Goal: Answer question/provide support

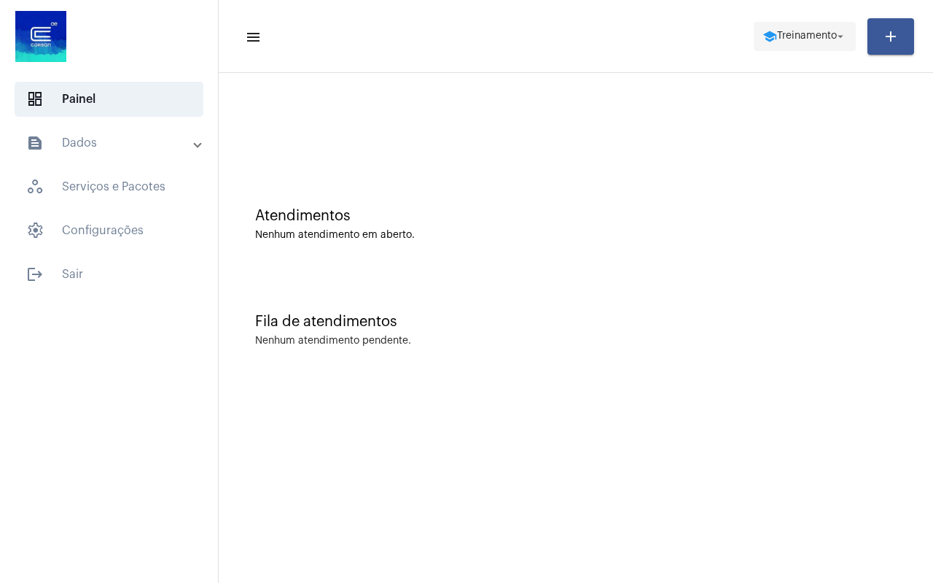
click at [841, 42] on mat-icon "arrow_drop_down" at bounding box center [840, 36] width 13 height 13
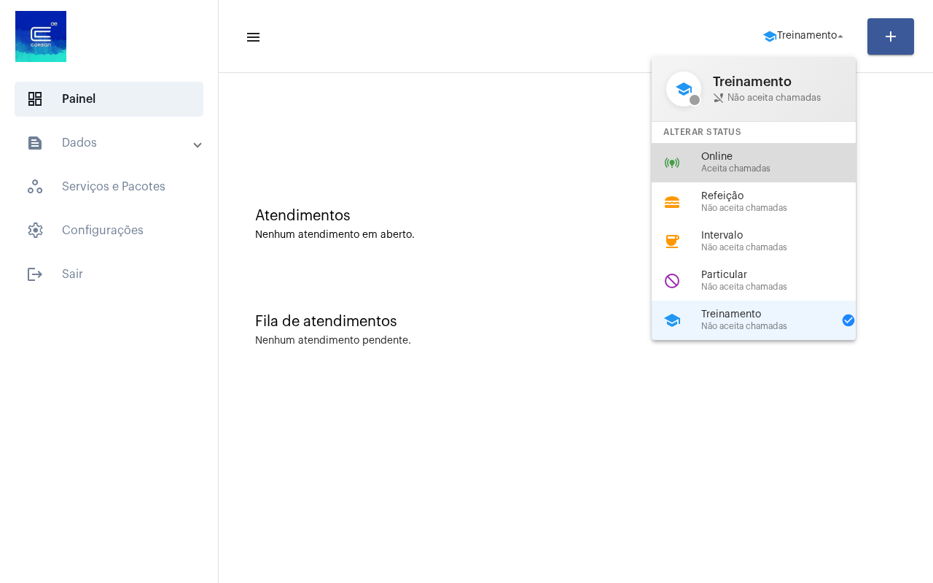
click at [793, 174] on div "online_prediction Online Aceita chamadas" at bounding box center [766, 162] width 228 height 39
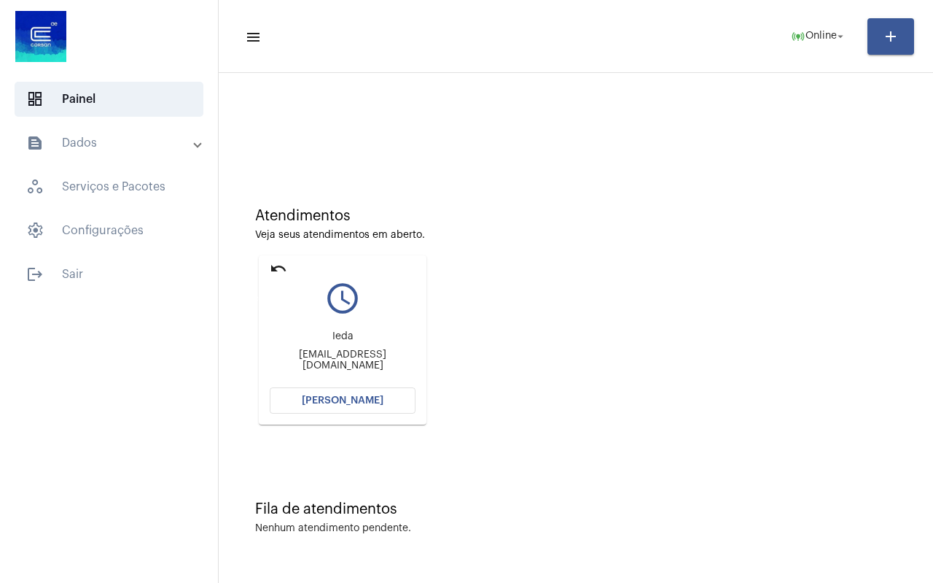
click at [276, 265] on mat-icon "undo" at bounding box center [279, 269] width 18 height 18
click at [406, 148] on div at bounding box center [576, 122] width 700 height 84
click at [355, 400] on span "[PERSON_NAME]" at bounding box center [343, 400] width 82 height 10
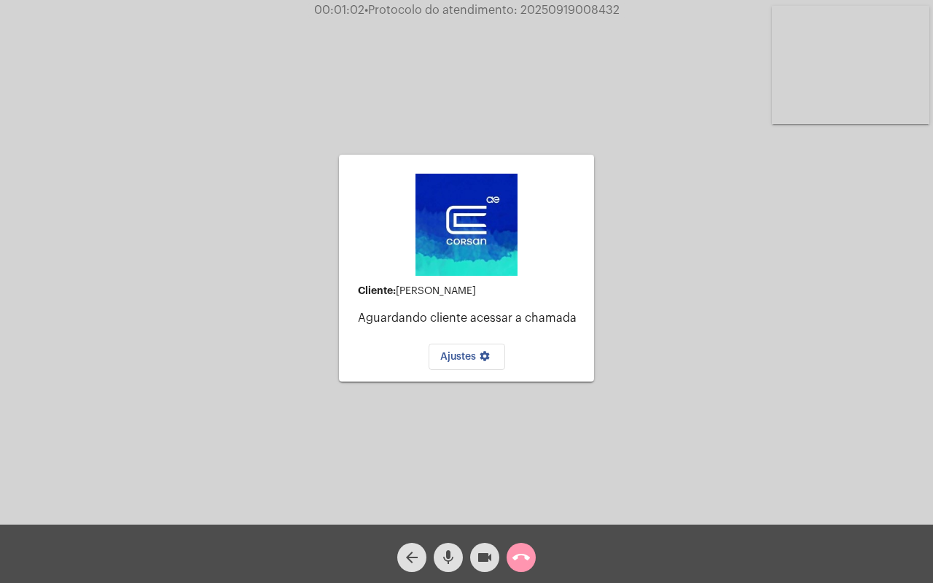
click at [540, 479] on div "Cliente: [PERSON_NAME] cliente acessar a chamada Ajustes settings" at bounding box center [466, 267] width 255 height 521
click at [412, 559] on mat-icon "arrow_back" at bounding box center [412, 557] width 18 height 18
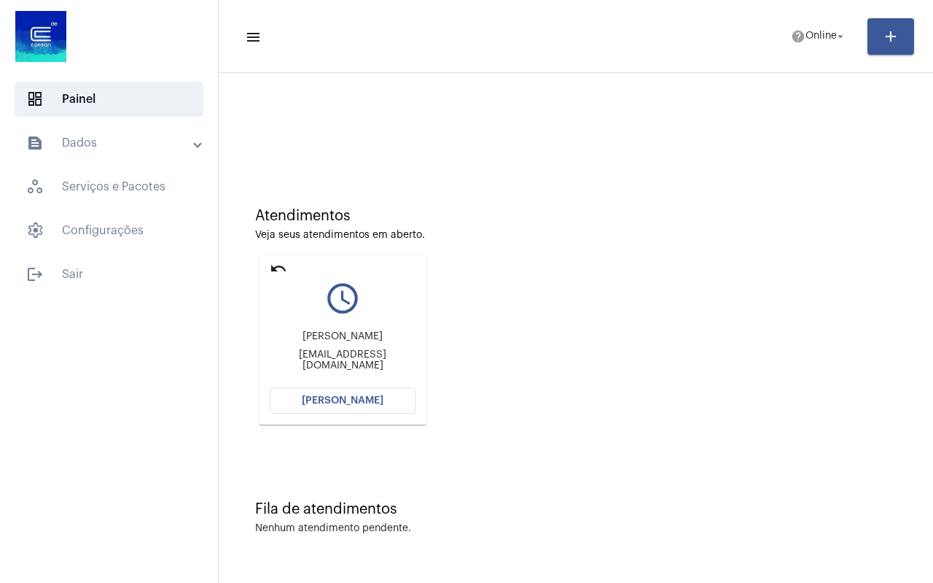
click at [339, 403] on span "[PERSON_NAME]" at bounding box center [343, 400] width 82 height 10
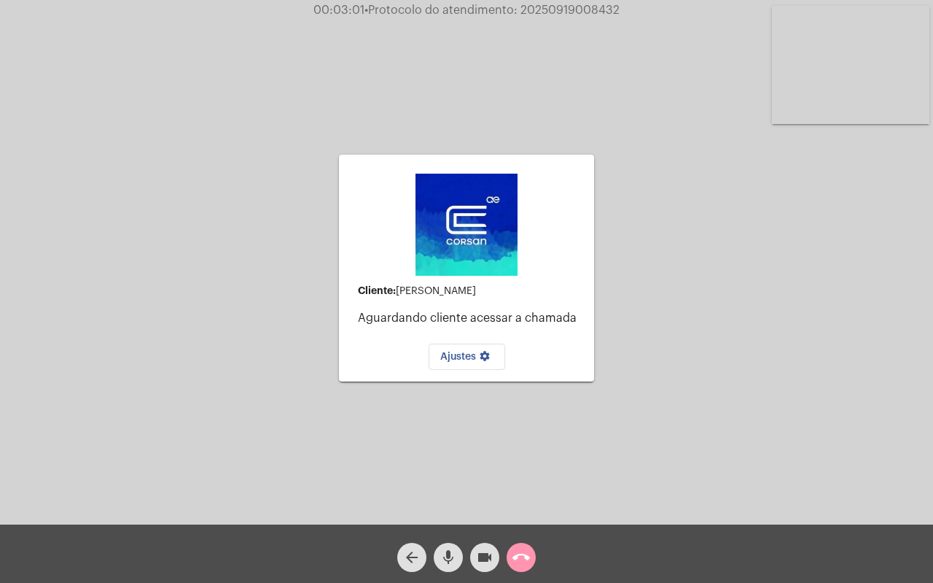
click at [891, 271] on div "Cliente: [PERSON_NAME] cliente acessar a chamada Ajustes settings Acessando Câm…" at bounding box center [466, 266] width 930 height 524
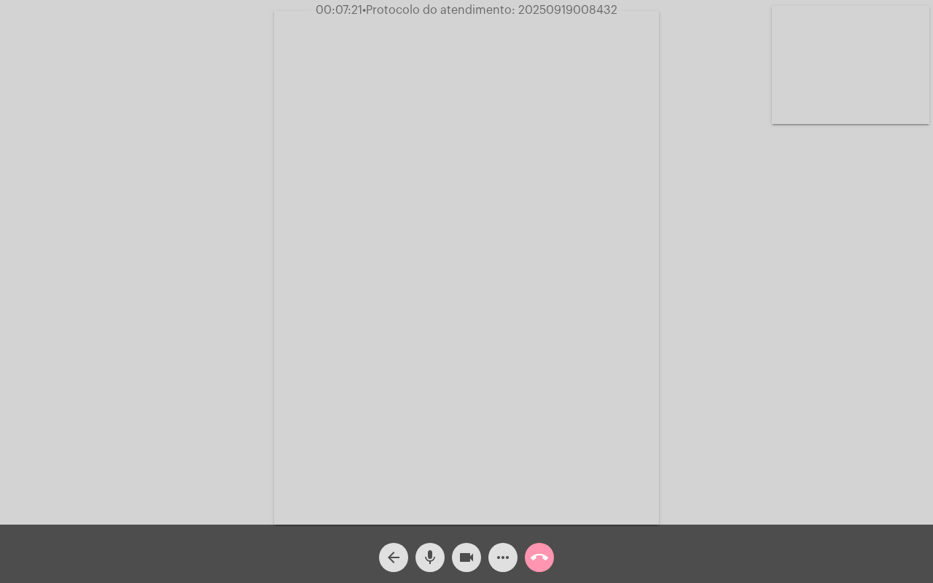
click at [427, 550] on mat-icon "mic" at bounding box center [430, 557] width 18 height 18
click at [460, 556] on mat-icon "videocam" at bounding box center [467, 557] width 18 height 18
click at [431, 551] on mat-icon "mic_off" at bounding box center [430, 557] width 18 height 18
click at [432, 561] on mat-icon "mic" at bounding box center [430, 557] width 18 height 18
click at [432, 561] on mat-icon "mic_off" at bounding box center [430, 557] width 18 height 18
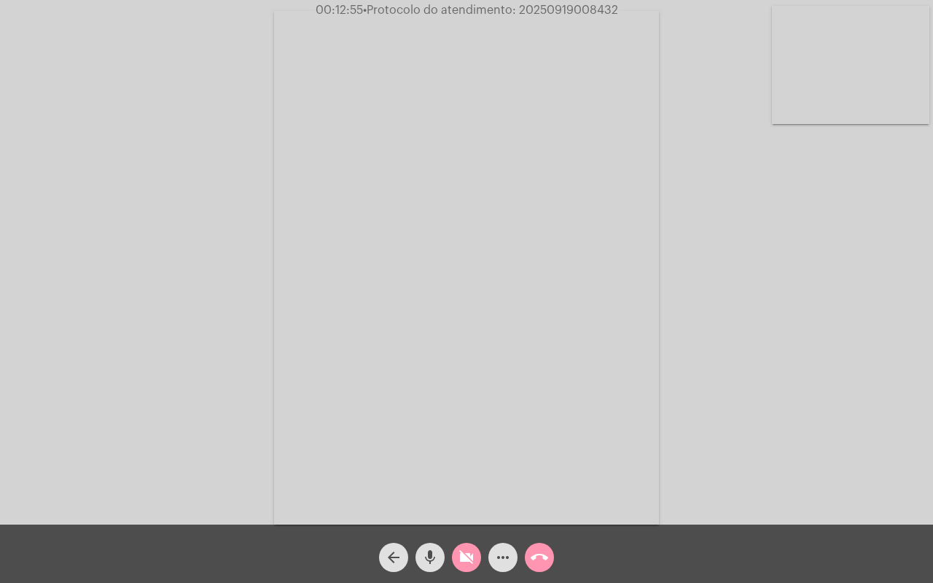
click at [459, 558] on mat-icon "videocam_off" at bounding box center [467, 557] width 18 height 18
click at [545, 560] on mat-icon "call_end" at bounding box center [540, 557] width 18 height 18
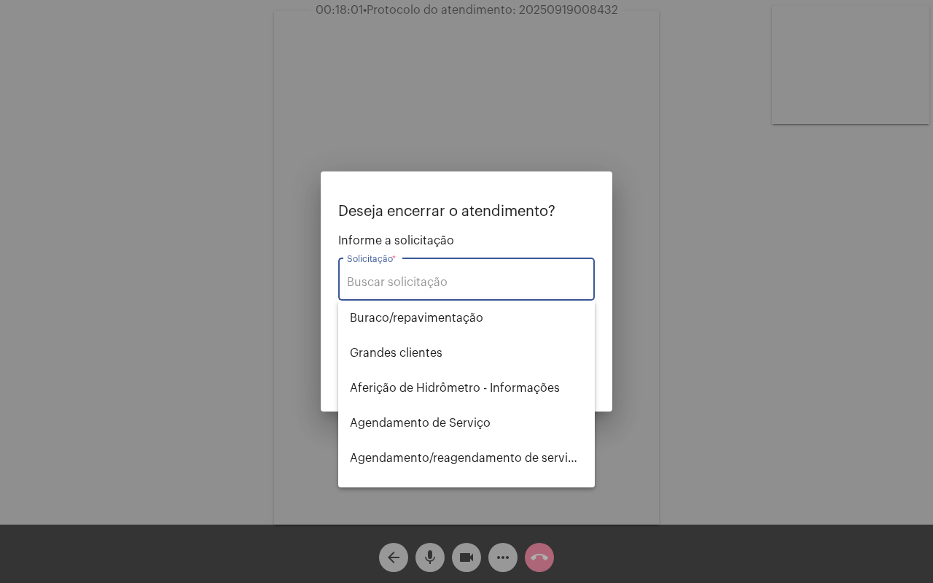
click at [451, 282] on input "Solicitação *" at bounding box center [466, 282] width 239 height 13
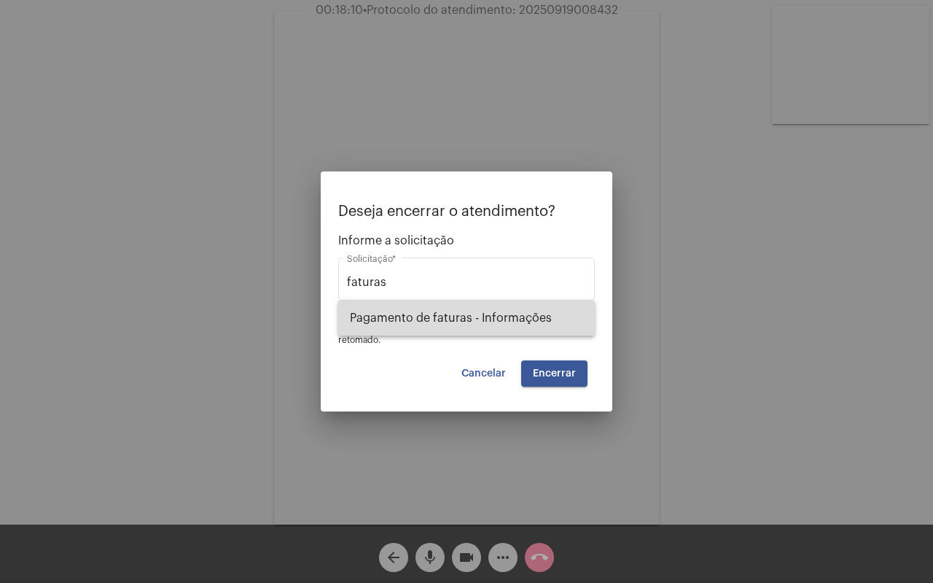
click at [454, 327] on span "Pagamento de faturas - Informações" at bounding box center [466, 317] width 233 height 35
type input "Pagamento de faturas - Informações"
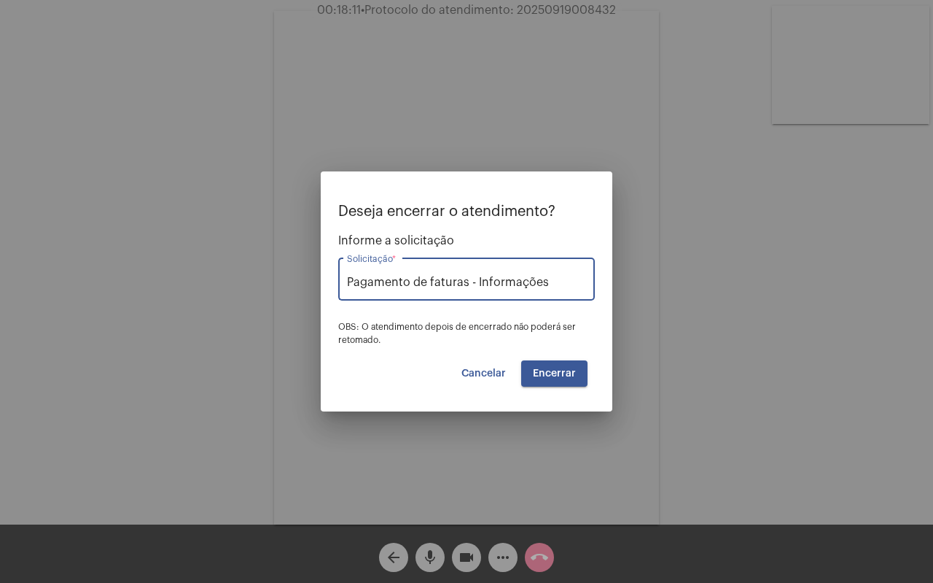
click at [552, 365] on button "Encerrar" at bounding box center [554, 373] width 66 height 26
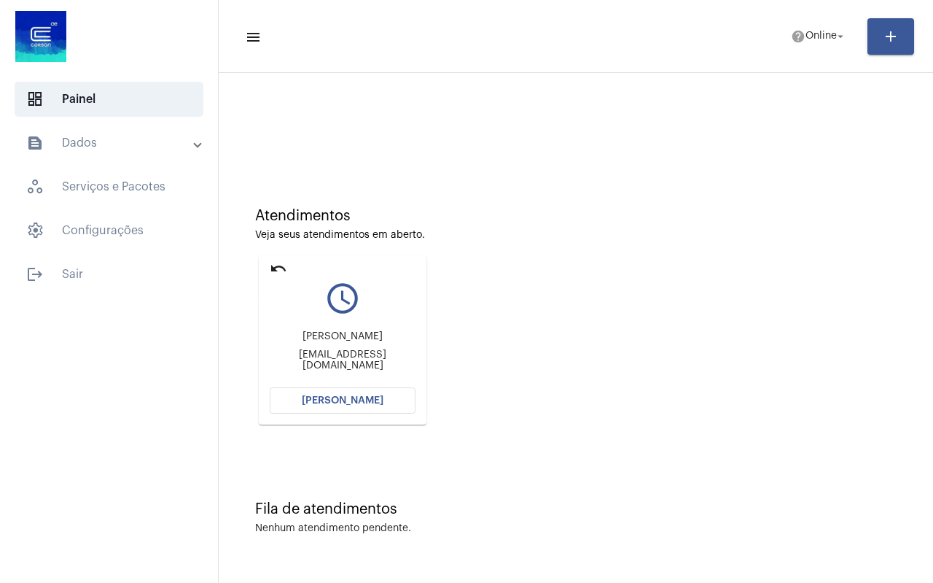
click at [272, 265] on mat-icon "undo" at bounding box center [279, 269] width 18 height 18
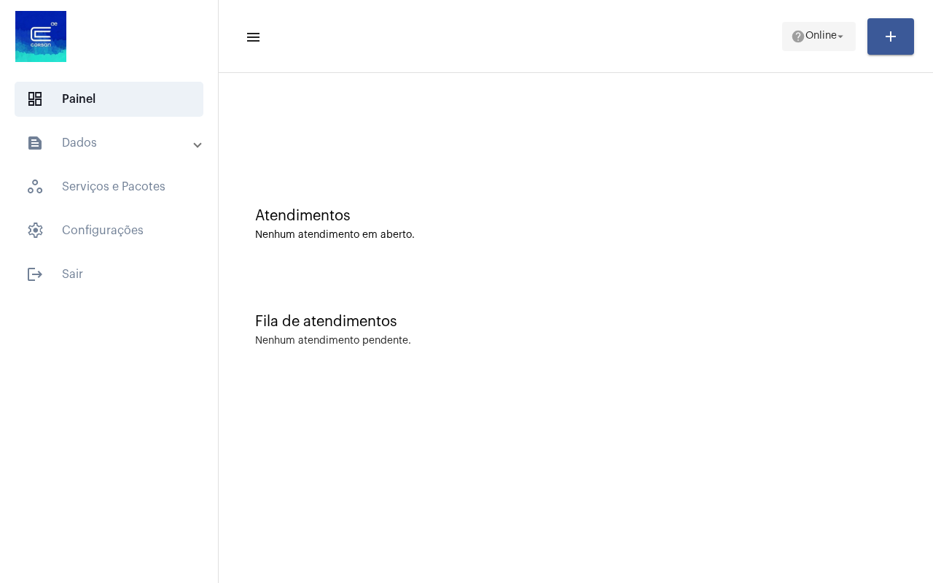
click at [824, 41] on span "Online" at bounding box center [821, 36] width 31 height 10
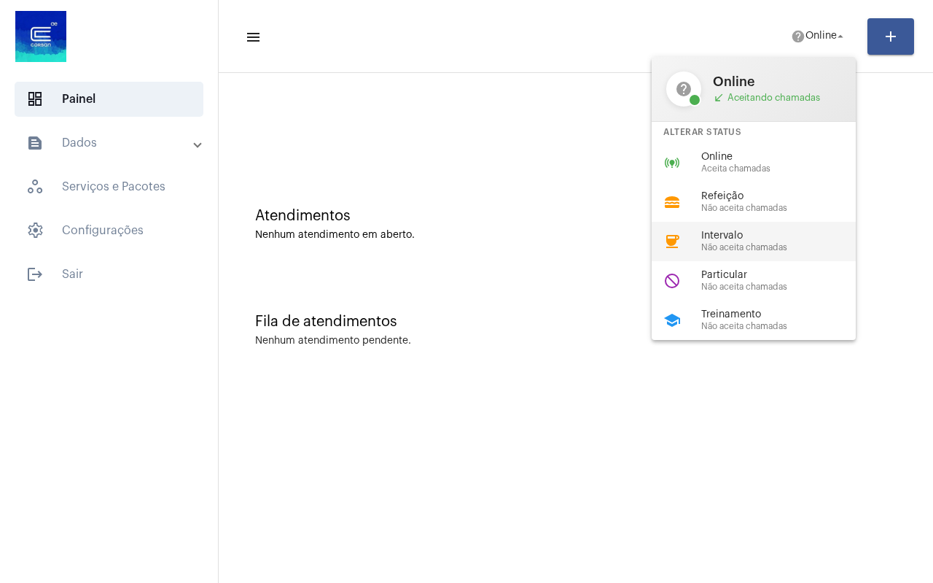
click at [739, 240] on span "Intervalo" at bounding box center [784, 235] width 166 height 11
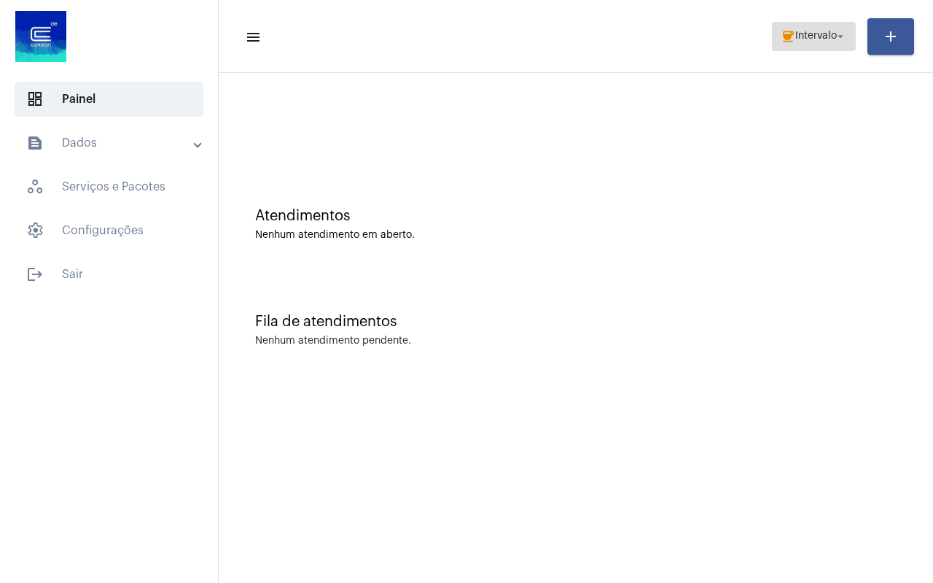
click at [795, 28] on span "coffee Intervalo arrow_drop_down" at bounding box center [814, 36] width 66 height 26
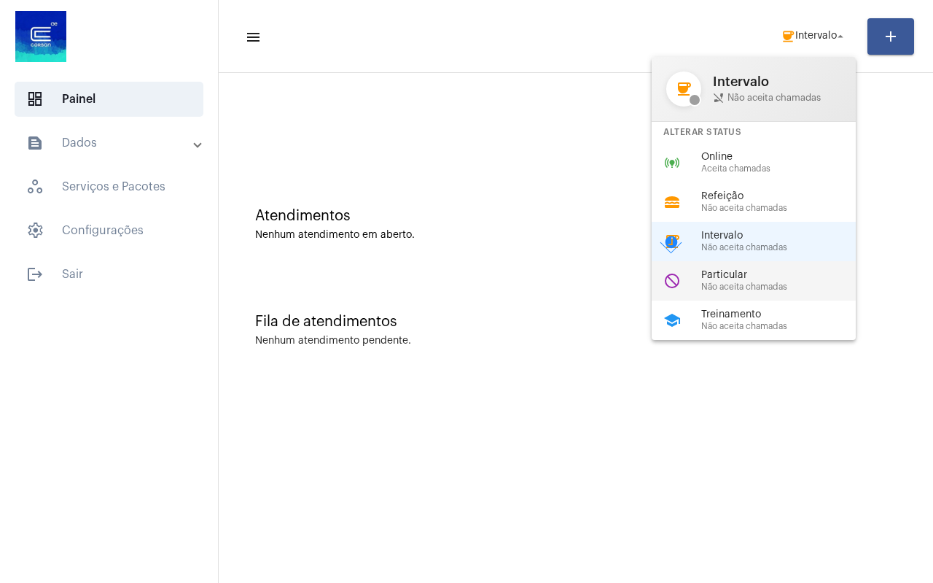
click at [762, 271] on span "Particular" at bounding box center [784, 275] width 166 height 11
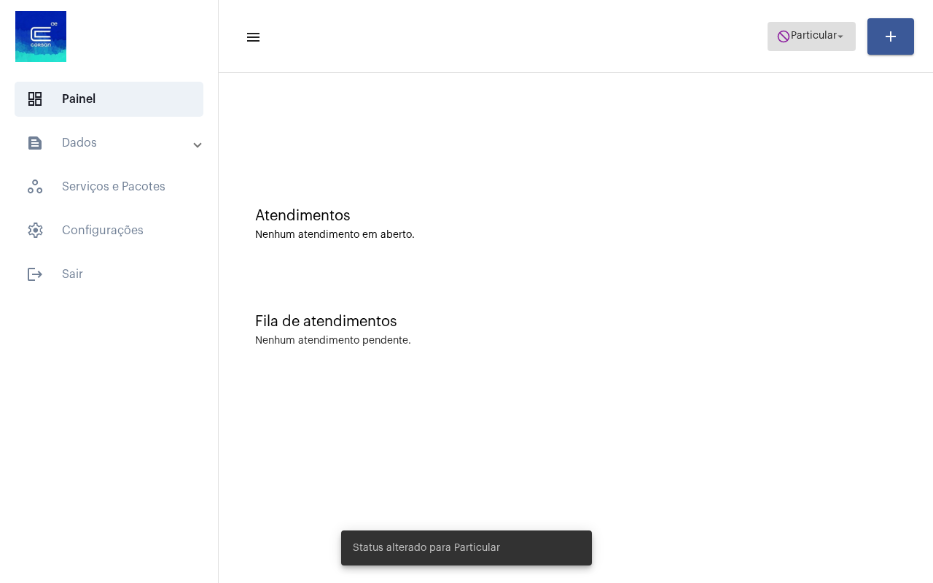
click at [806, 40] on span "Particular" at bounding box center [814, 36] width 46 height 10
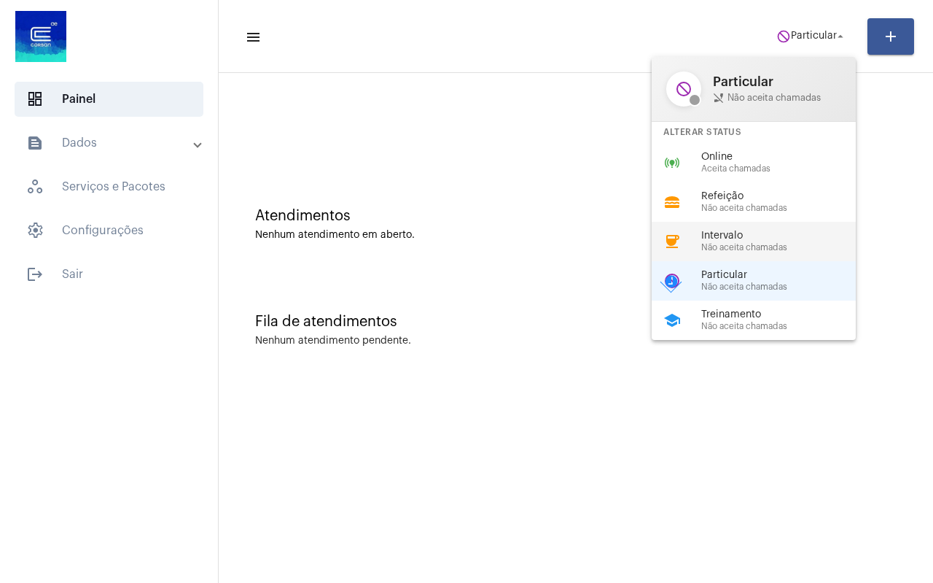
click at [752, 239] on span "Intervalo" at bounding box center [784, 235] width 166 height 11
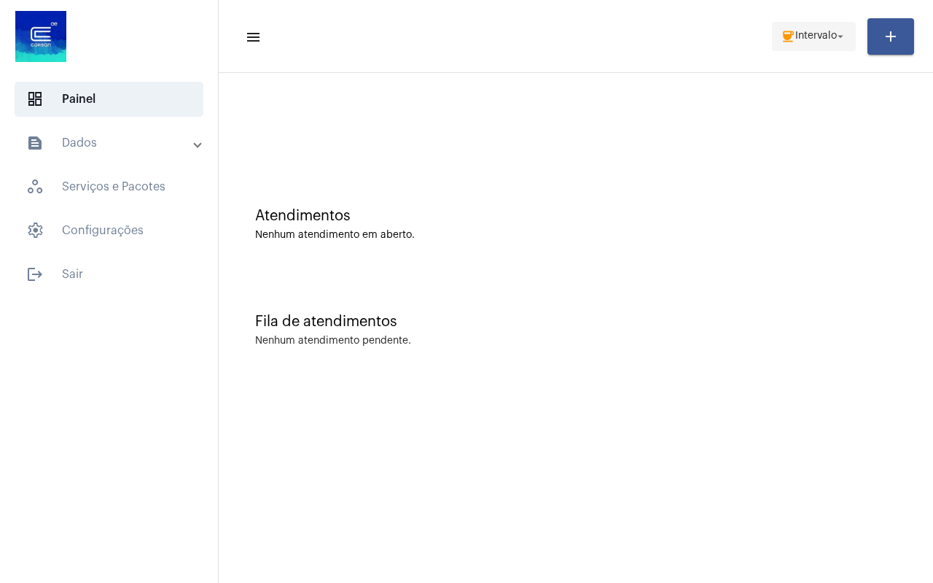
click at [809, 36] on span "Intervalo" at bounding box center [817, 36] width 42 height 10
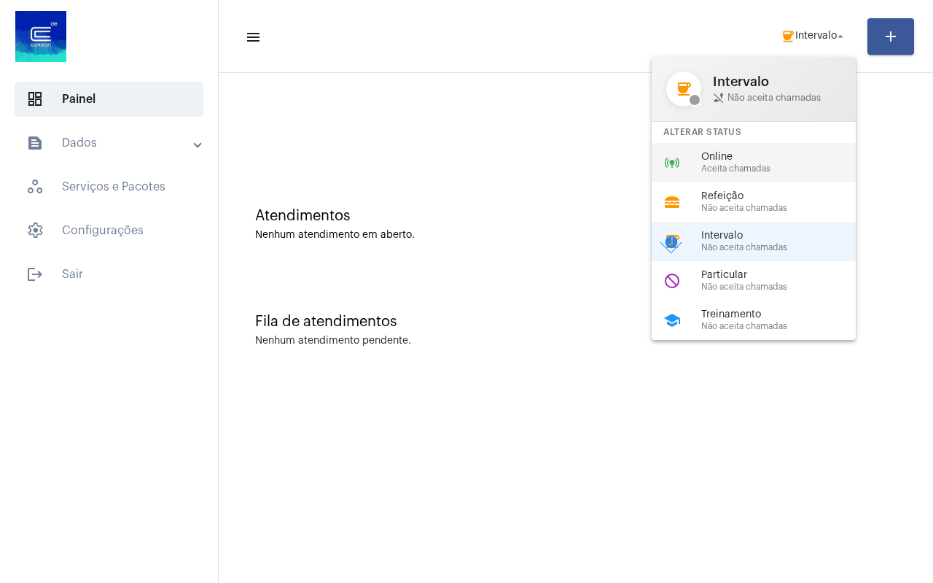
click at [749, 164] on span "Aceita chamadas" at bounding box center [784, 168] width 166 height 9
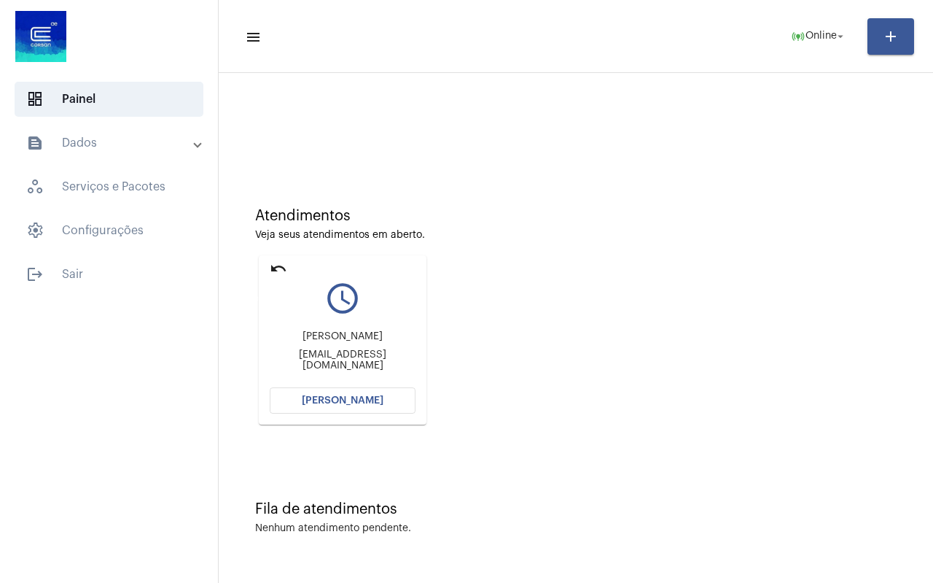
click at [279, 272] on mat-icon "undo" at bounding box center [279, 269] width 18 height 18
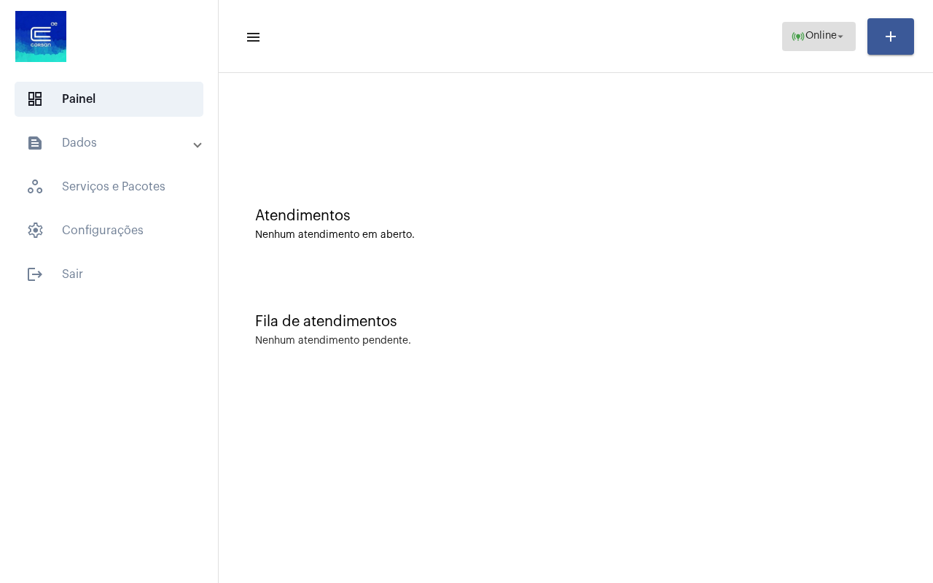
click at [844, 43] on span "online_prediction Online arrow_drop_down" at bounding box center [819, 36] width 56 height 26
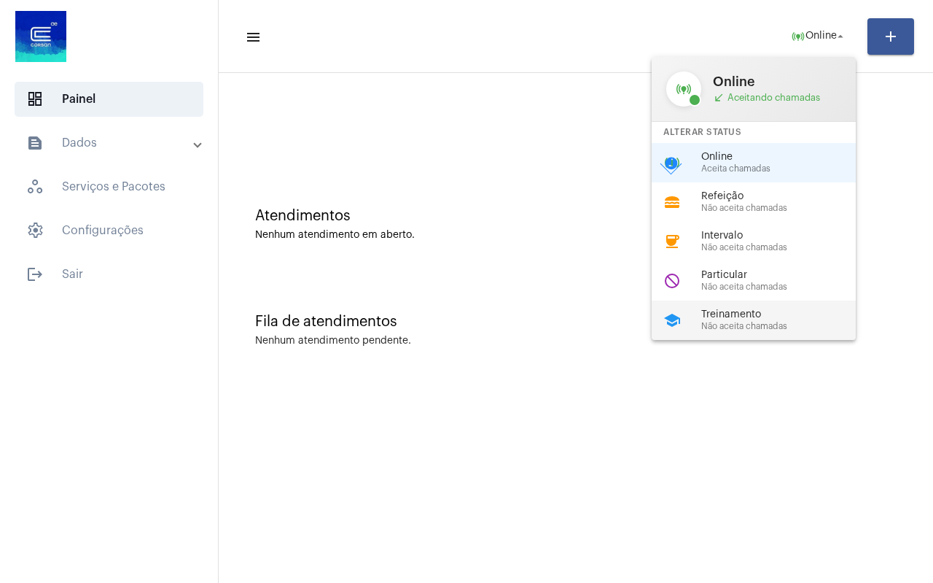
click at [734, 315] on span "Treinamento" at bounding box center [784, 314] width 166 height 11
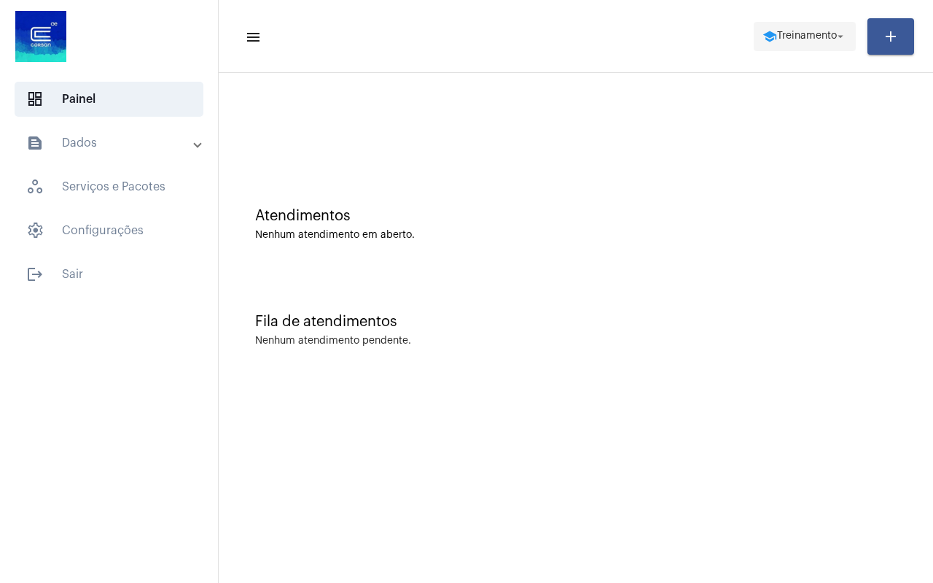
click at [824, 38] on span "Treinamento" at bounding box center [807, 36] width 60 height 10
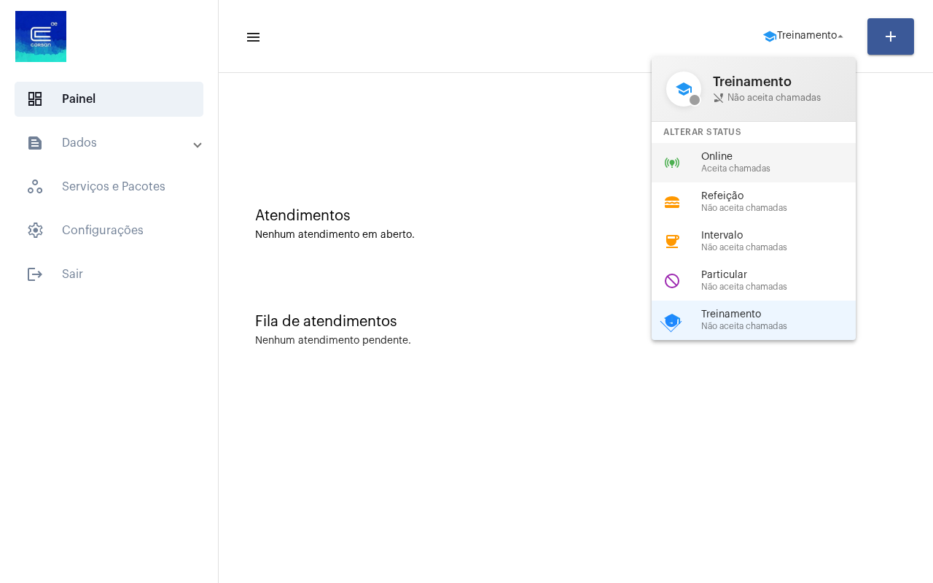
click at [764, 154] on span "Online" at bounding box center [784, 157] width 166 height 11
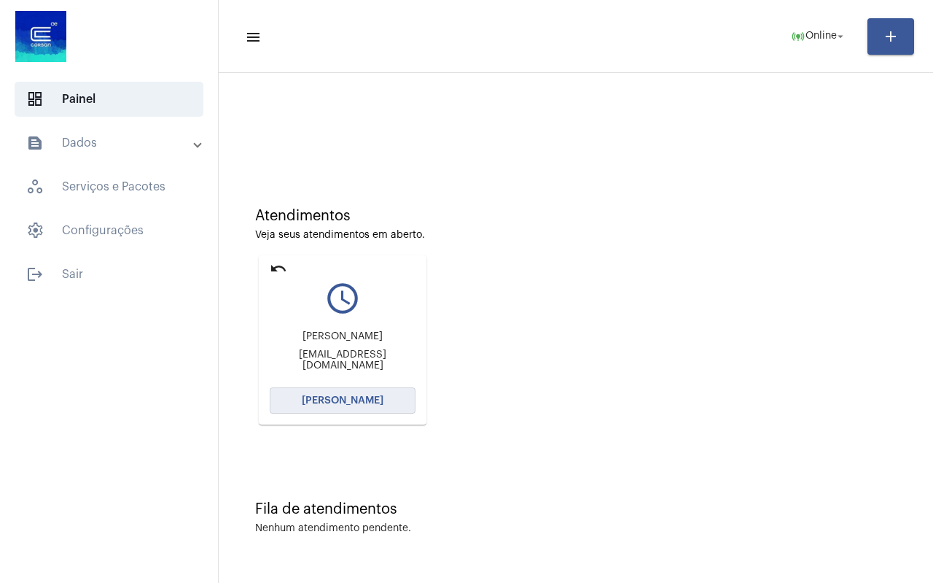
click at [340, 400] on span "[PERSON_NAME]" at bounding box center [343, 400] width 82 height 10
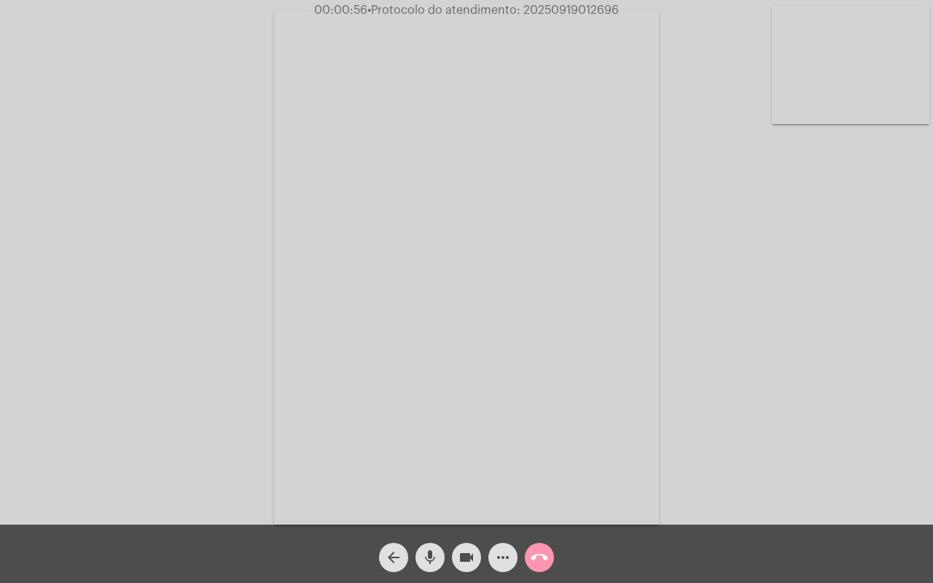
click at [884, 247] on div "Acessando Câmera e Microfone..." at bounding box center [466, 266] width 930 height 524
click at [506, 561] on mat-icon "more_horiz" at bounding box center [503, 557] width 18 height 18
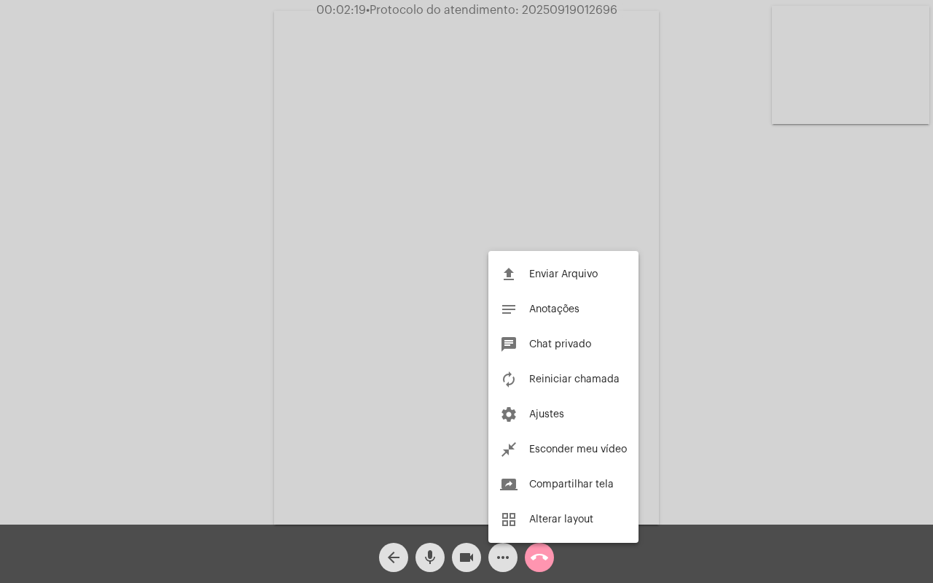
click at [506, 561] on div at bounding box center [466, 291] width 933 height 583
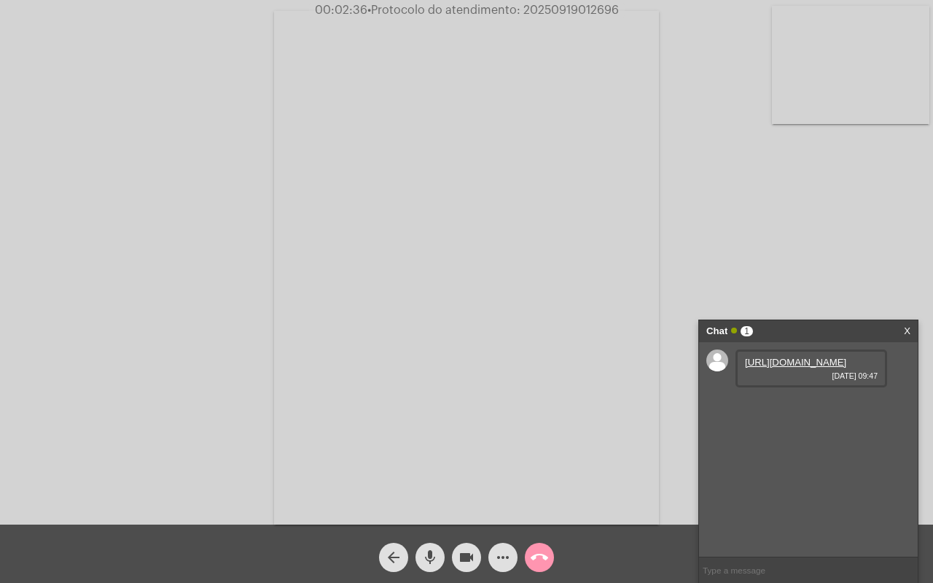
click at [777, 368] on link "[URL][DOMAIN_NAME]" at bounding box center [795, 362] width 101 height 11
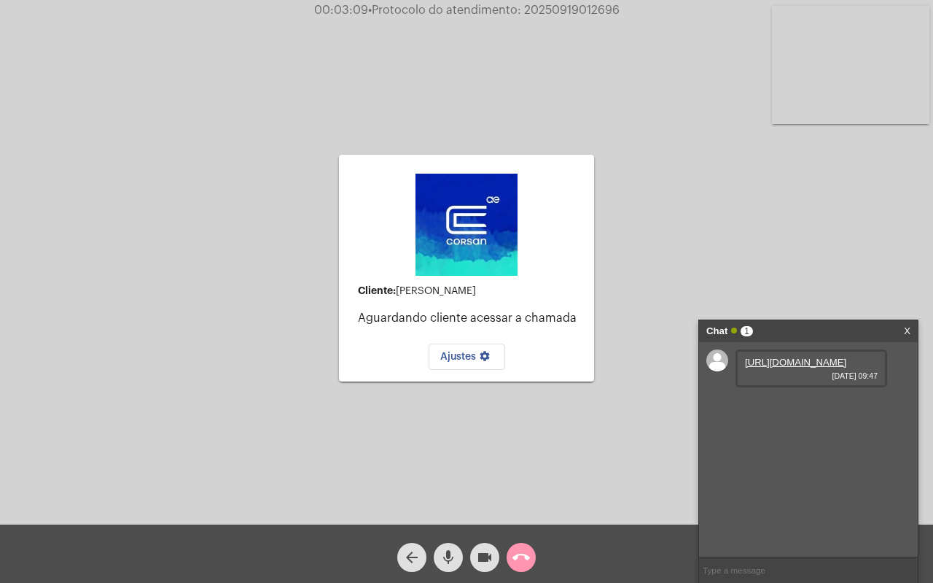
click at [847, 237] on div "Cliente: [PERSON_NAME] cliente acessar a chamada Ajustes settings Acessando Câm…" at bounding box center [466, 266] width 930 height 524
click at [862, 208] on div "Cliente: [PERSON_NAME] cliente acessar a chamada Ajustes settings Acessando Câm…" at bounding box center [466, 266] width 930 height 524
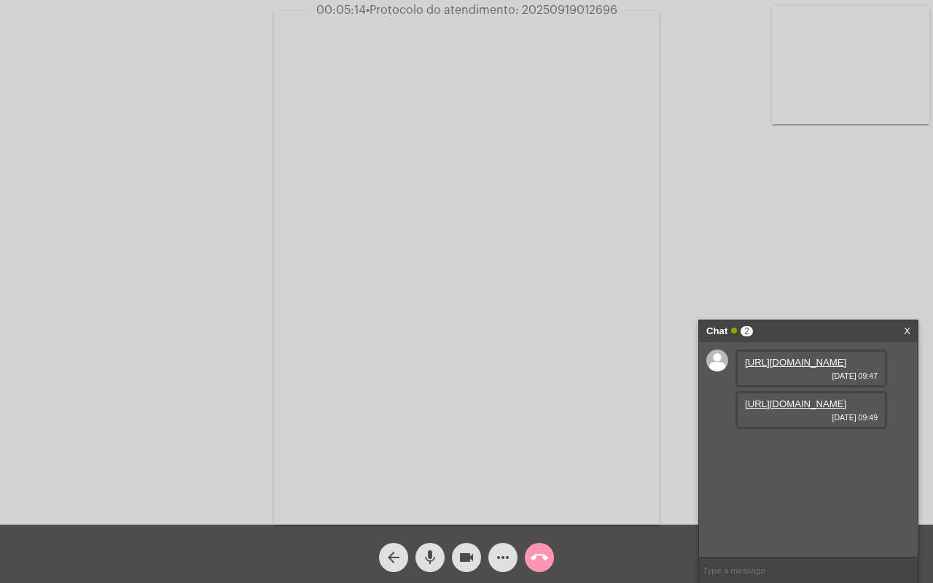
click at [812, 409] on link "[URL][DOMAIN_NAME]" at bounding box center [795, 403] width 101 height 11
click at [868, 211] on div "Acessando Câmera e Microfone..." at bounding box center [466, 266] width 930 height 524
drag, startPoint x: 435, startPoint y: 550, endPoint x: 466, endPoint y: 556, distance: 31.3
click at [435, 550] on mat-icon "mic" at bounding box center [430, 557] width 18 height 18
click at [466, 556] on mat-icon "videocam" at bounding box center [467, 557] width 18 height 18
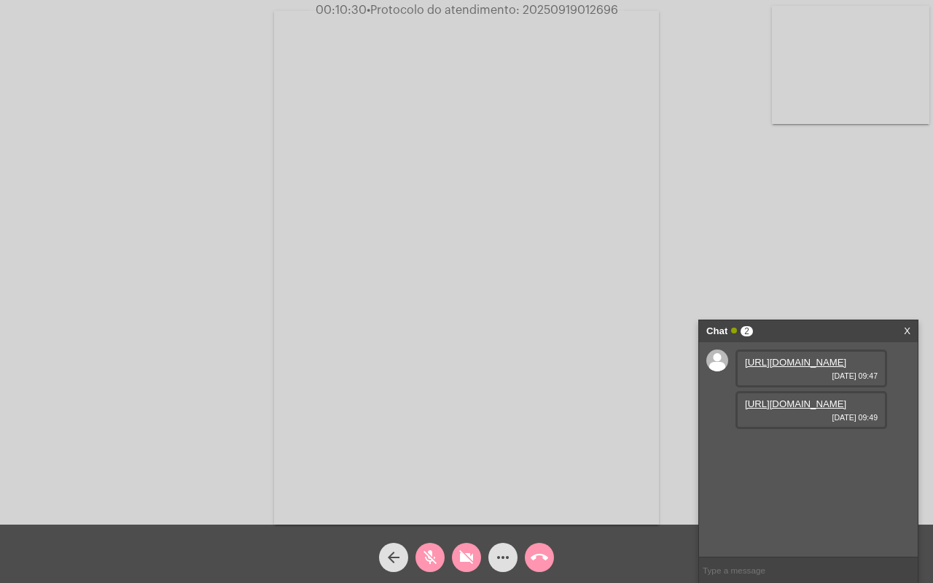
click at [433, 552] on mat-icon "mic_off" at bounding box center [430, 557] width 18 height 18
click at [465, 558] on mat-icon "videocam_off" at bounding box center [467, 557] width 18 height 18
click at [189, 128] on div "Acessando Câmera e Microfone..." at bounding box center [466, 266] width 930 height 524
click at [809, 451] on link "[URL][DOMAIN_NAME]" at bounding box center [795, 445] width 101 height 11
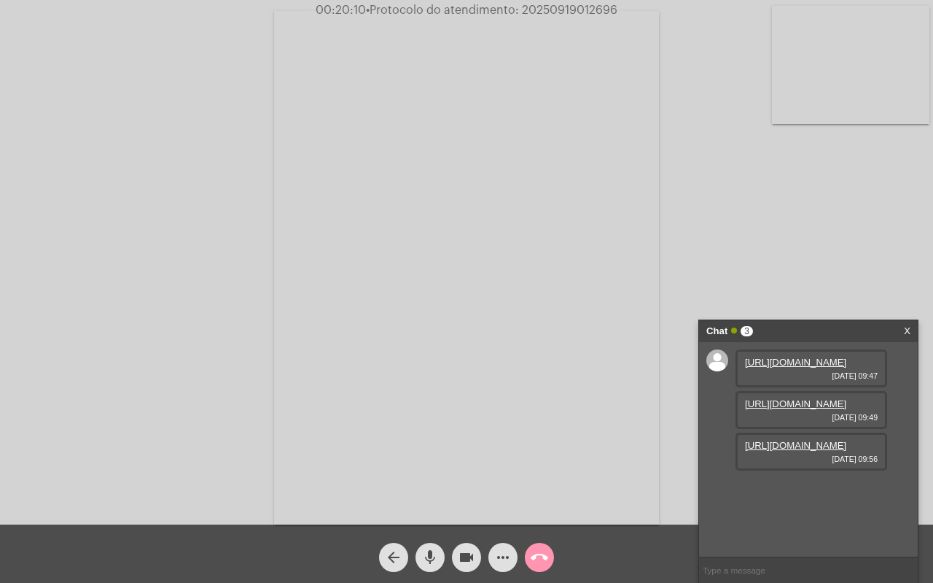
click at [502, 558] on mat-icon "more_horiz" at bounding box center [503, 557] width 18 height 18
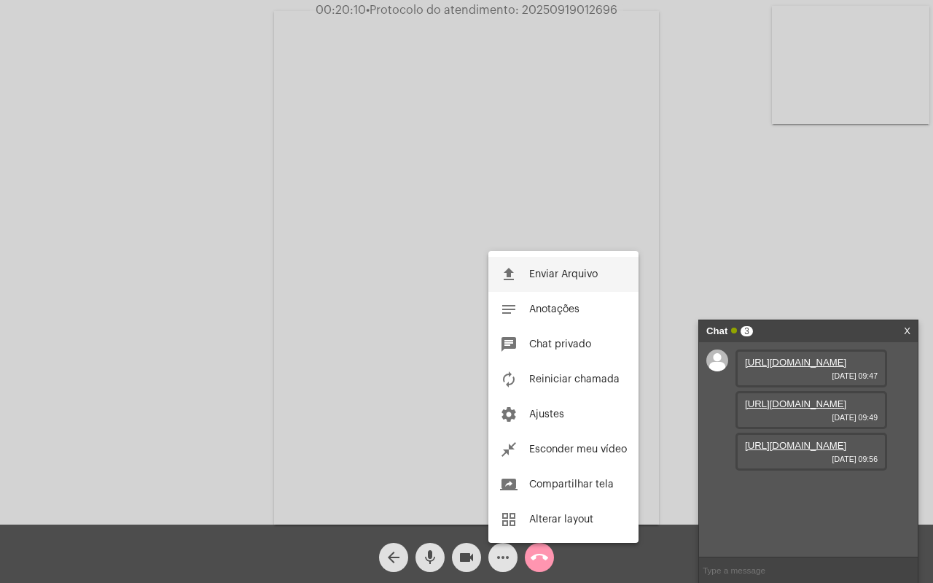
click at [567, 271] on span "Enviar Arquivo" at bounding box center [563, 274] width 69 height 10
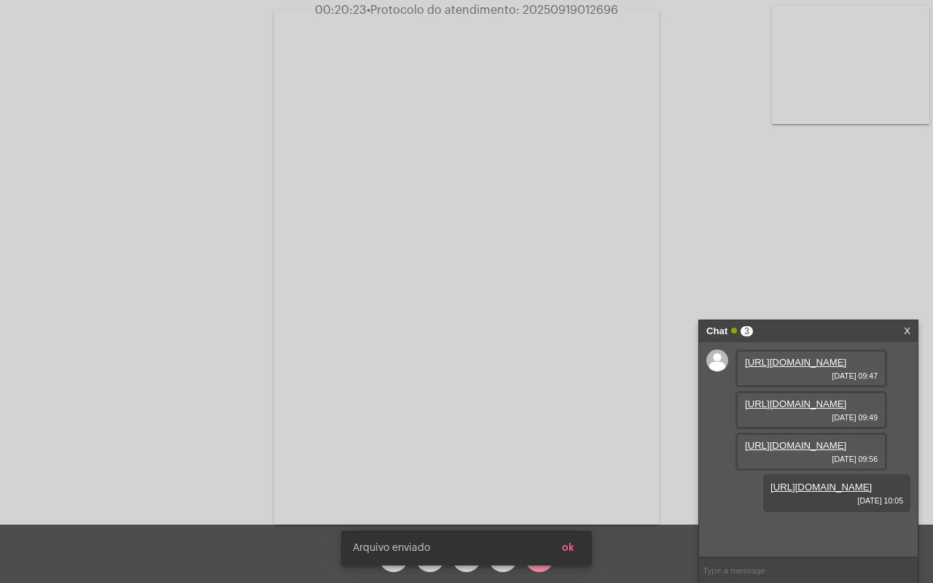
scroll to position [87, 0]
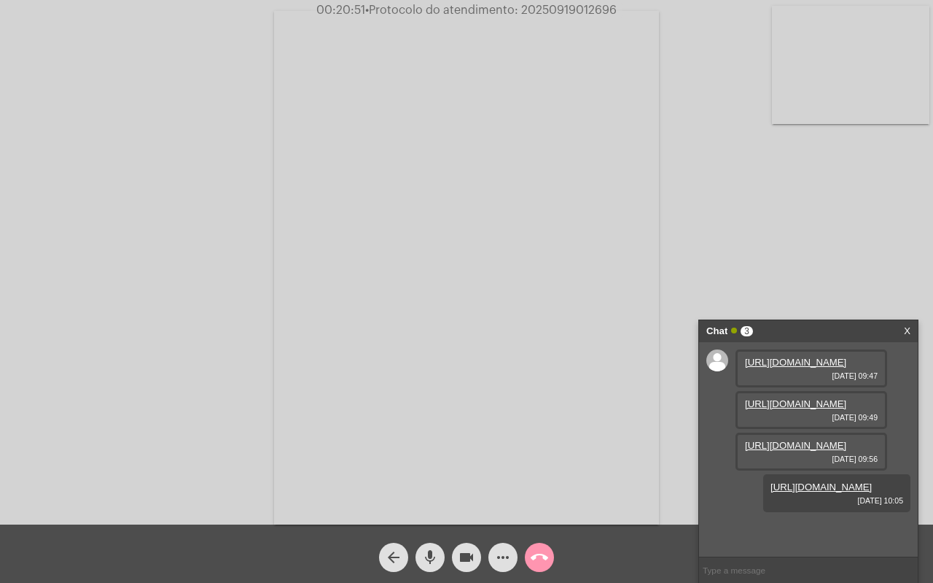
click at [674, 303] on div "Acessando Câmera e Microfone..." at bounding box center [466, 266] width 930 height 524
click at [534, 555] on mat-icon "call_end" at bounding box center [540, 557] width 18 height 18
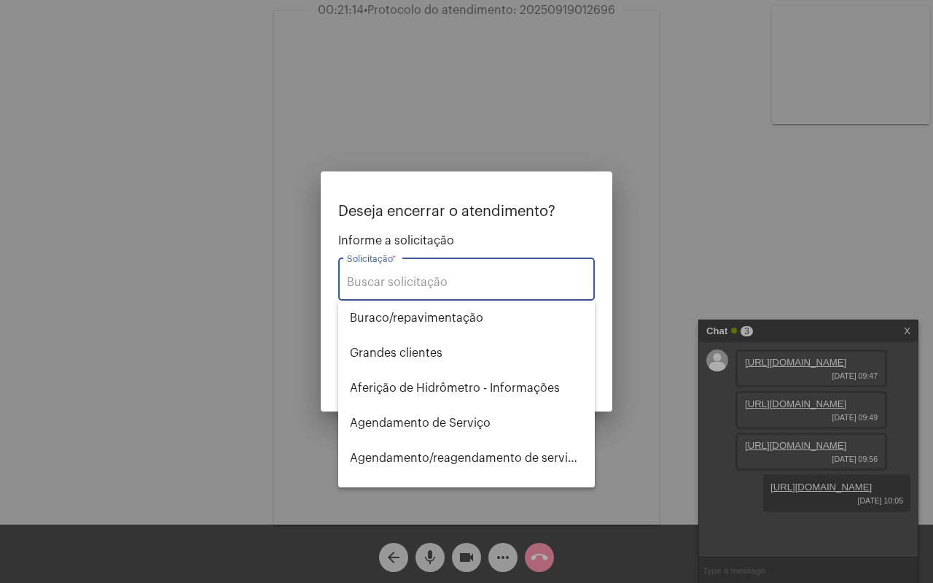
click at [431, 276] on input "Solicitação *" at bounding box center [466, 282] width 239 height 13
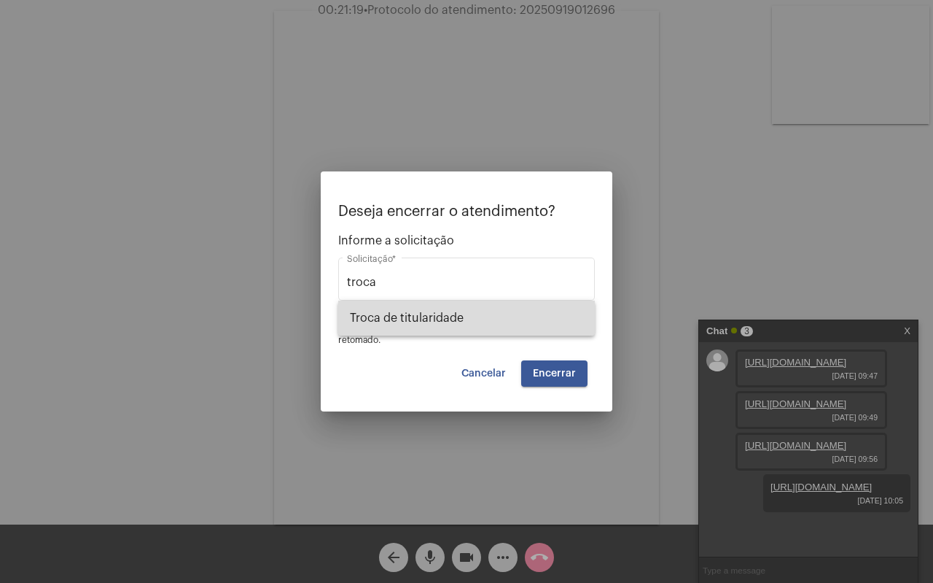
click at [441, 319] on span "Troca de titularidade" at bounding box center [466, 317] width 233 height 35
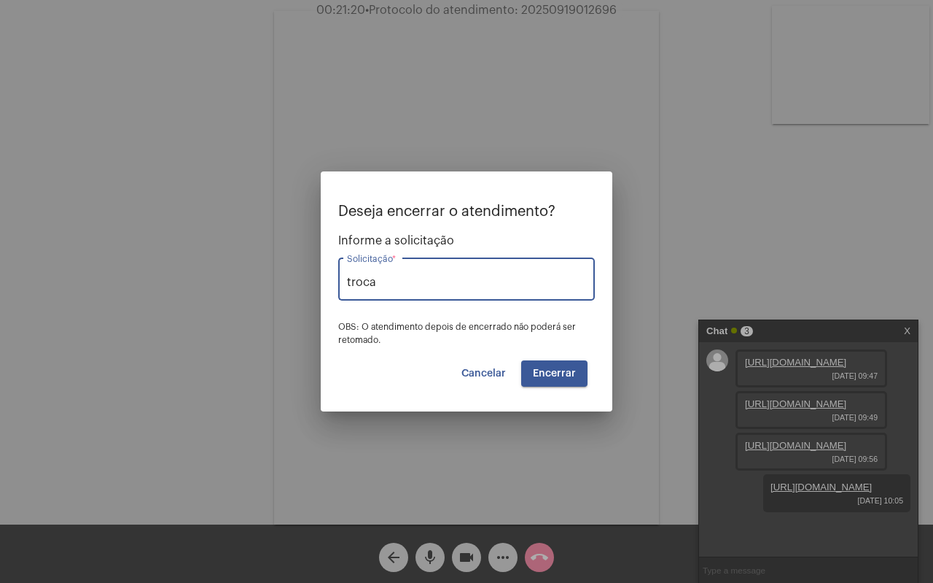
type input "Troca de titularidade"
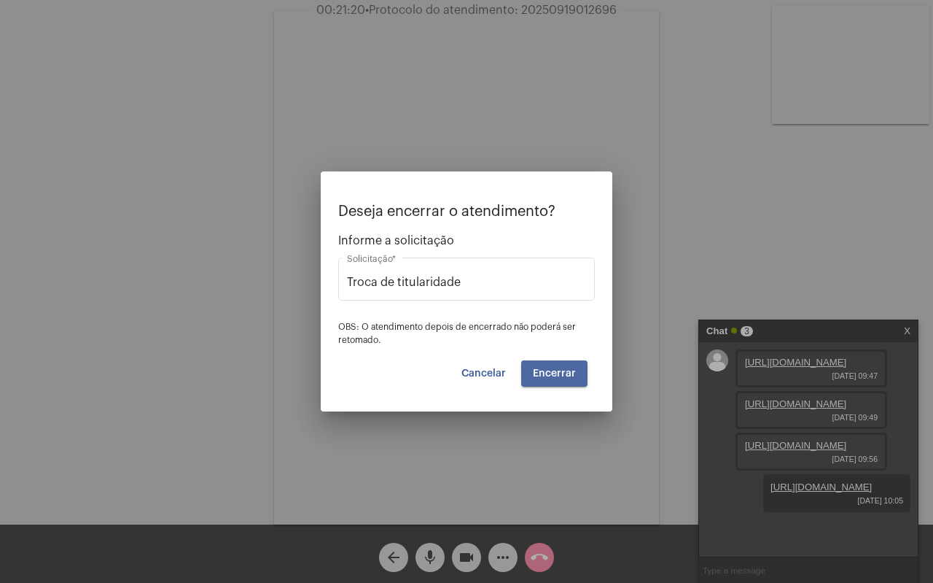
click at [565, 373] on span "Encerrar" at bounding box center [554, 373] width 43 height 10
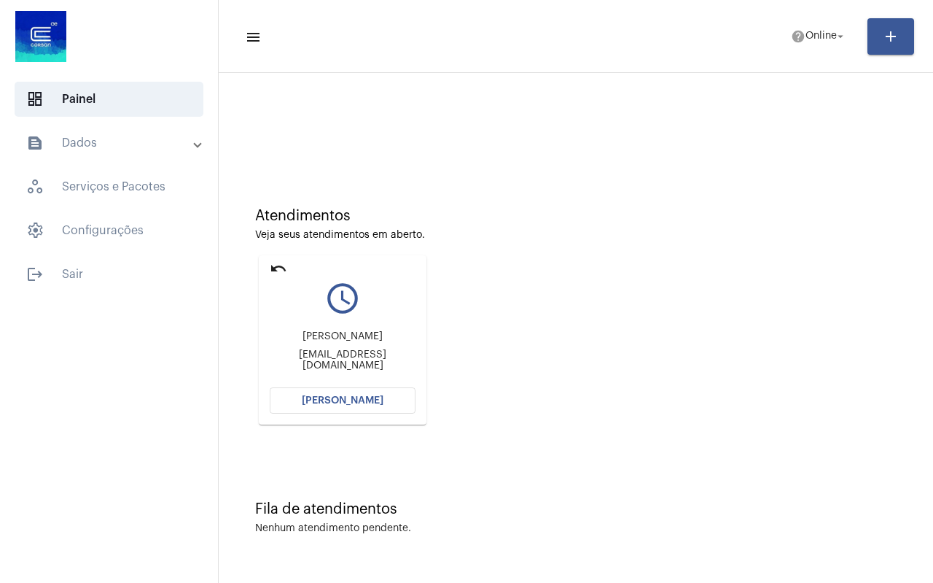
click at [273, 271] on mat-icon "undo" at bounding box center [279, 269] width 18 height 18
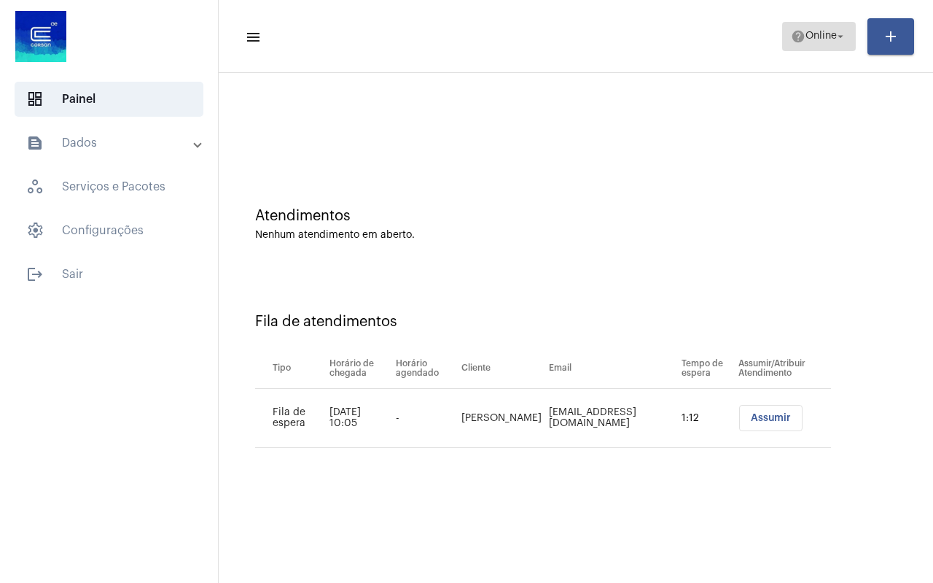
click at [809, 42] on span "help Online arrow_drop_down" at bounding box center [819, 36] width 56 height 26
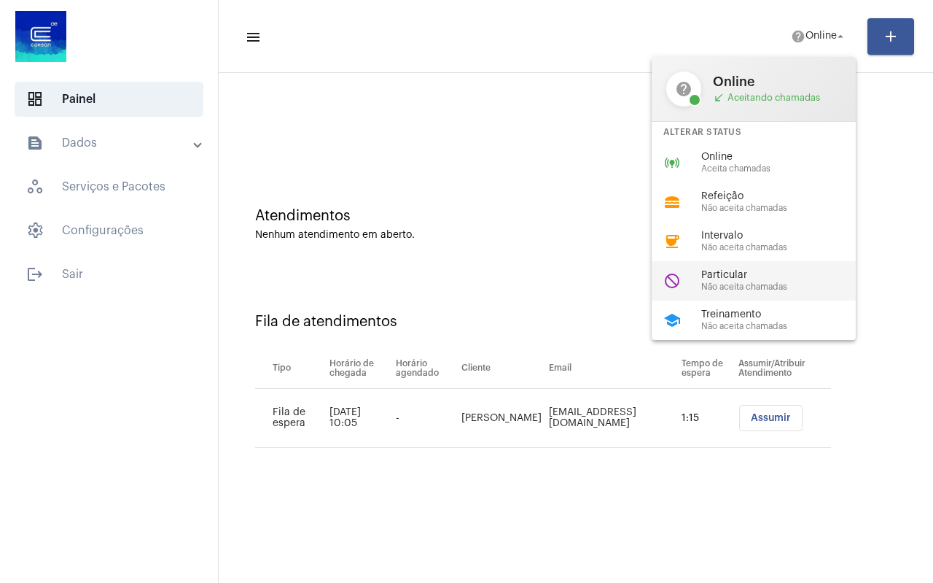
click at [740, 276] on span "Particular" at bounding box center [784, 275] width 166 height 11
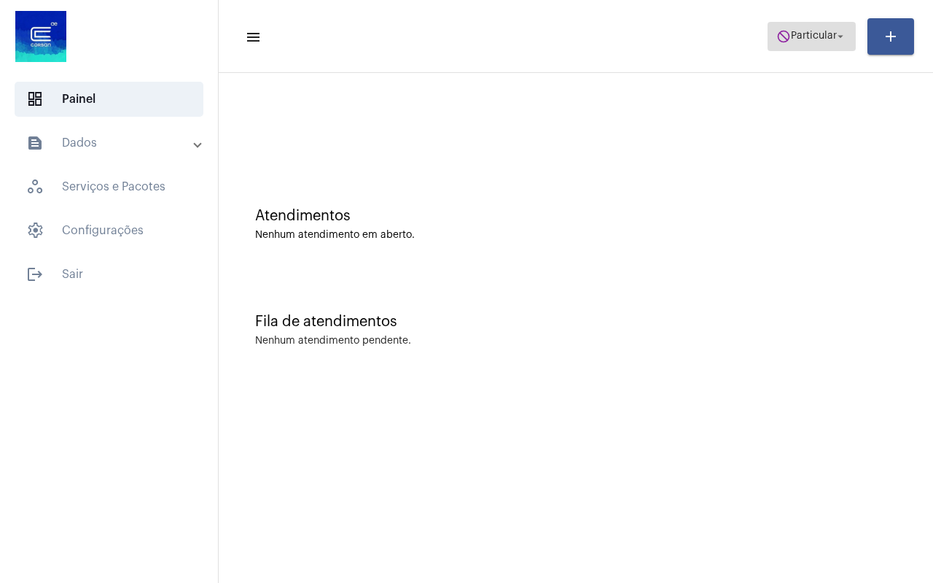
click at [829, 34] on span "Particular" at bounding box center [814, 36] width 46 height 10
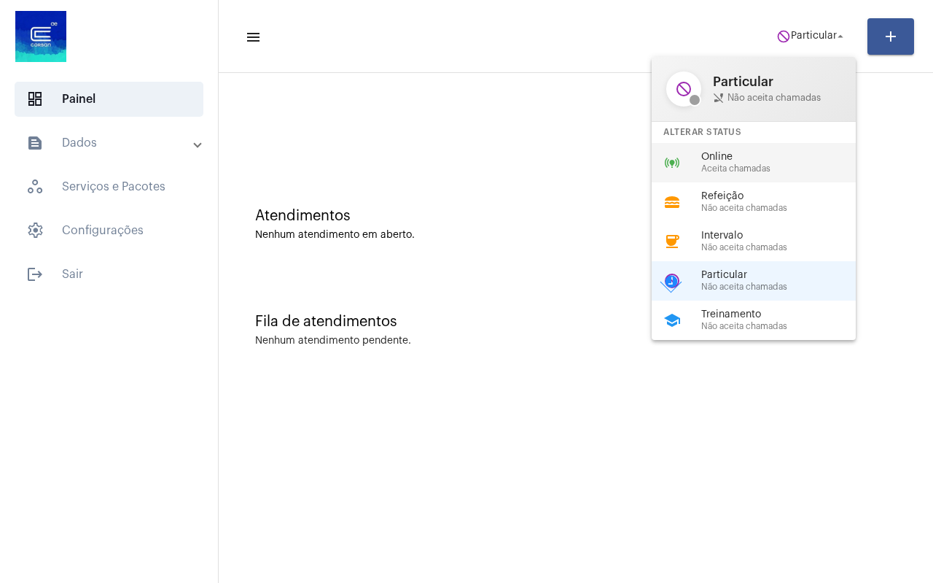
click at [741, 161] on span "Online" at bounding box center [784, 157] width 166 height 11
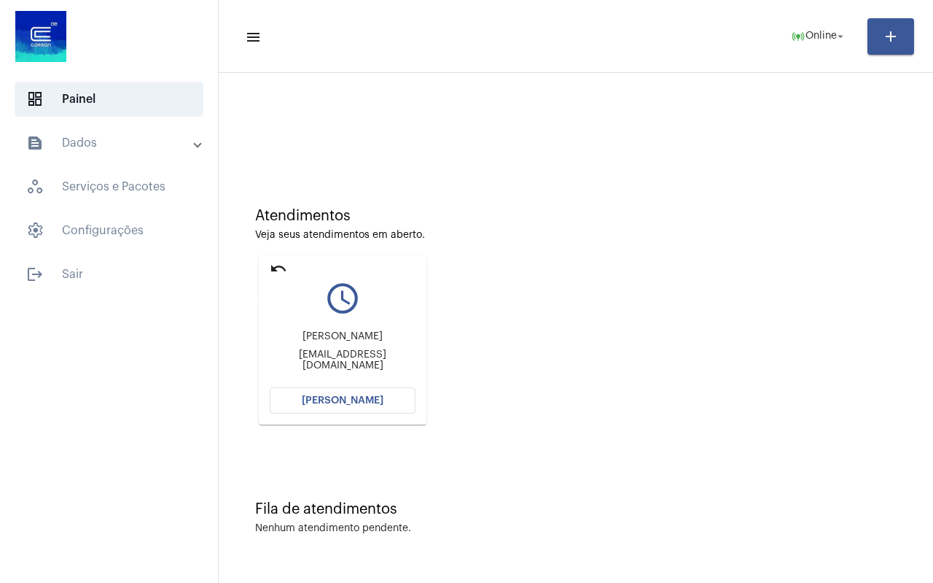
click at [279, 268] on mat-icon "undo" at bounding box center [279, 269] width 18 height 18
click at [512, 265] on div "Atendimentos Veja seus atendimentos em aberto. undo query_builder [PERSON_NAME]…" at bounding box center [576, 310] width 700 height 293
click at [331, 405] on button "[PERSON_NAME]" at bounding box center [343, 400] width 146 height 26
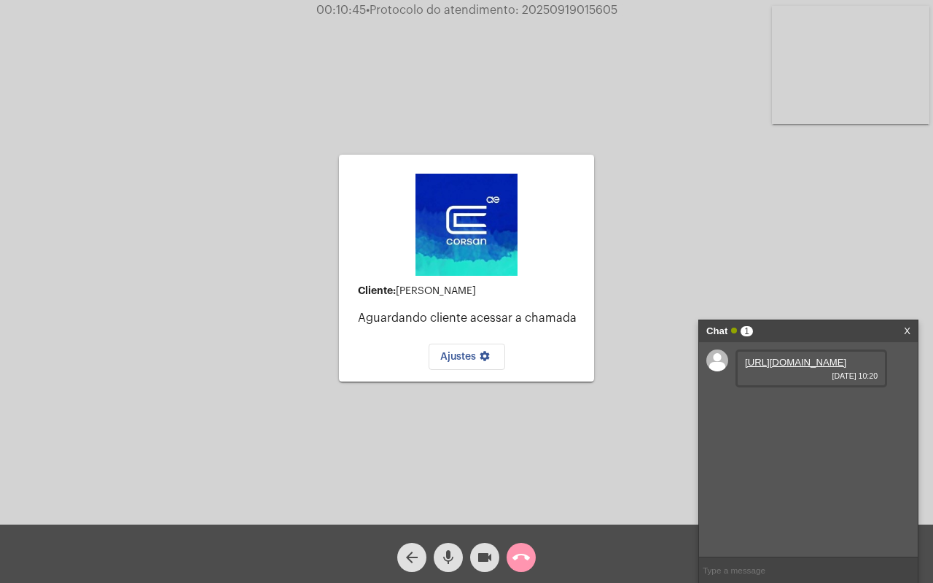
click at [812, 368] on link "[URL][DOMAIN_NAME]" at bounding box center [795, 362] width 101 height 11
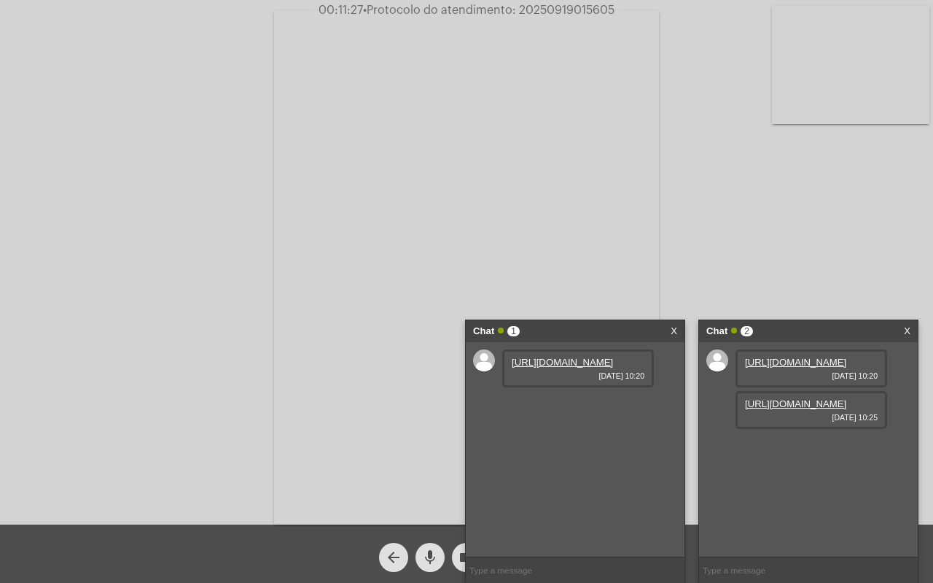
click at [814, 409] on link "[URL][DOMAIN_NAME]" at bounding box center [795, 403] width 101 height 11
click at [798, 451] on link "[URL][DOMAIN_NAME]" at bounding box center [795, 445] width 101 height 11
drag, startPoint x: 674, startPoint y: 331, endPoint x: 658, endPoint y: 326, distance: 16.8
click at [674, 331] on link "X" at bounding box center [674, 331] width 7 height 22
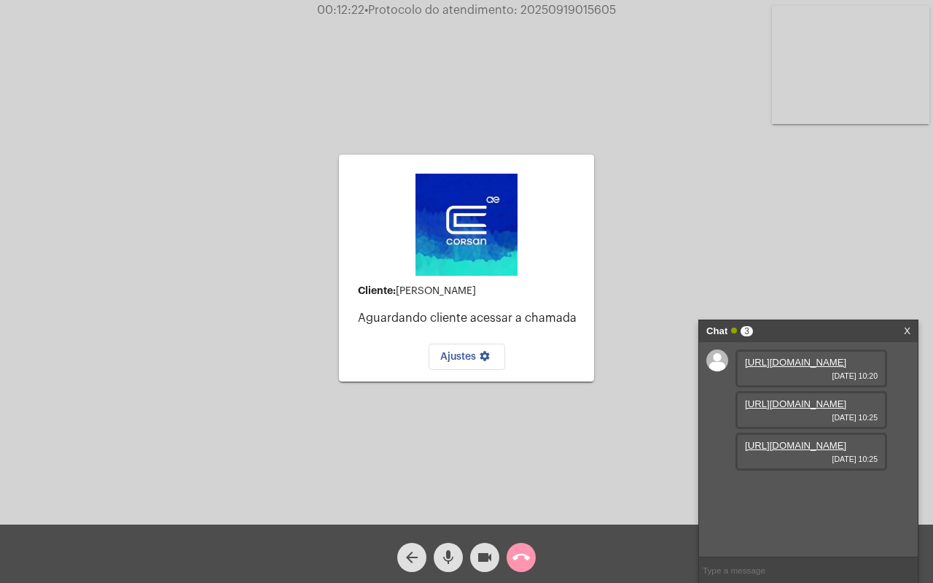
click at [222, 122] on div "Cliente: [PERSON_NAME] cliente acessar a chamada Ajustes settings Acessando Câm…" at bounding box center [466, 266] width 930 height 524
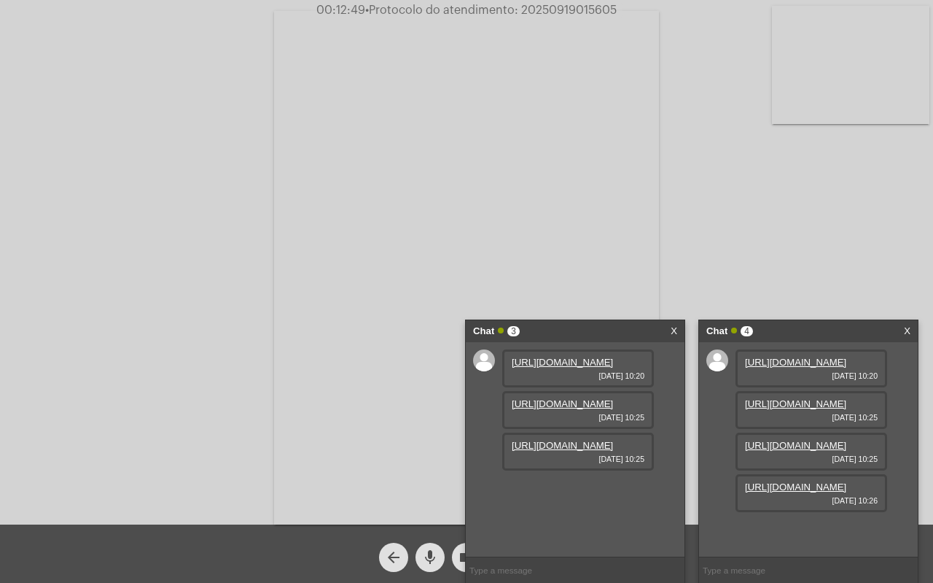
scroll to position [87, 0]
click at [818, 492] on link "[URL][DOMAIN_NAME]" at bounding box center [795, 486] width 101 height 11
click at [670, 330] on div "Chat 3 X" at bounding box center [575, 331] width 219 height 22
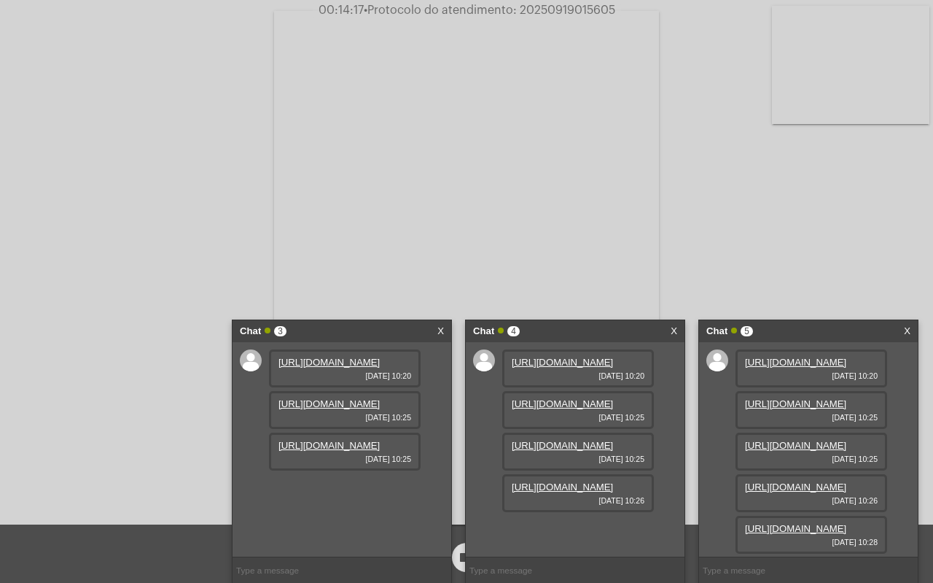
scroll to position [161, 0]
click at [847, 523] on link "[URL][DOMAIN_NAME]" at bounding box center [795, 528] width 101 height 11
click at [443, 325] on link "X" at bounding box center [441, 331] width 7 height 22
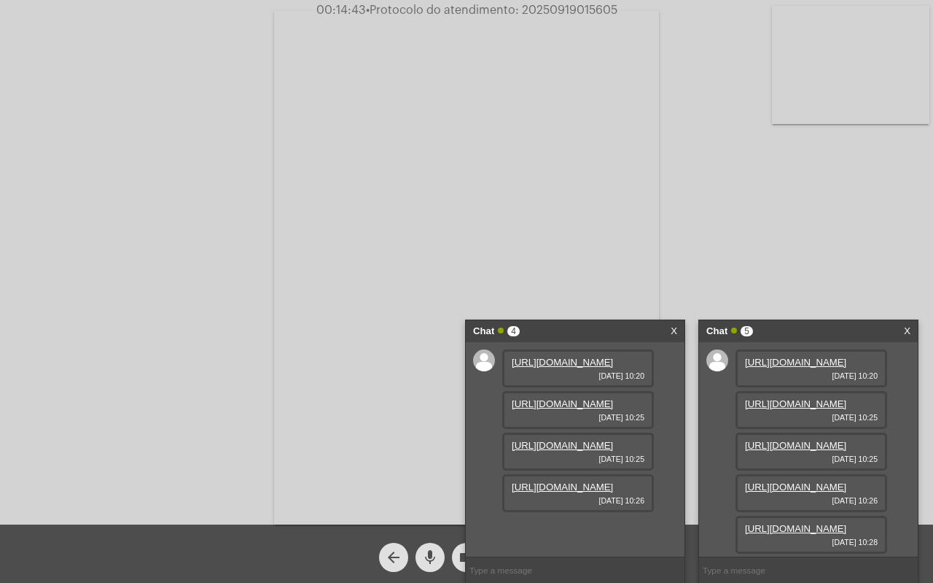
click at [674, 331] on link "X" at bounding box center [674, 331] width 7 height 22
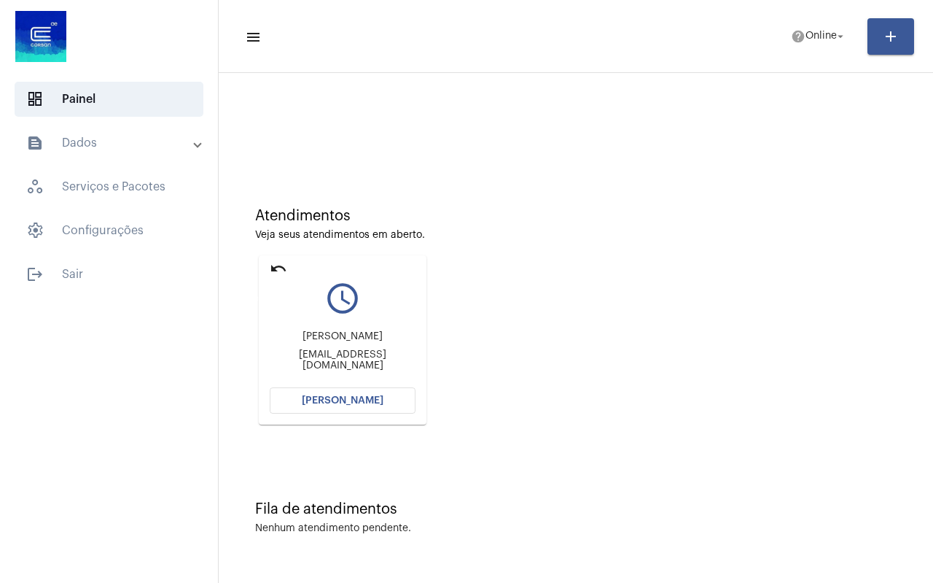
click at [275, 267] on mat-icon "undo" at bounding box center [279, 269] width 18 height 18
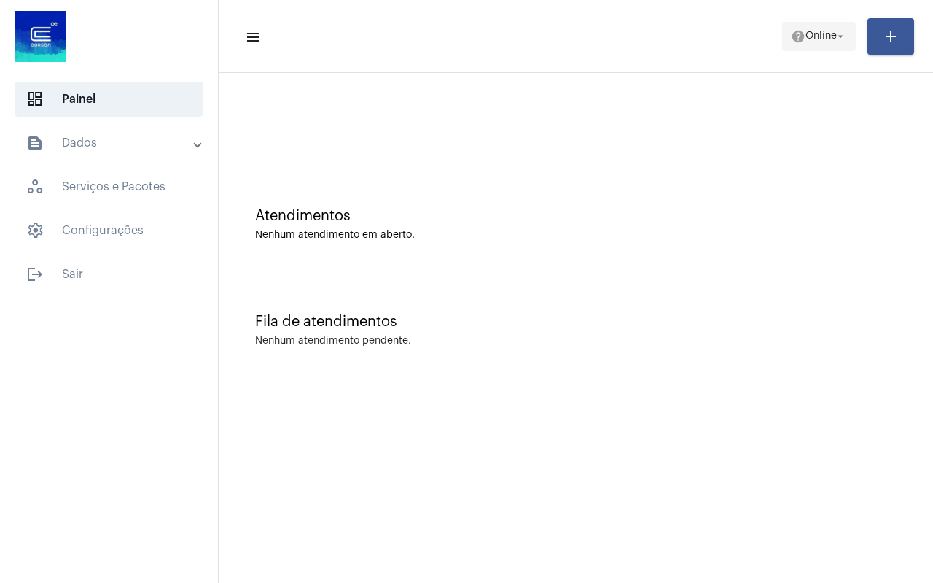
click at [823, 39] on span "Online" at bounding box center [821, 36] width 31 height 10
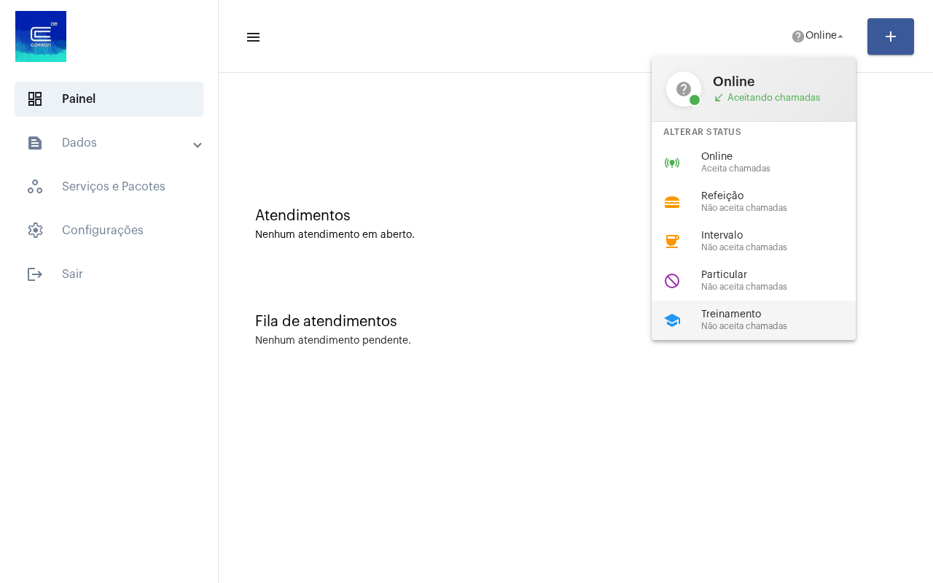
click at [757, 314] on span "Treinamento" at bounding box center [784, 314] width 166 height 11
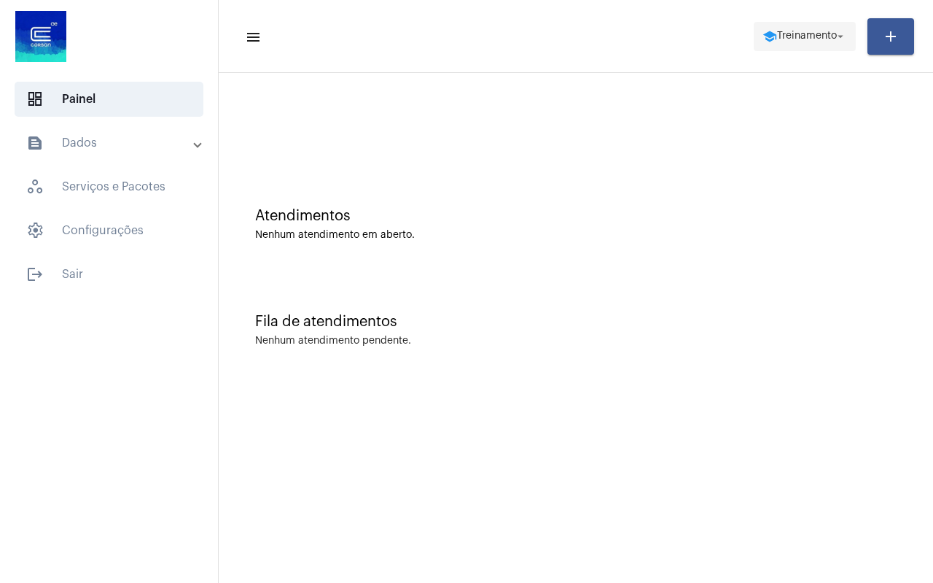
click at [788, 44] on span "school Treinamento arrow_drop_down" at bounding box center [805, 36] width 85 height 26
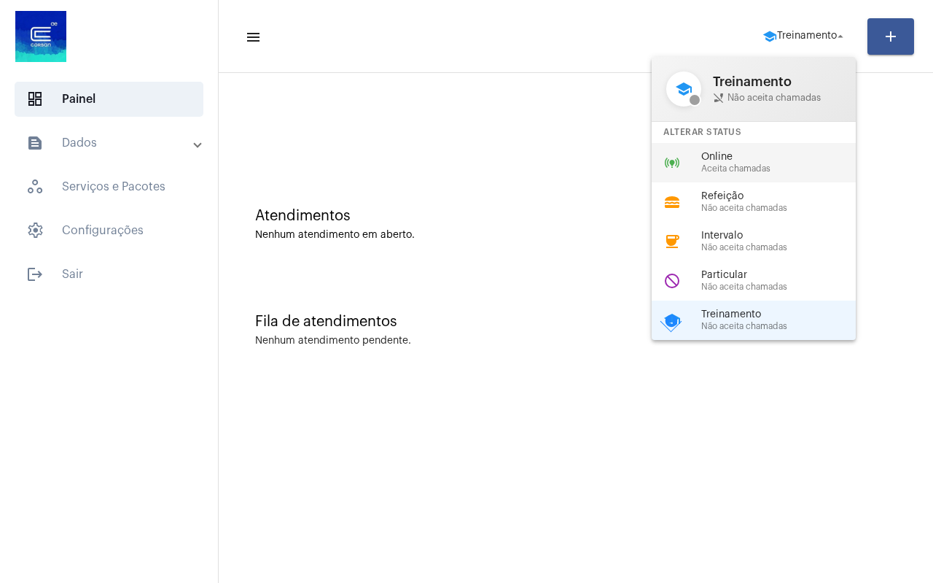
click at [758, 158] on span "Online" at bounding box center [784, 157] width 166 height 11
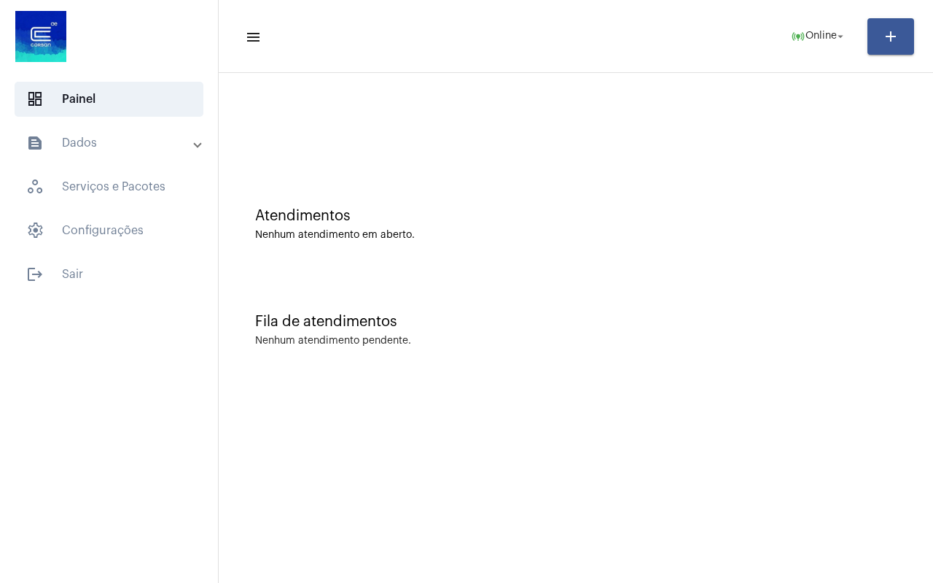
click at [281, 271] on div "Atendimentos Nenhum atendimento em aberto. Fila de atendimentos Nenhum atendime…" at bounding box center [576, 227] width 700 height 295
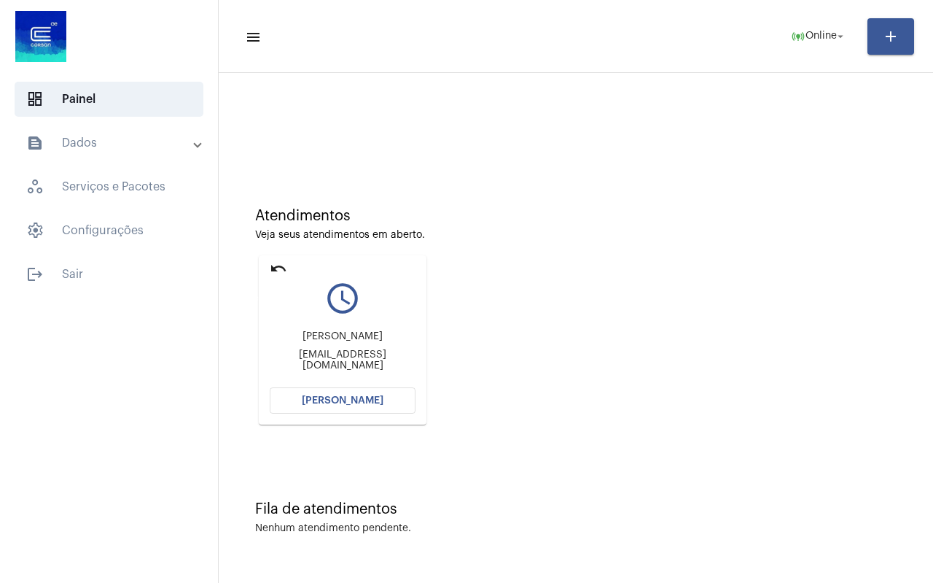
click at [273, 266] on mat-icon "undo" at bounding box center [279, 269] width 18 height 18
click at [274, 269] on mat-icon "undo" at bounding box center [279, 269] width 18 height 18
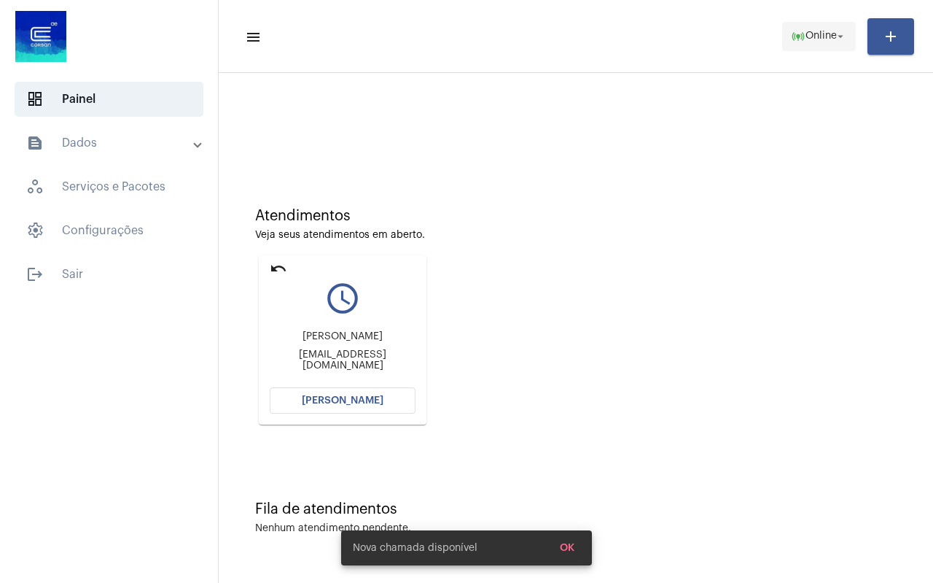
click at [806, 35] on span "Online" at bounding box center [821, 36] width 31 height 10
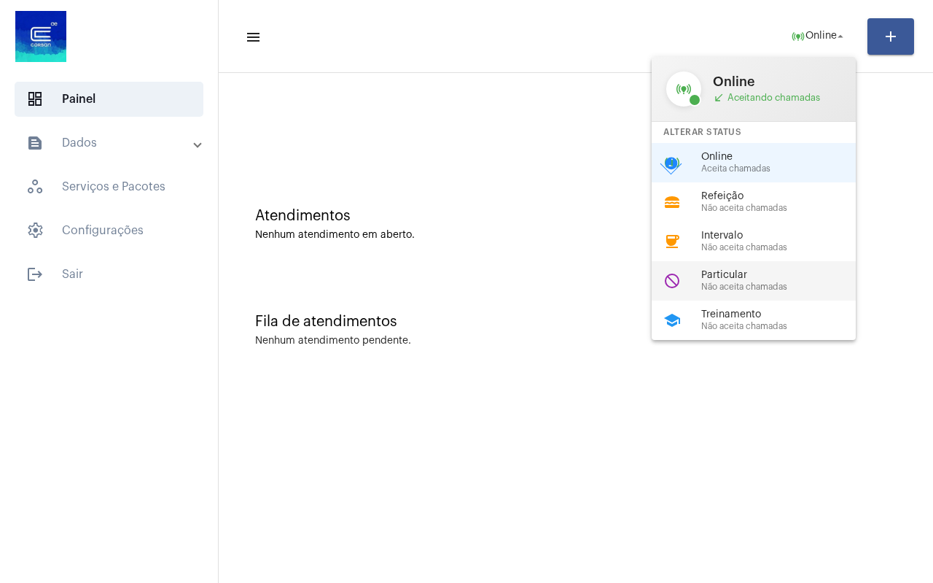
click at [771, 278] on span "Particular" at bounding box center [784, 275] width 166 height 11
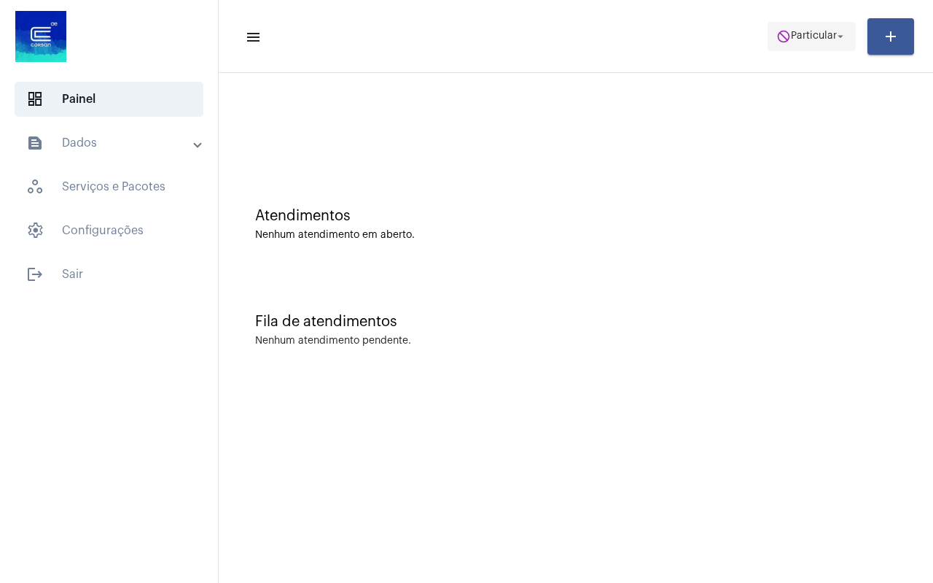
click at [814, 34] on span "Particular" at bounding box center [814, 36] width 46 height 10
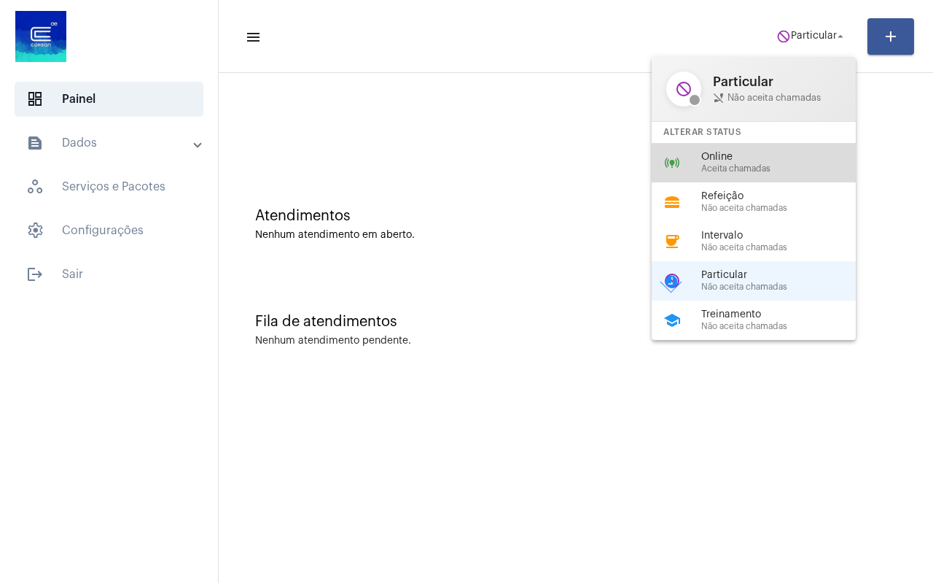
click at [779, 164] on span "Aceita chamadas" at bounding box center [784, 168] width 166 height 9
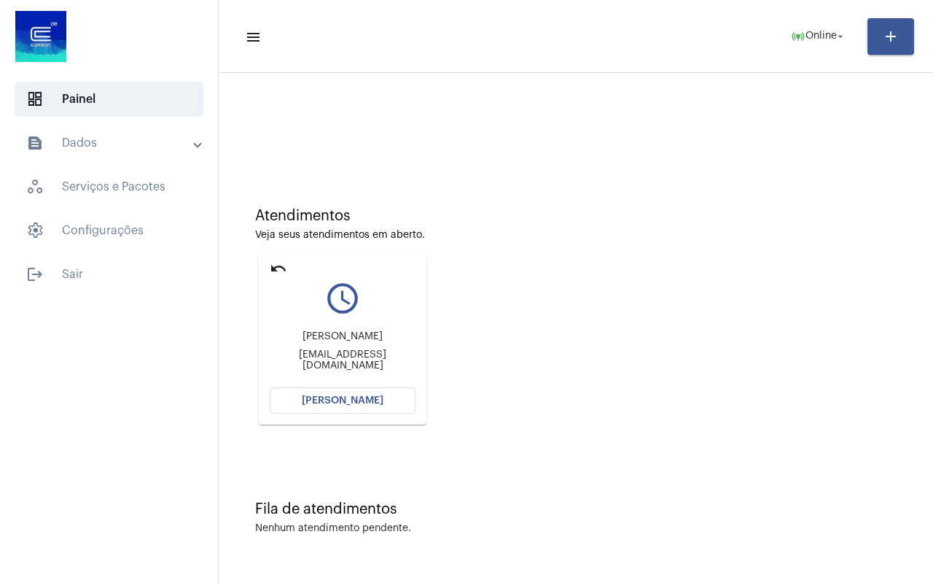
click at [368, 405] on button "[PERSON_NAME]" at bounding box center [343, 400] width 146 height 26
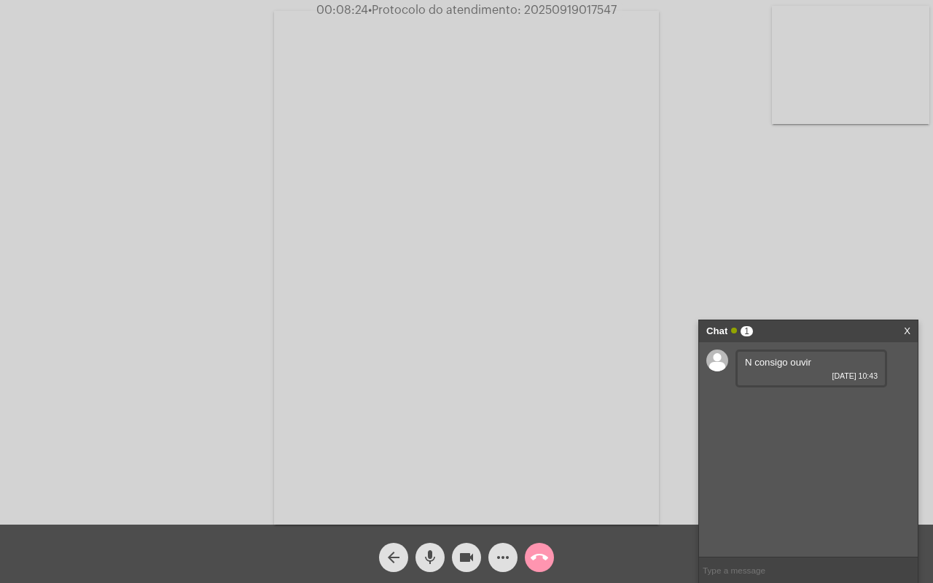
click at [740, 570] on input "text" at bounding box center [808, 570] width 219 height 26
type input "um instante"
click at [512, 561] on button "more_horiz" at bounding box center [503, 557] width 29 height 29
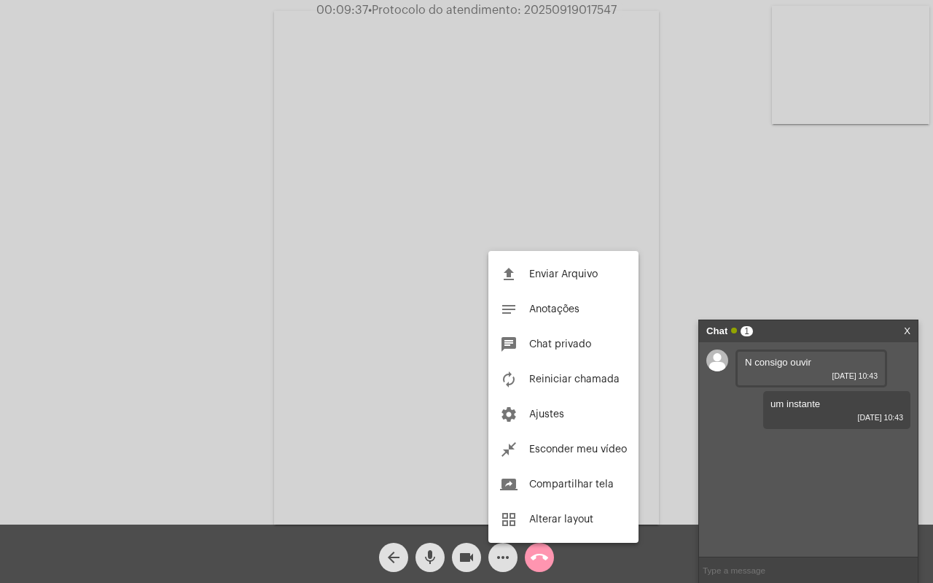
click at [767, 570] on div at bounding box center [466, 291] width 933 height 583
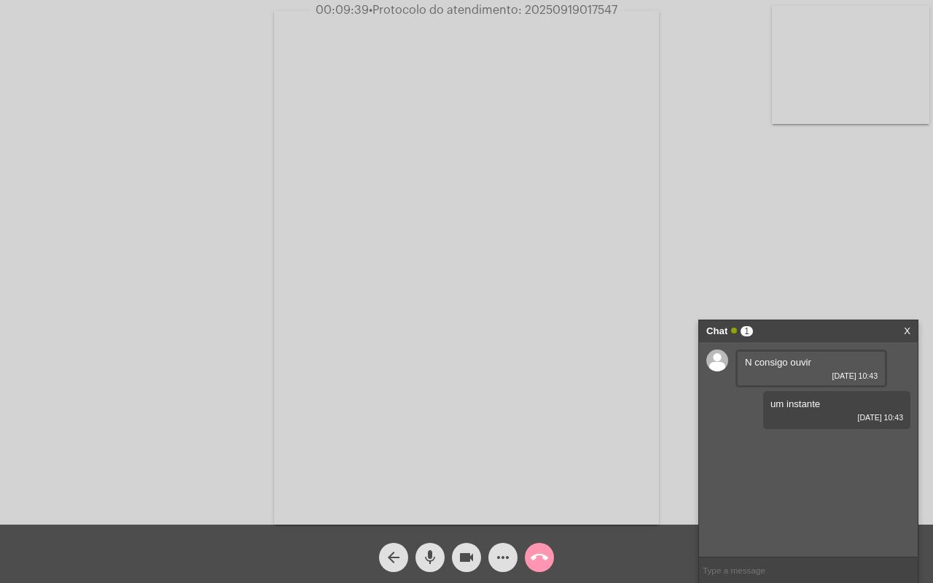
click at [767, 570] on input "text" at bounding box center [808, 570] width 219 height 26
type input "Ok, mas vamos seguir assim"
type input "c"
drag, startPoint x: 525, startPoint y: 12, endPoint x: 618, endPoint y: 16, distance: 93.4
click at [618, 16] on span "00:10:09 • Protocolo do atendimento: 20250919017547" at bounding box center [466, 10] width 311 height 15
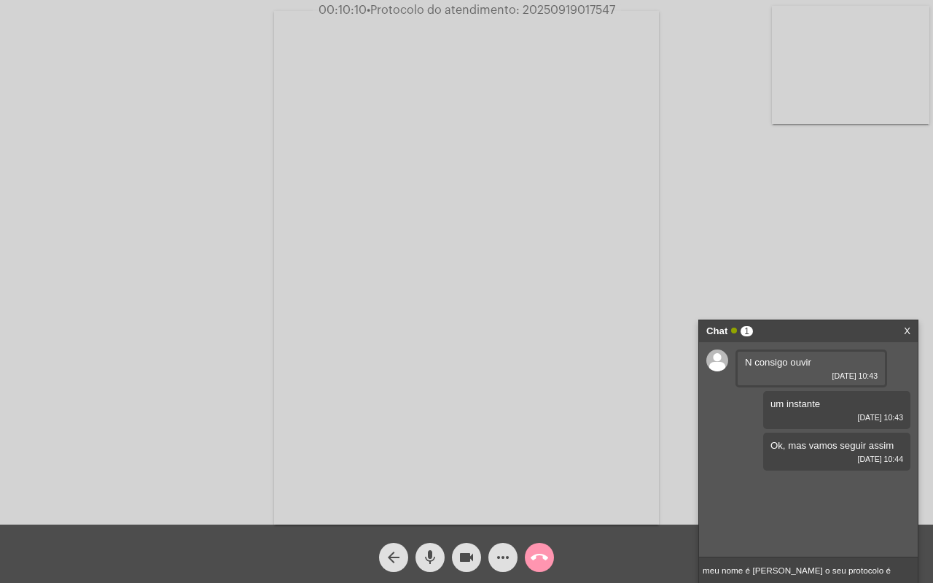
copy span "20250919017547"
click at [871, 575] on input "meu nome é [PERSON_NAME] o seu protocolo é" at bounding box center [808, 570] width 219 height 26
paste input "20250919017547"
type input "meu nome é [PERSON_NAME] o seu protocolo é 20250919017547"
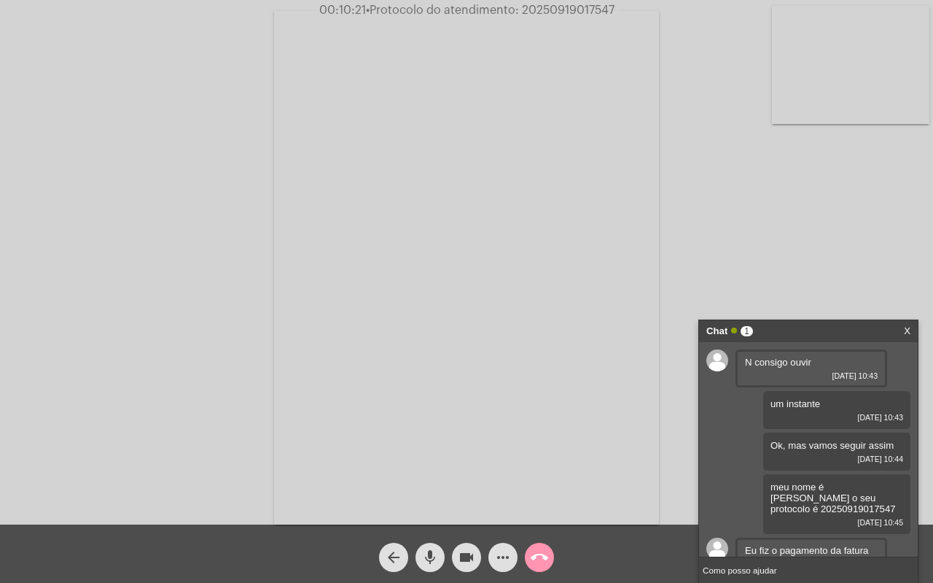
type input "Como posso ajudar/"
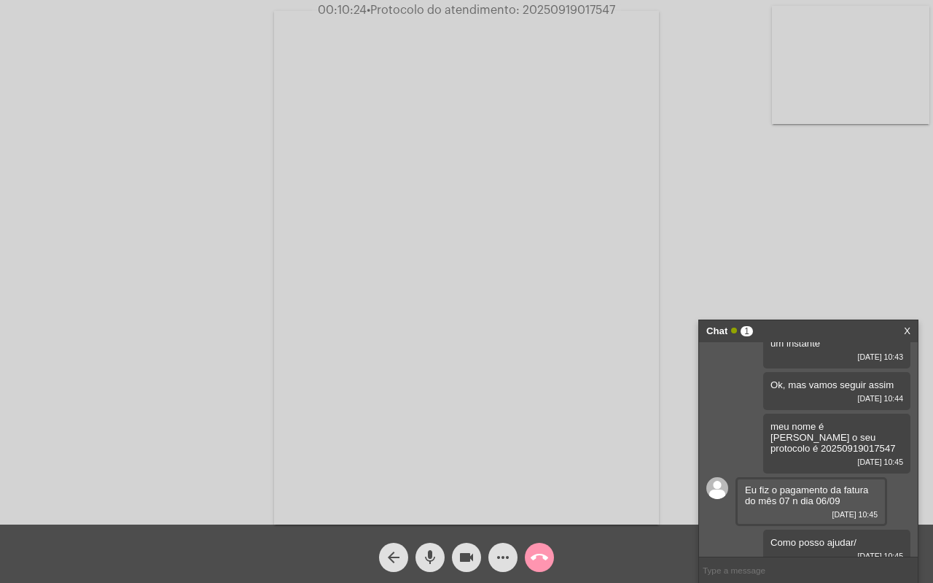
type input "?"
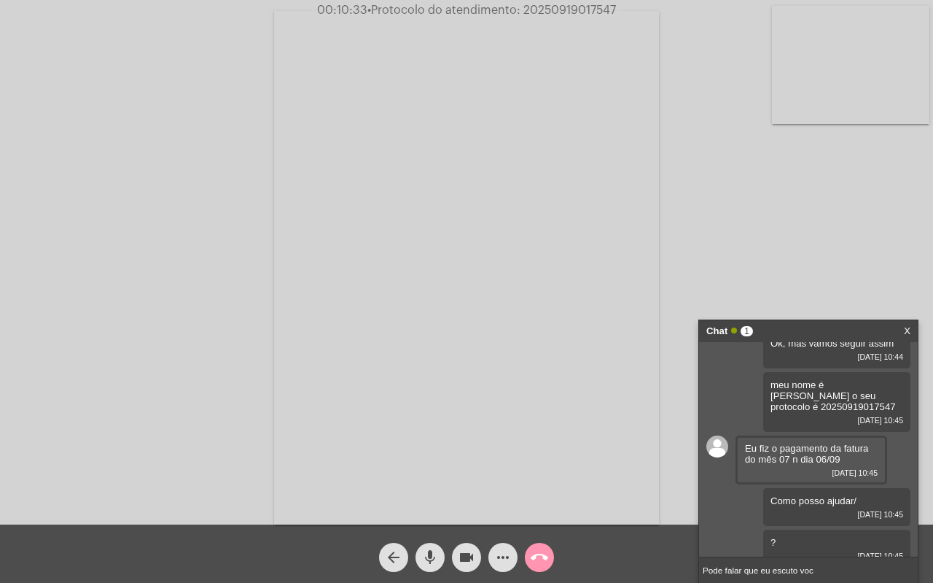
type input "Pode falar que eu escuto você"
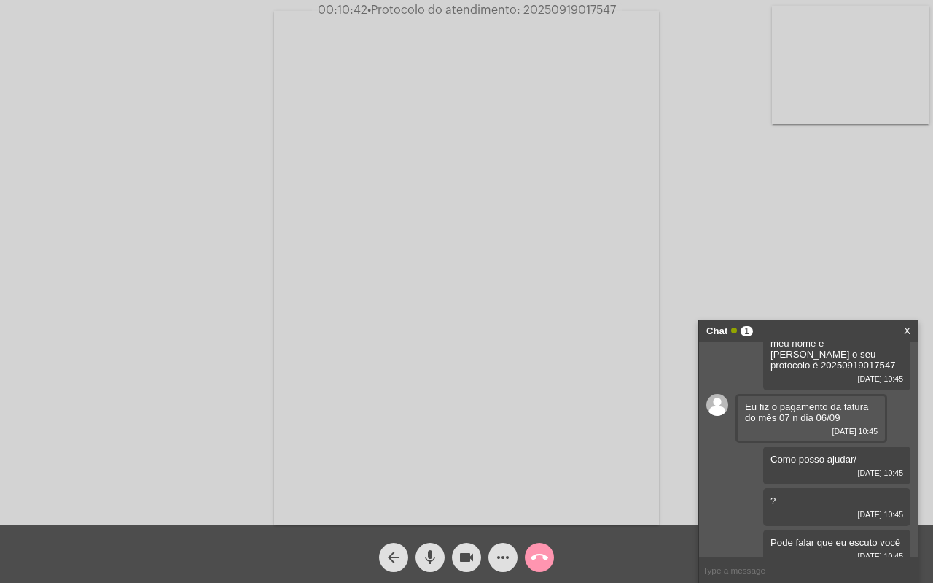
scroll to position [218, 0]
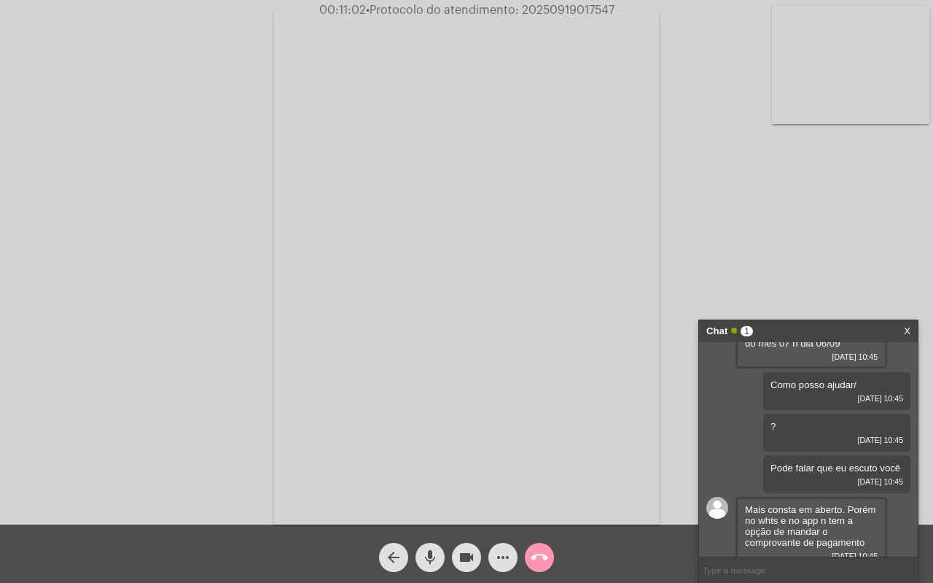
click at [756, 569] on input "text" at bounding box center [808, 570] width 219 height 26
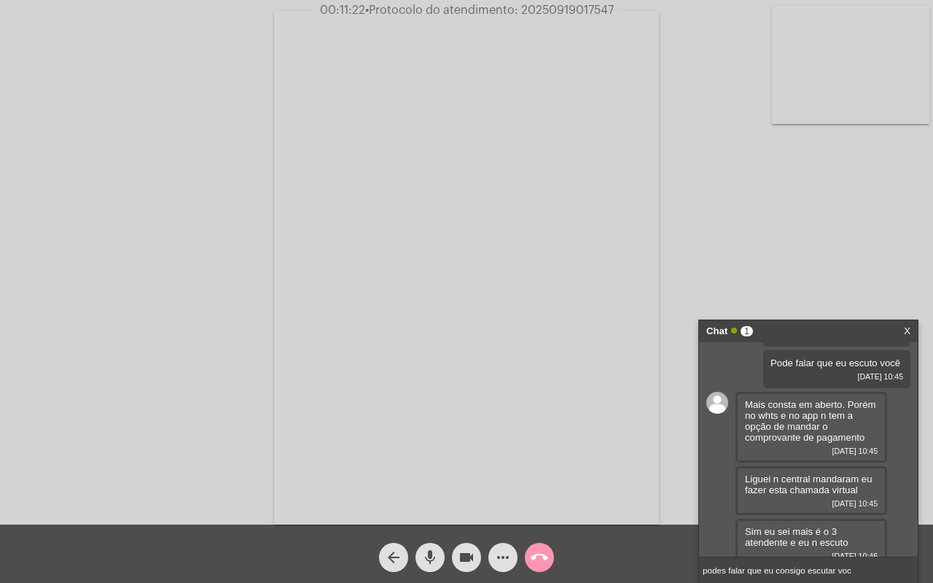
type input "podes falar que eu consigo escutar você"
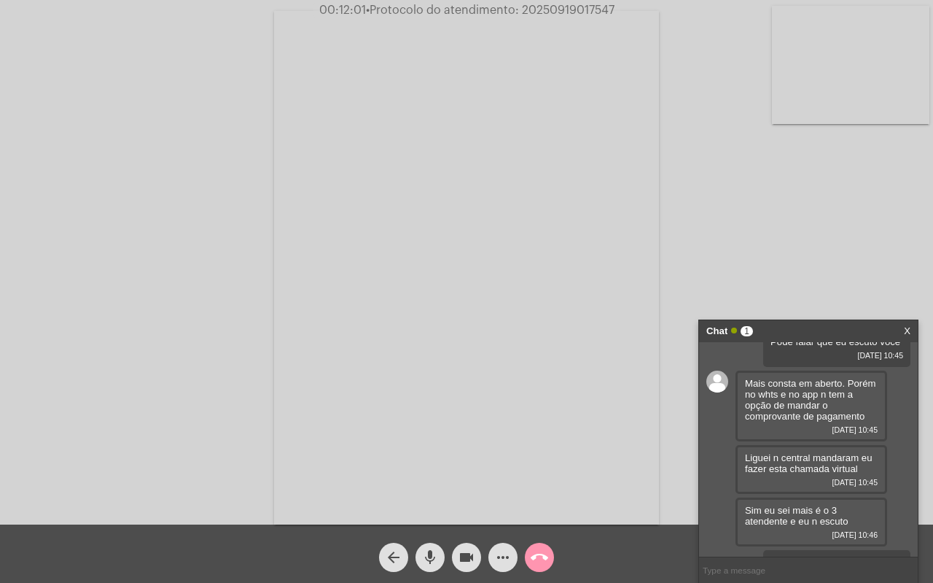
scroll to position [417, 0]
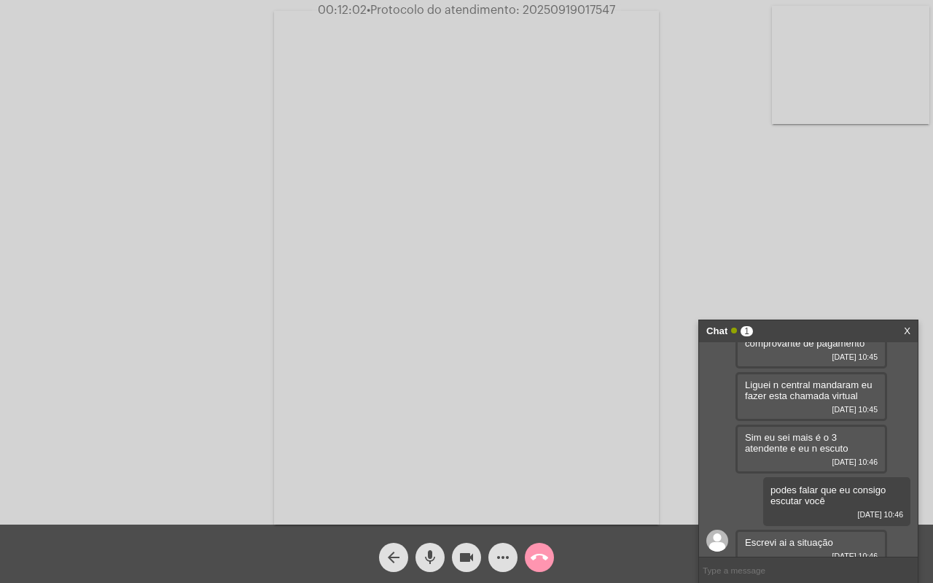
click at [733, 575] on input "text" at bounding box center [808, 570] width 219 height 26
type input "è"
type input "é a titular?"
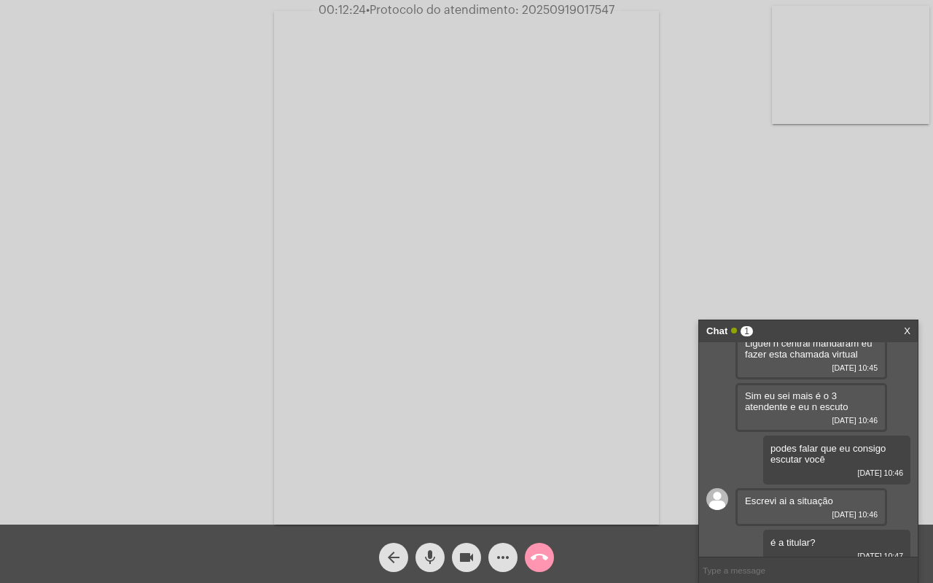
click at [766, 573] on input "text" at bounding box center [808, 570] width 219 height 26
type input "c"
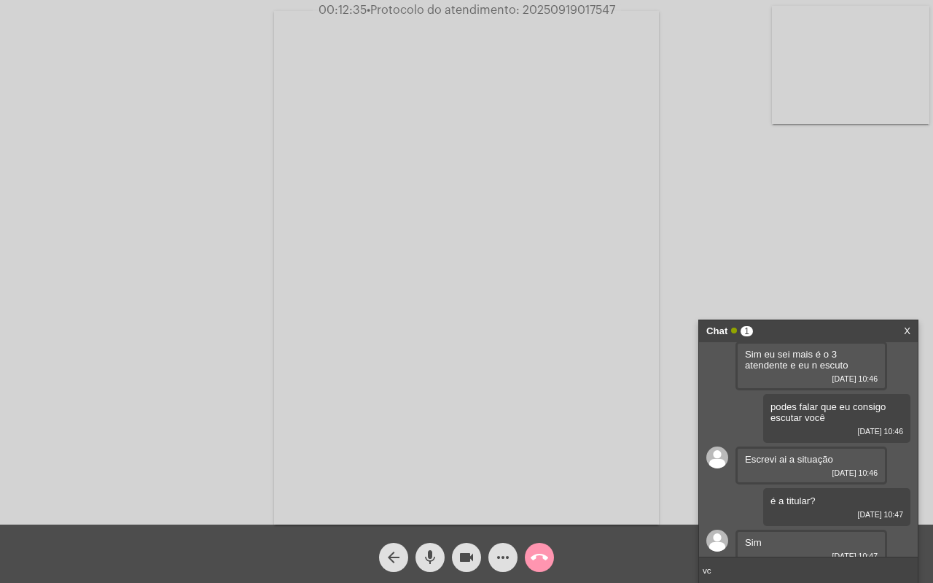
type input "v"
type input "Nome completo e seu CPF por favor."
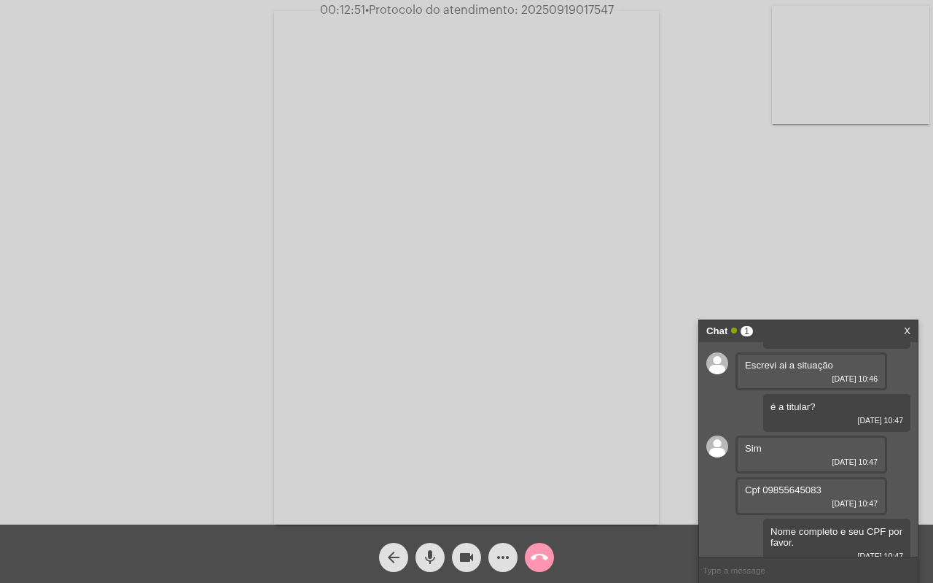
drag, startPoint x: 763, startPoint y: 479, endPoint x: 832, endPoint y: 483, distance: 69.4
click at [832, 483] on div "Cpf 09855645083 [DATE] 10:47" at bounding box center [812, 496] width 152 height 38
copy span "09855645083"
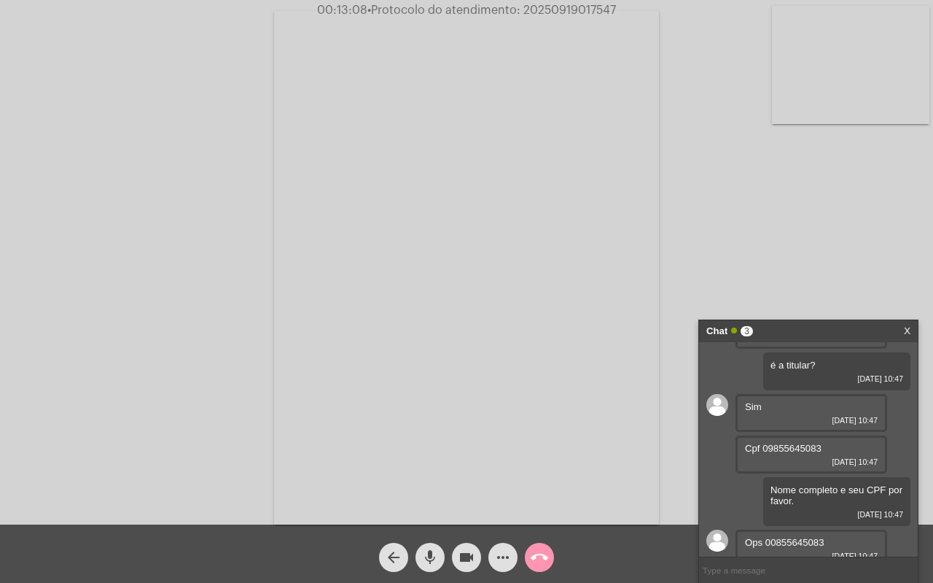
scroll to position [677, 0]
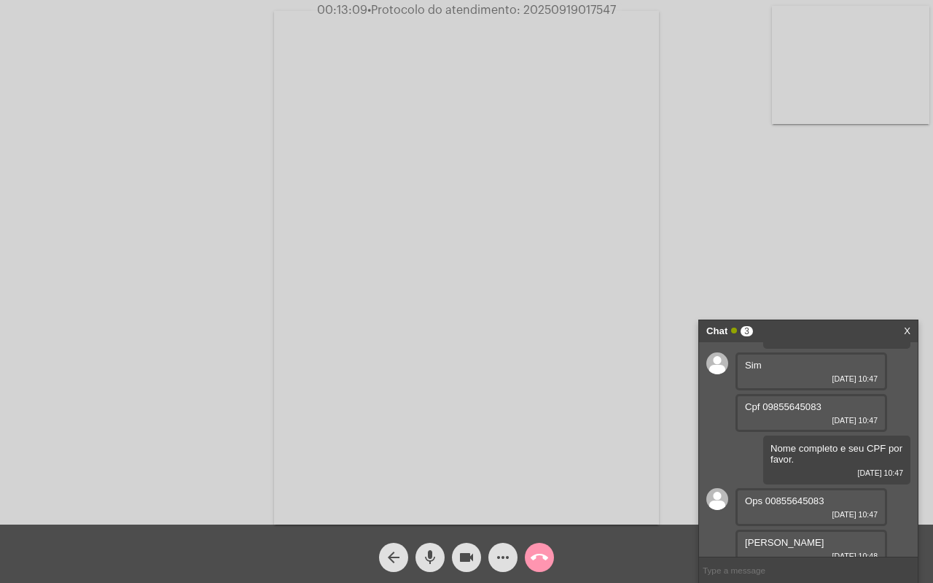
drag, startPoint x: 767, startPoint y: 531, endPoint x: 827, endPoint y: 494, distance: 70.0
click at [827, 494] on div "Ops 00855645083 [DATE] 10:47" at bounding box center [812, 507] width 152 height 38
copy span "00855645083"
click at [764, 567] on input "text" at bounding box center [808, 570] width 219 height 26
type input "Certo entendi"
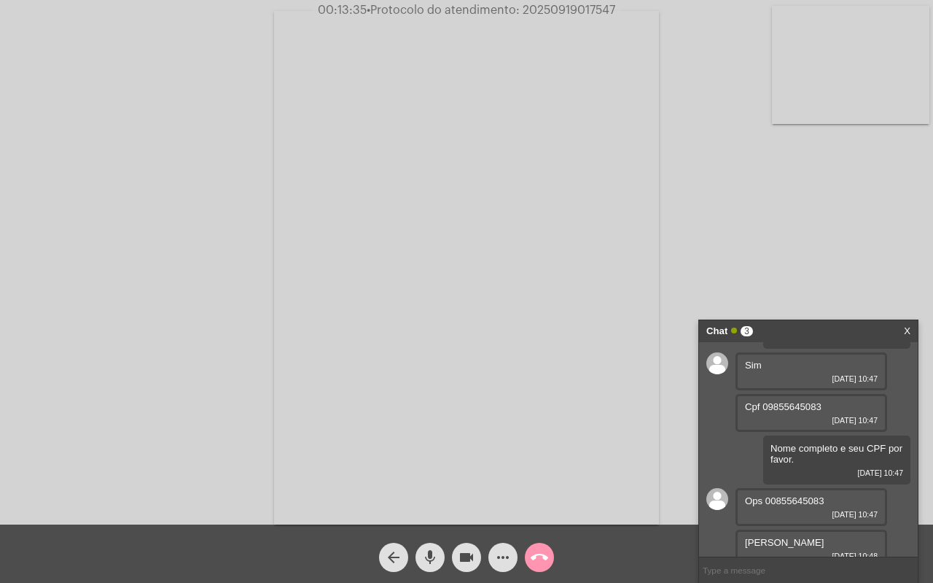
scroll to position [719, 0]
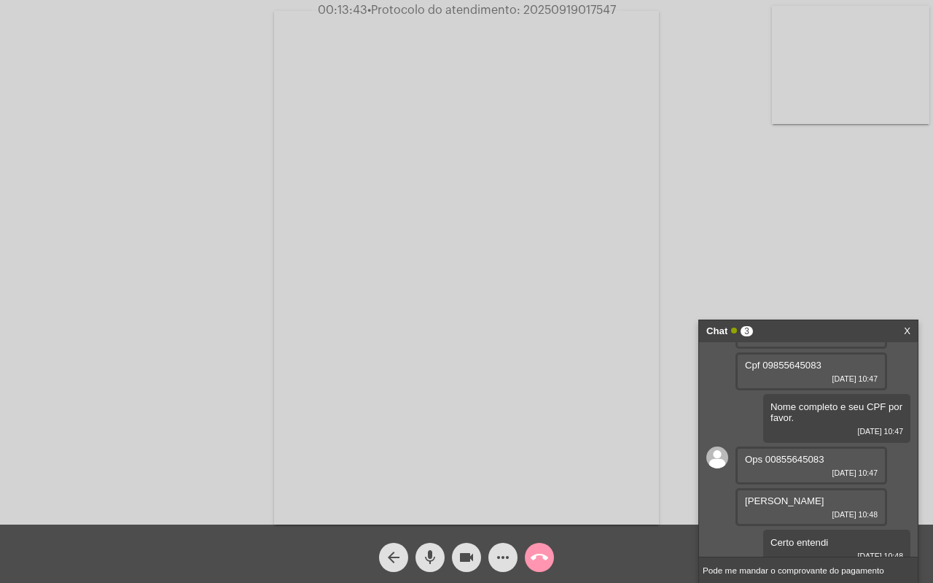
type input "Pode me mandar o comprovante do pagamento?"
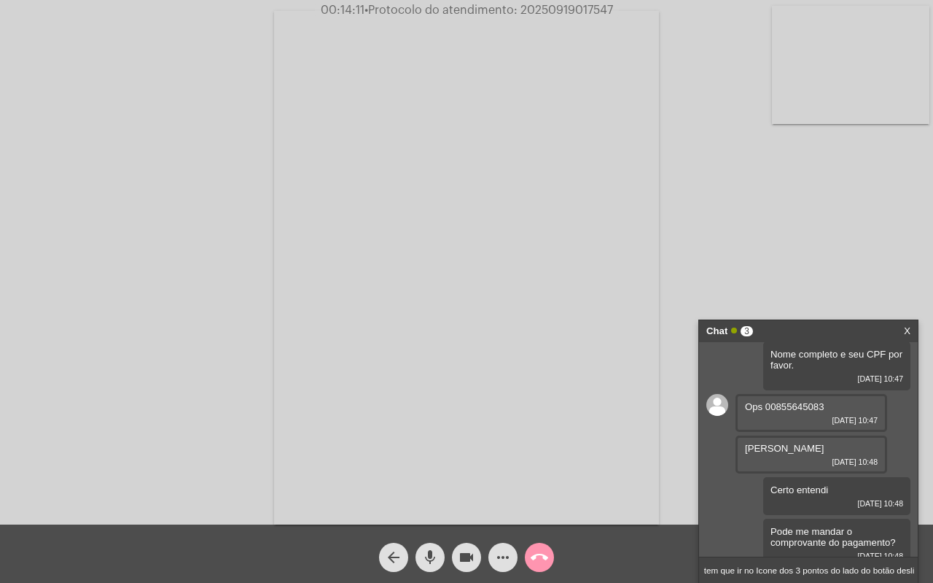
scroll to position [0, 50]
type input "para mandar tem que ir no Icone dos 3 pontos do lado do botão desligar"
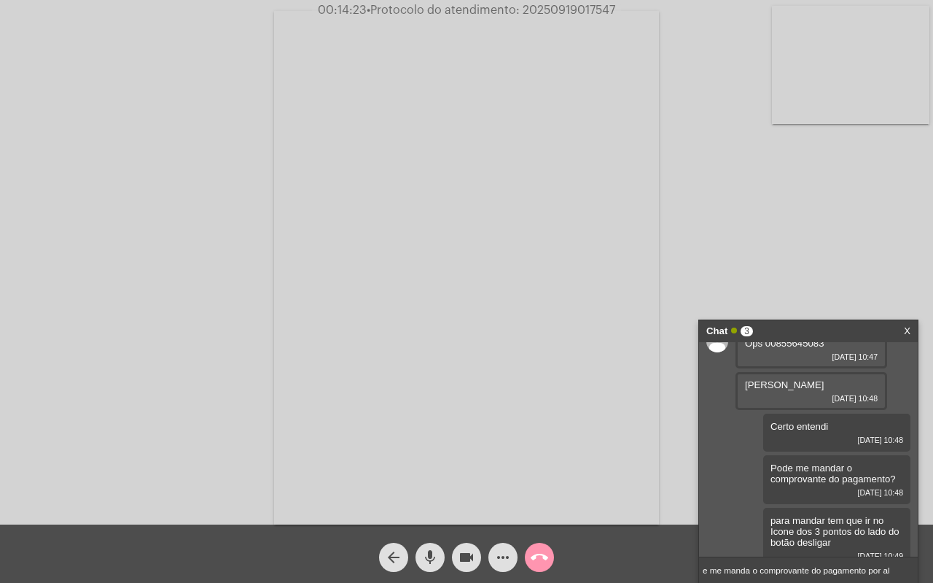
type input "e me manda o comprovante do pagamento por [PERSON_NAME]"
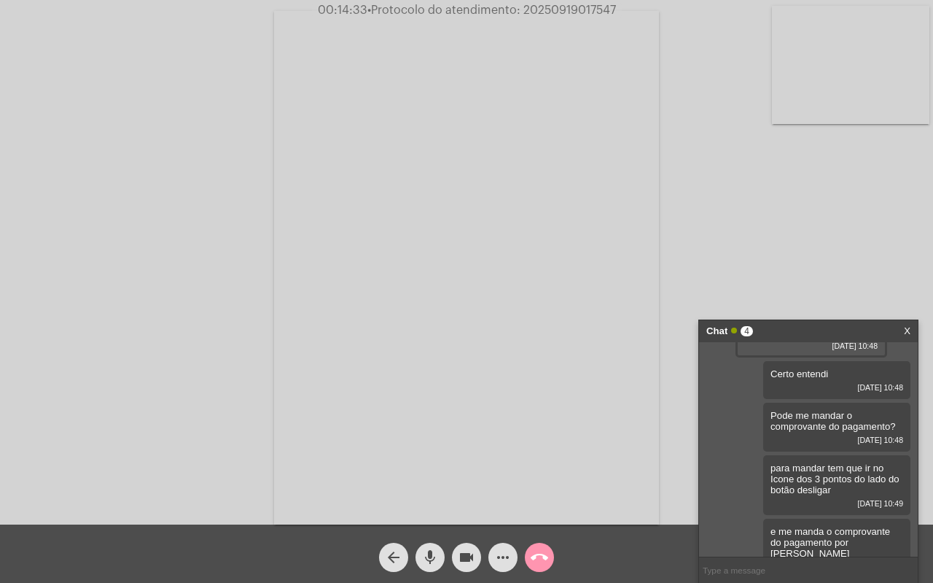
scroll to position [929, 0]
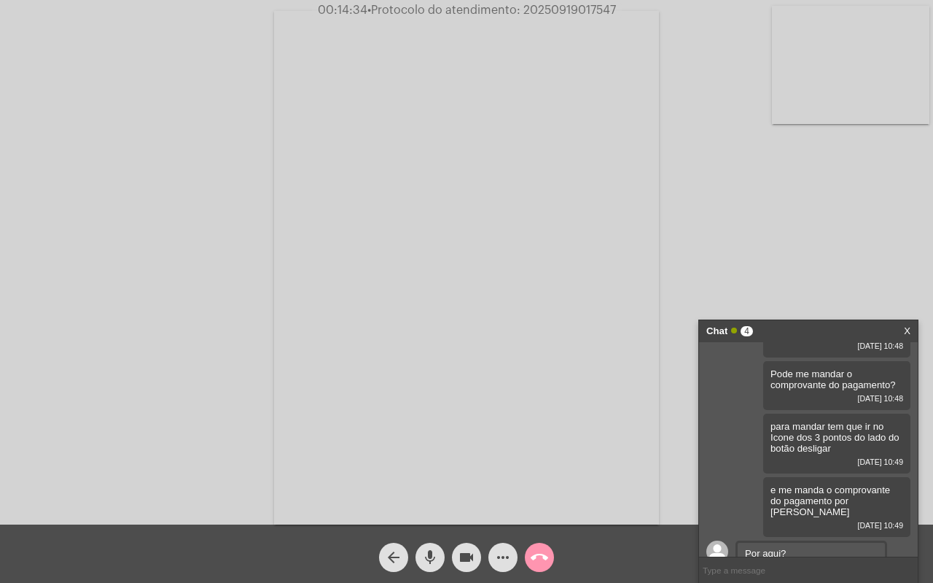
click at [782, 566] on input "text" at bounding box center [808, 570] width 219 height 26
type input "O"
type input "Isso"
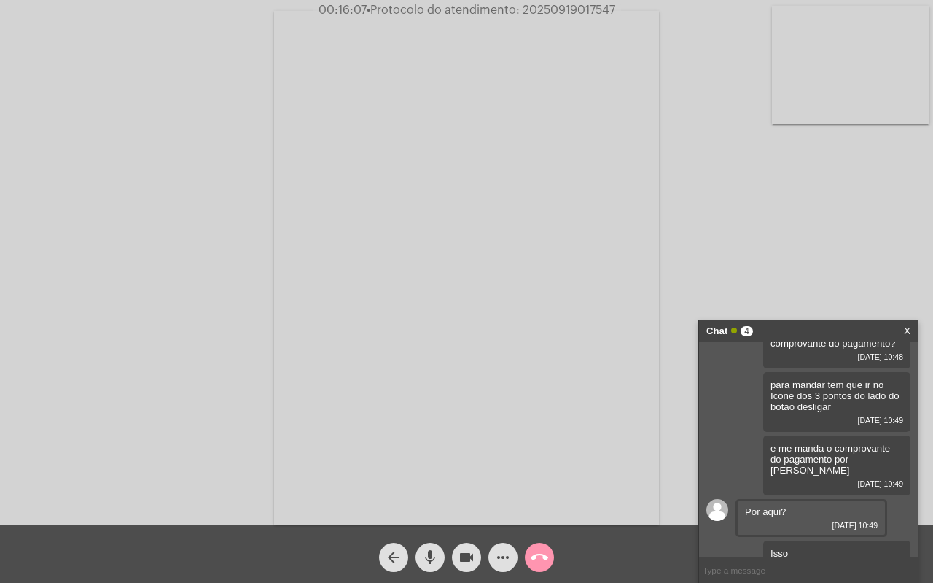
scroll to position [1045, 0]
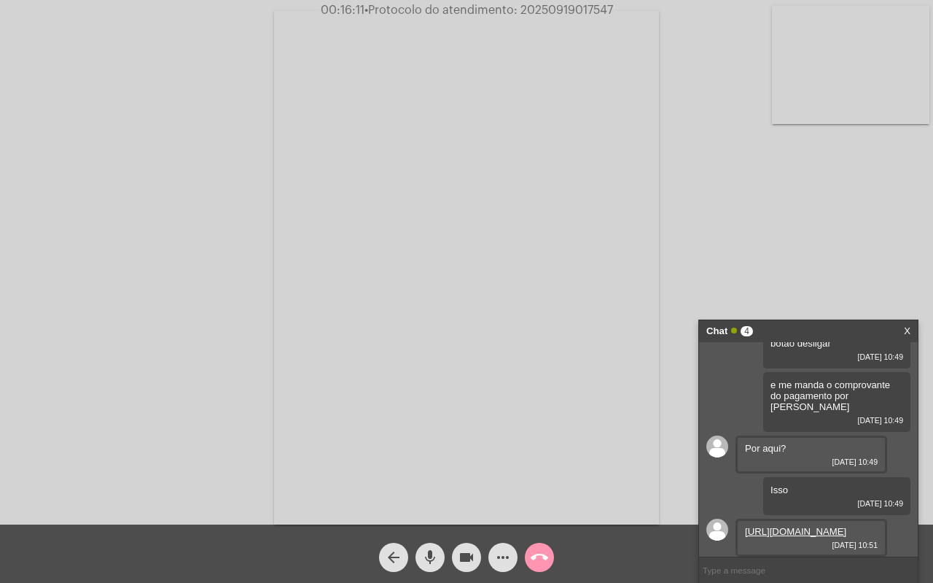
click at [755, 569] on input "text" at bounding box center [808, 570] width 219 height 26
type input "Recebi"
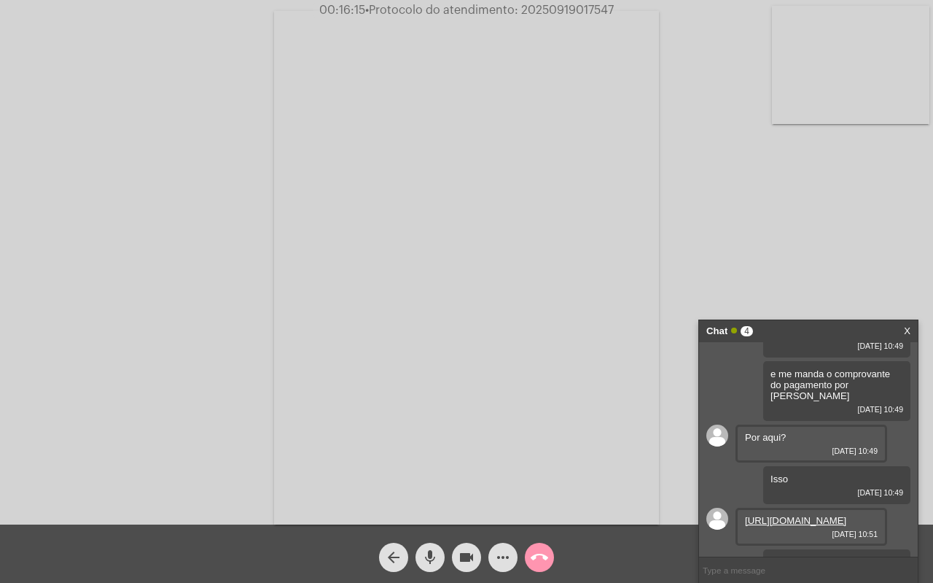
scroll to position [1086, 0]
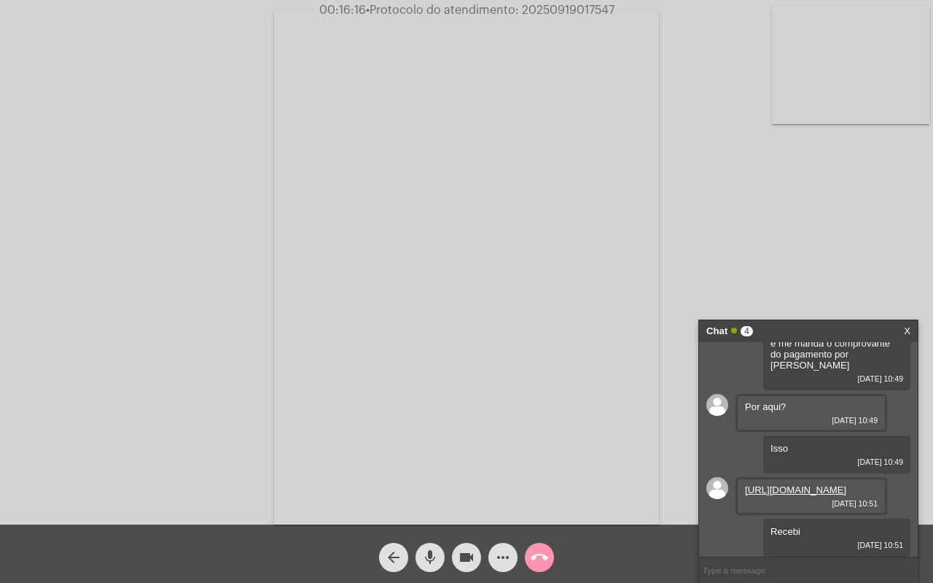
click at [801, 484] on link "[URL][DOMAIN_NAME]" at bounding box center [795, 489] width 101 height 11
click at [771, 575] on input "text" at bounding box center [808, 570] width 219 height 26
type input "O pagamento foi por PIX ou pelo Código de barras?"
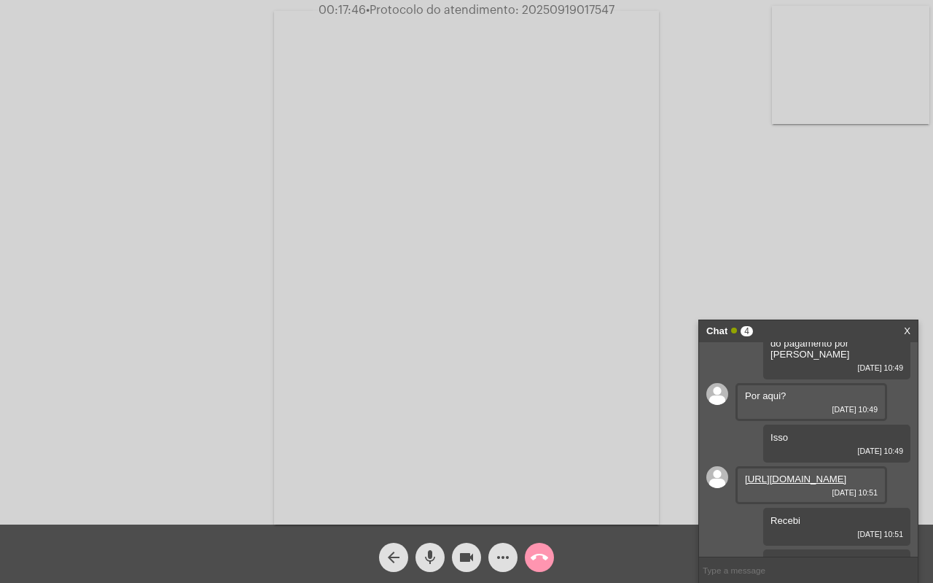
scroll to position [1139, 0]
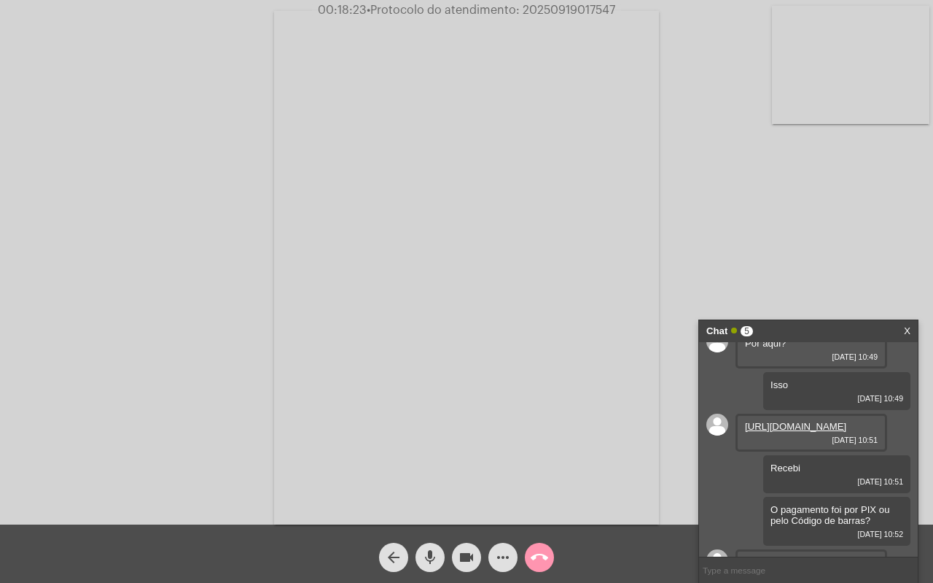
click at [771, 570] on input "text" at bounding box center [808, 570] width 219 height 26
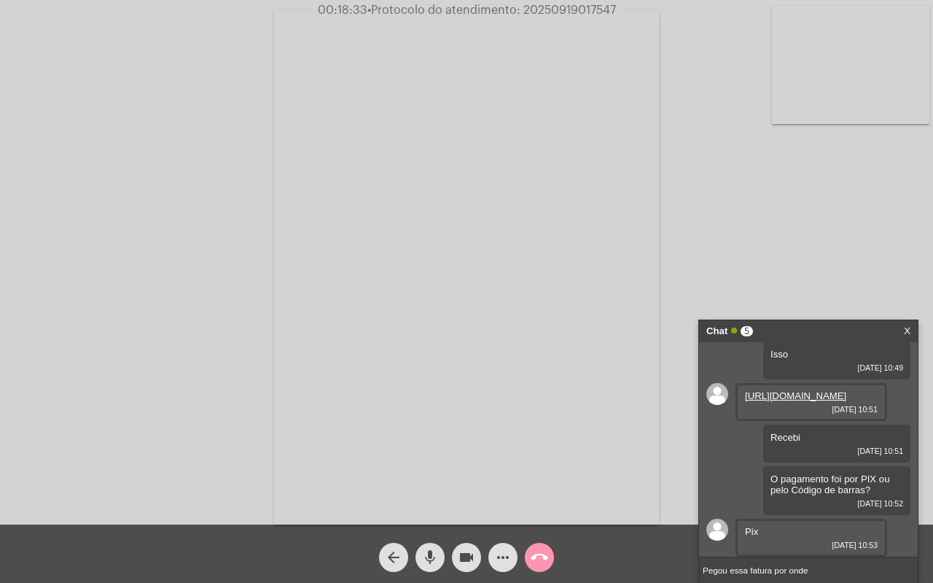
type input "Pegou essa fatura por onde?"
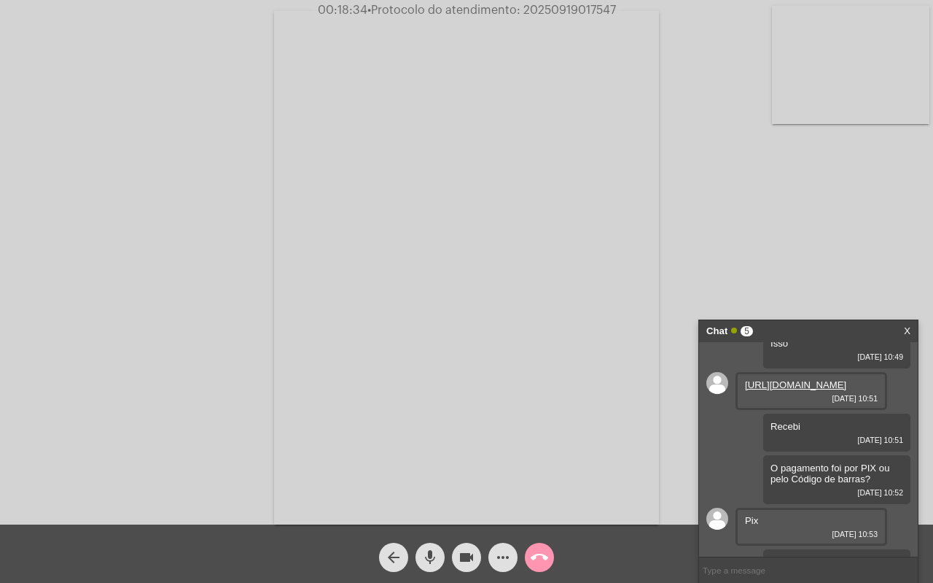
scroll to position [1222, 0]
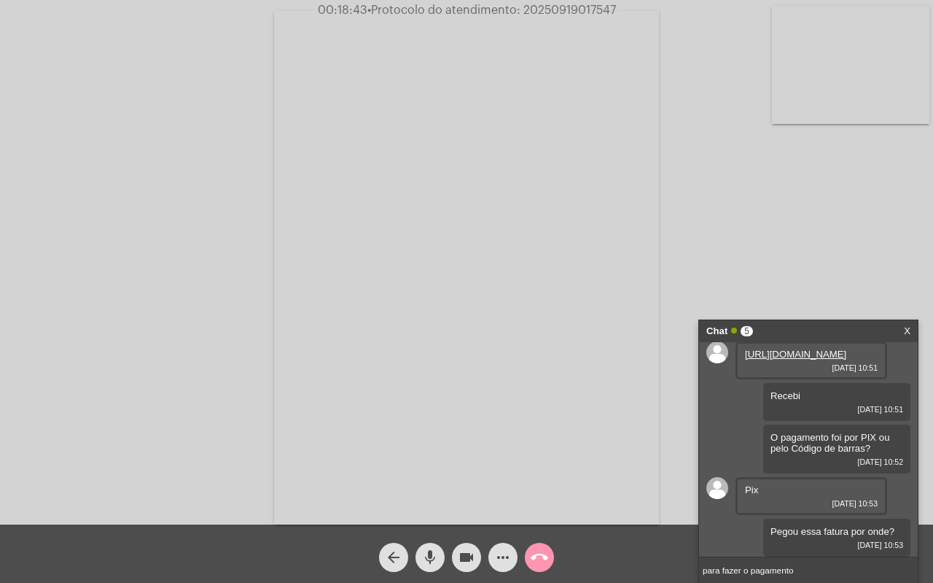
type input "para fazer o pagamento?"
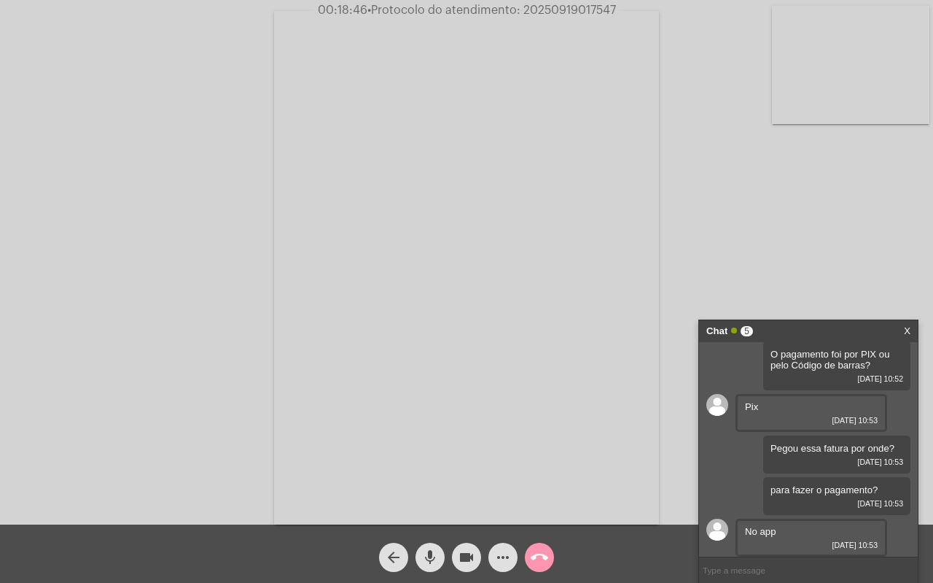
scroll to position [1305, 0]
click at [786, 576] on input "text" at bounding box center [808, 570] width 219 height 26
type input "no App"
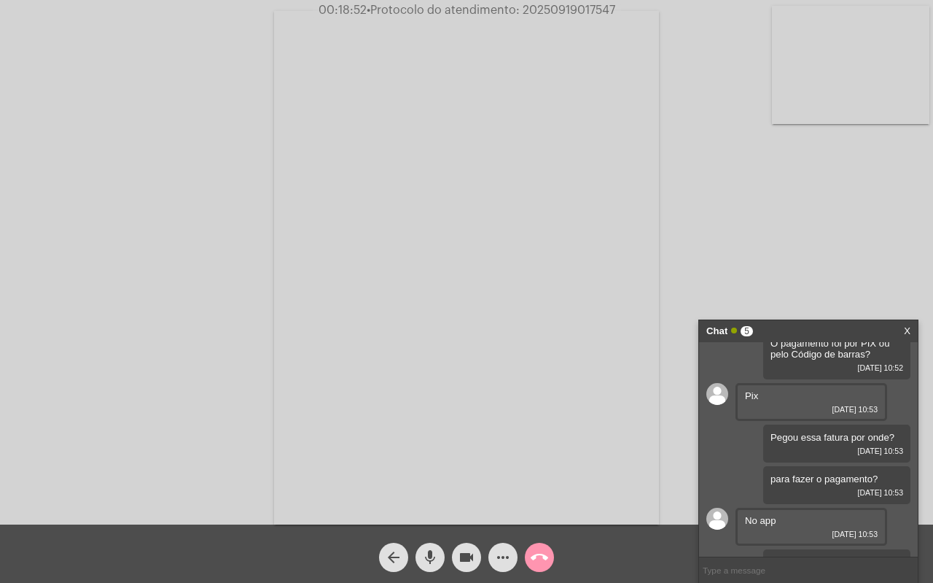
scroll to position [1347, 0]
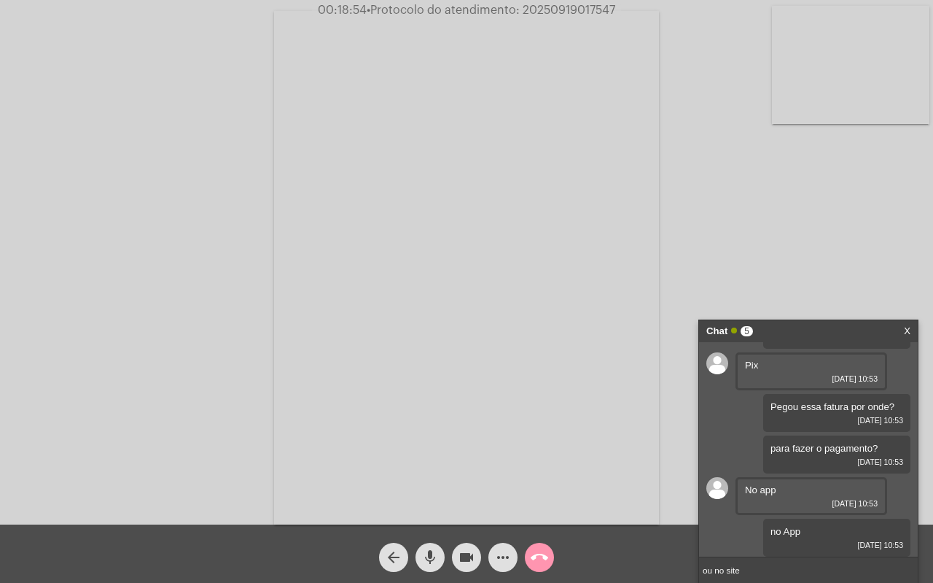
type input "ou no site?"
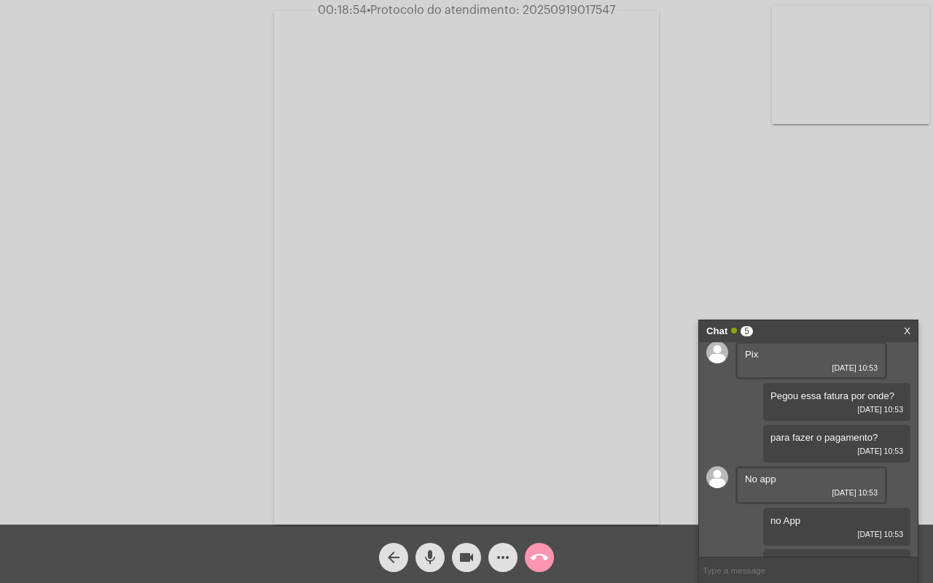
scroll to position [1388, 0]
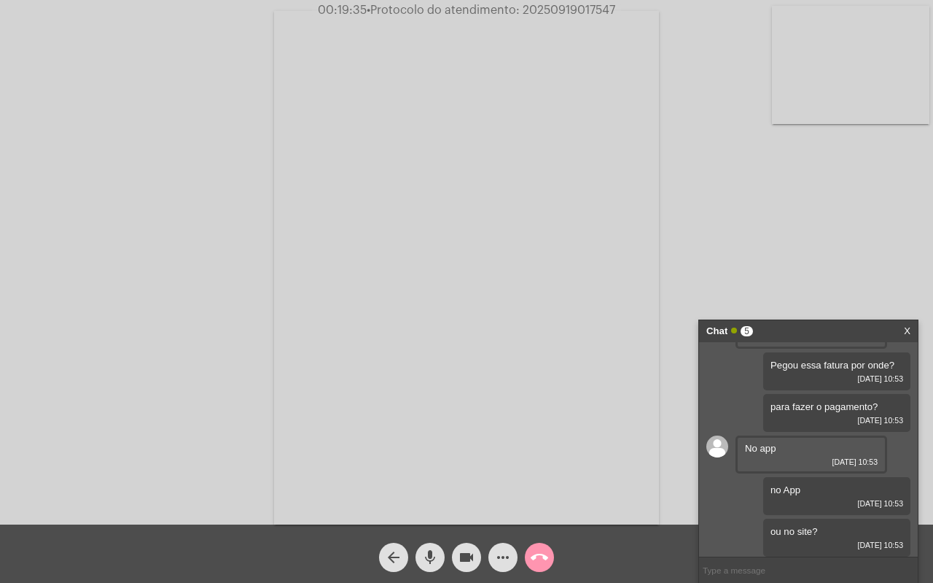
click at [775, 564] on input "text" at bounding box center [808, 570] width 219 height 26
type input "?"
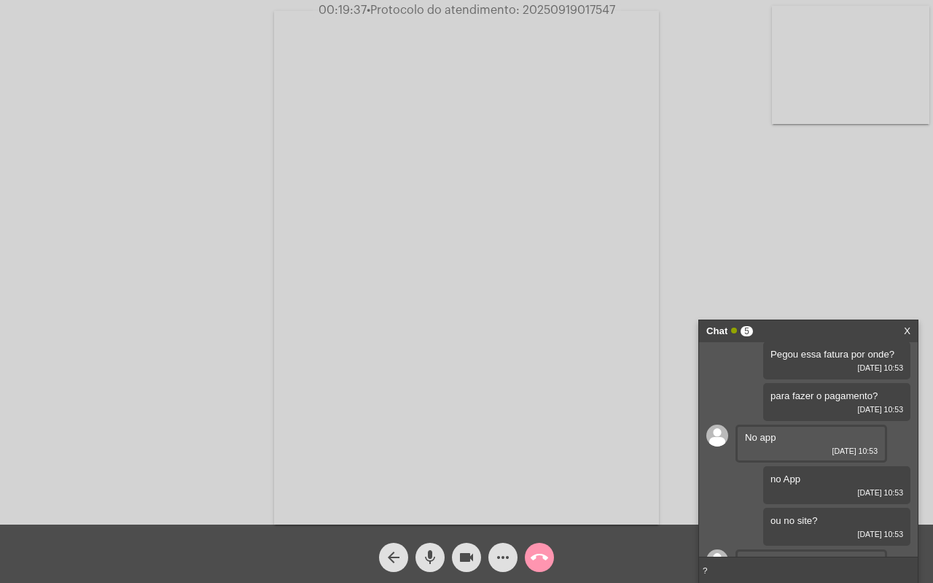
scroll to position [1441, 0]
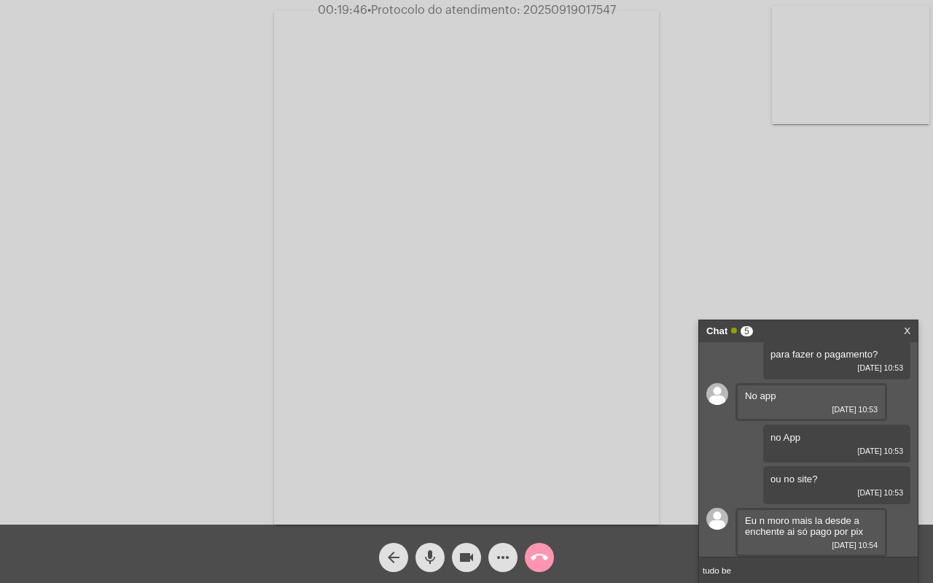
type input "tudo bem"
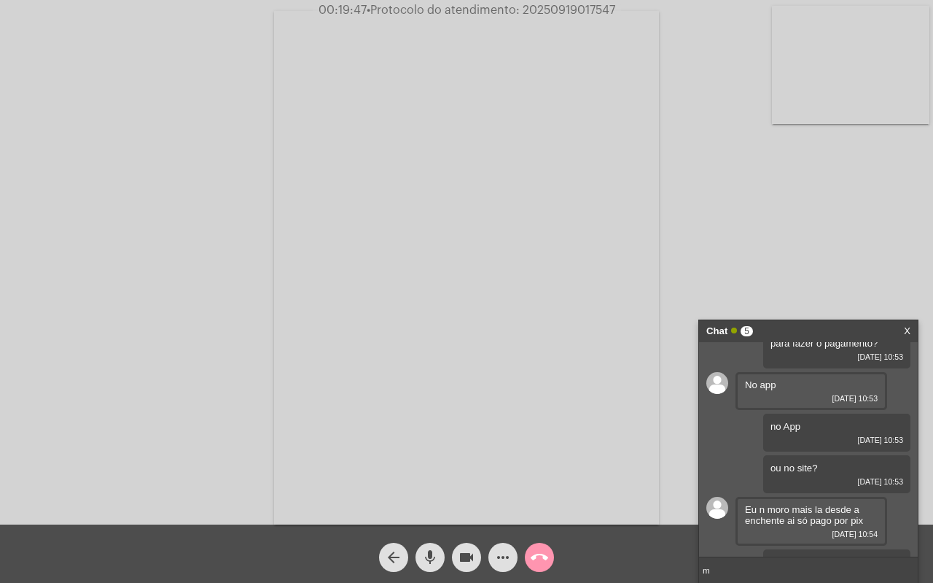
scroll to position [1482, 0]
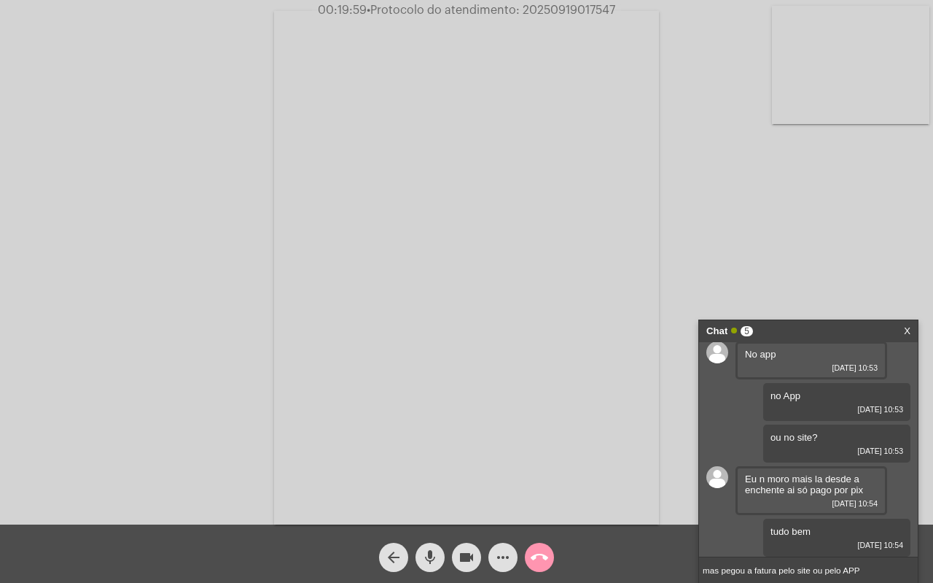
type input "mas pegou a fatura pelo site ou pelo APP?"
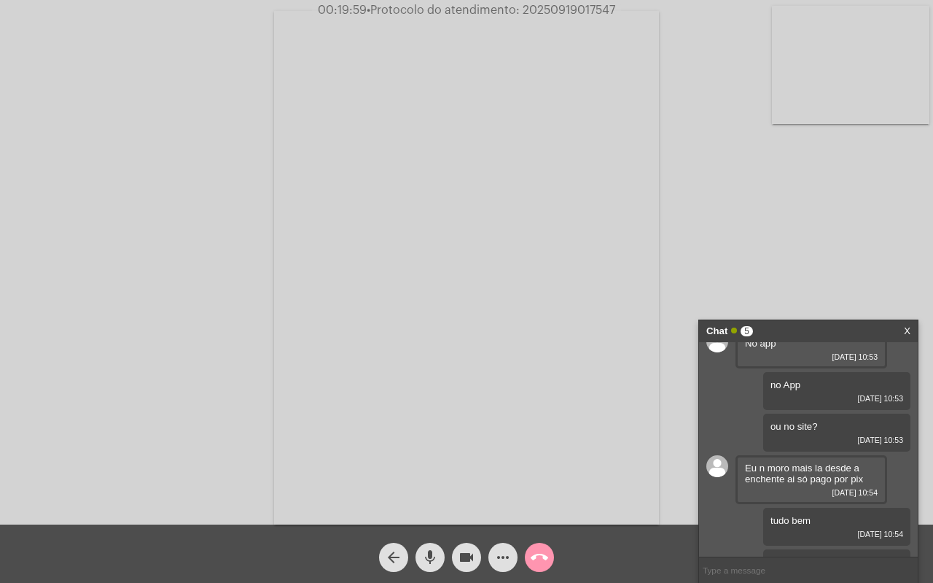
scroll to position [1535, 0]
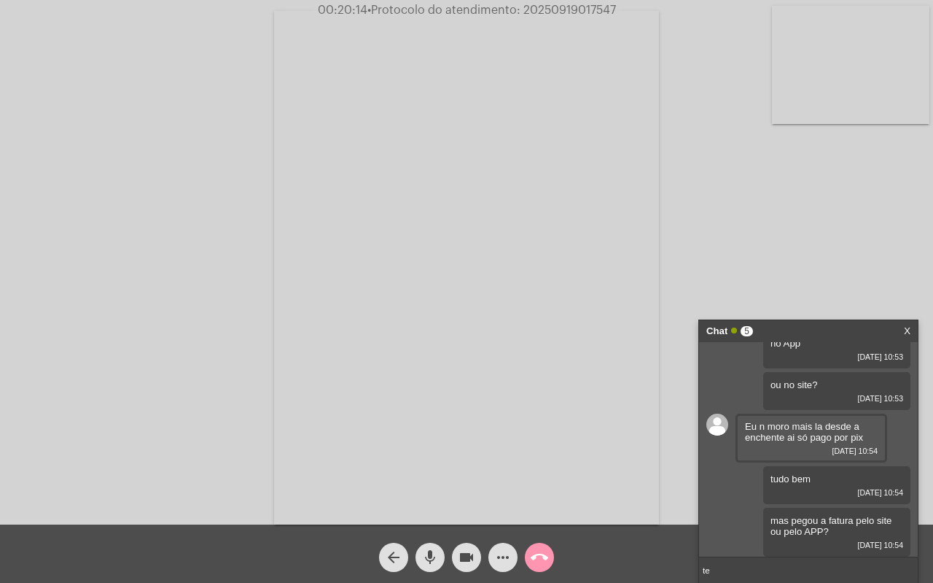
type input "t"
type input "tem a fatura de onde pegou esse valor?"
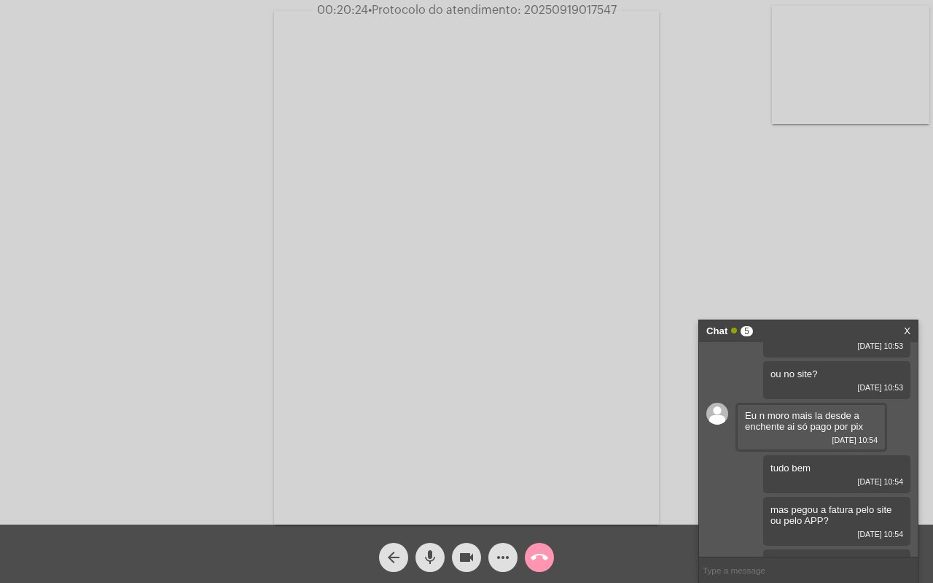
scroll to position [1587, 0]
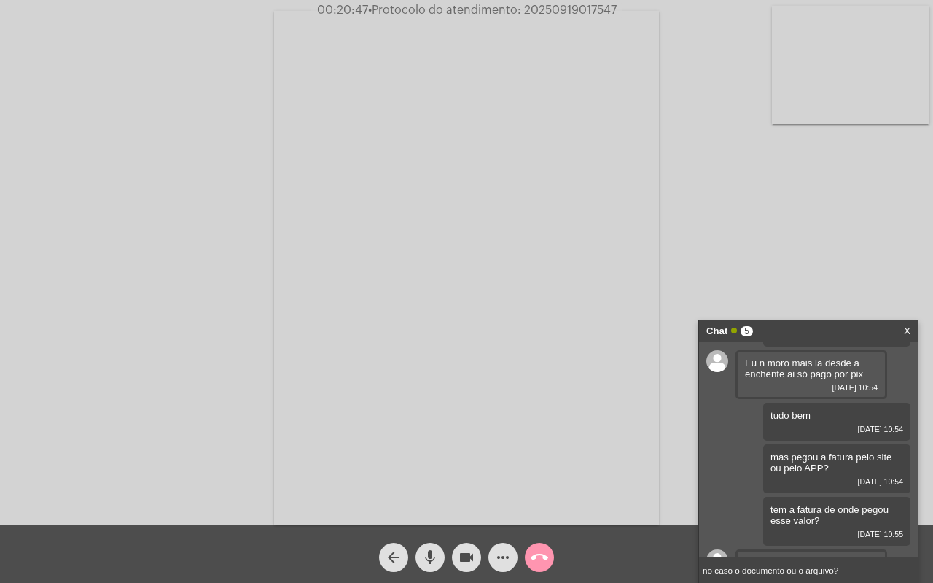
type input "no caso o documento ou o arquivo"
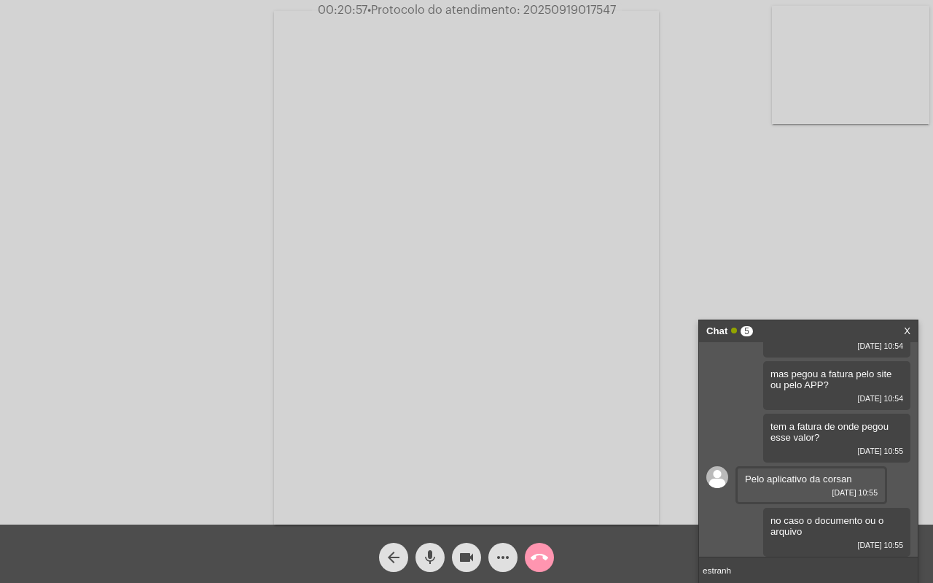
type input "estranho"
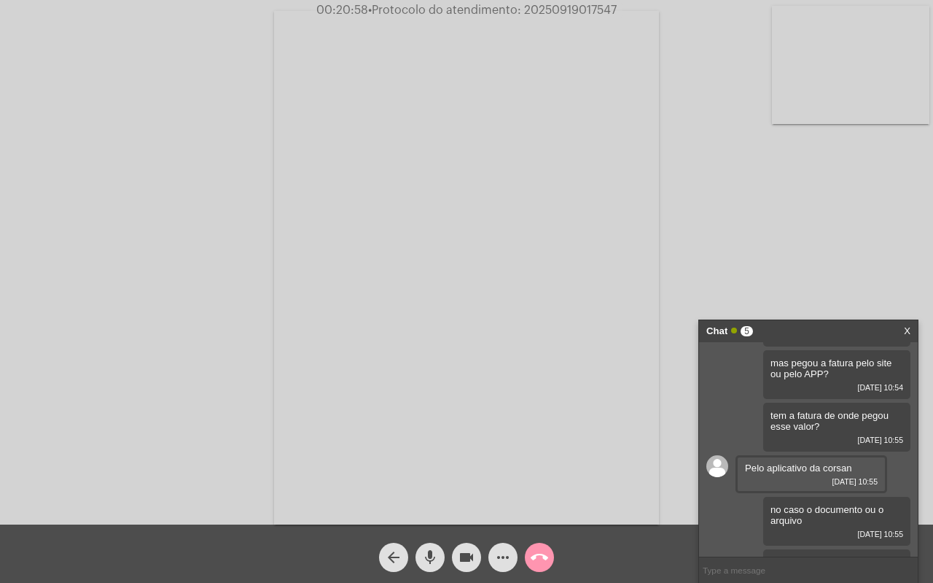
scroll to position [1723, 0]
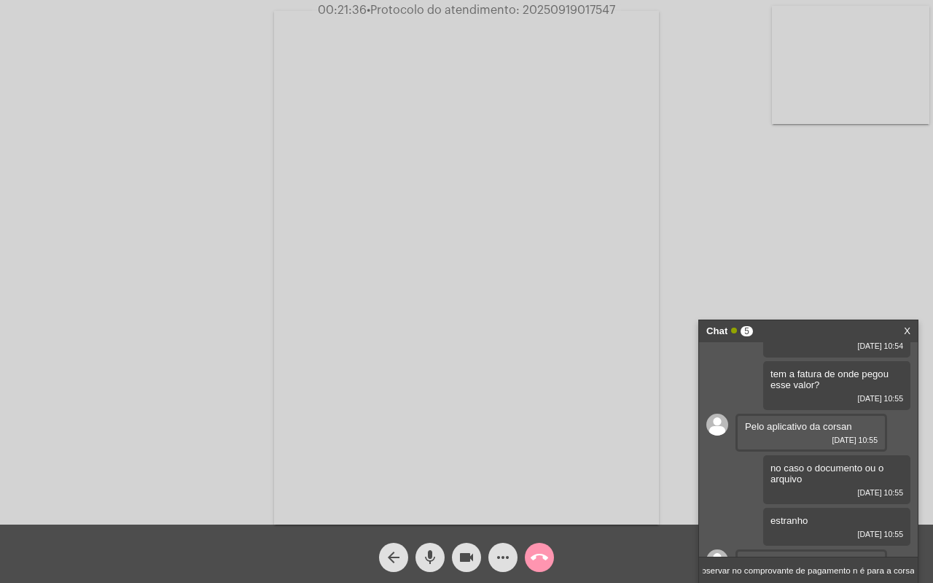
type input "se observar no comprovante de pagamento n é para a corsan"
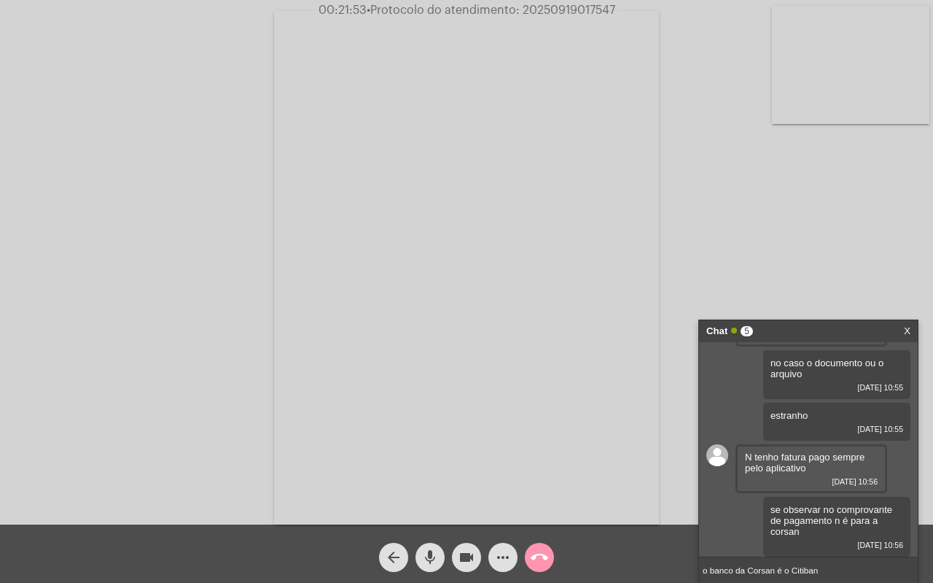
type input "o banco da Corsan é o Citibank"
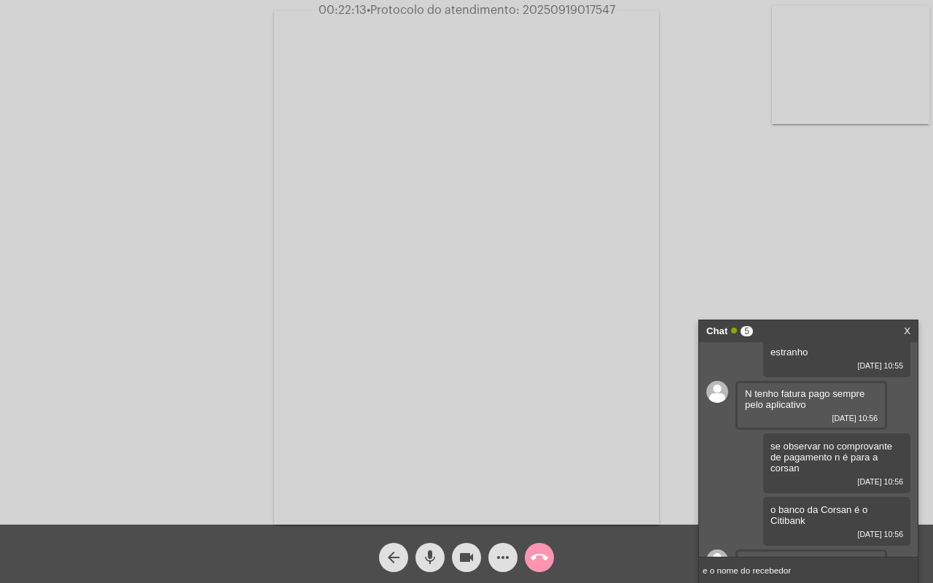
scroll to position [1955, 0]
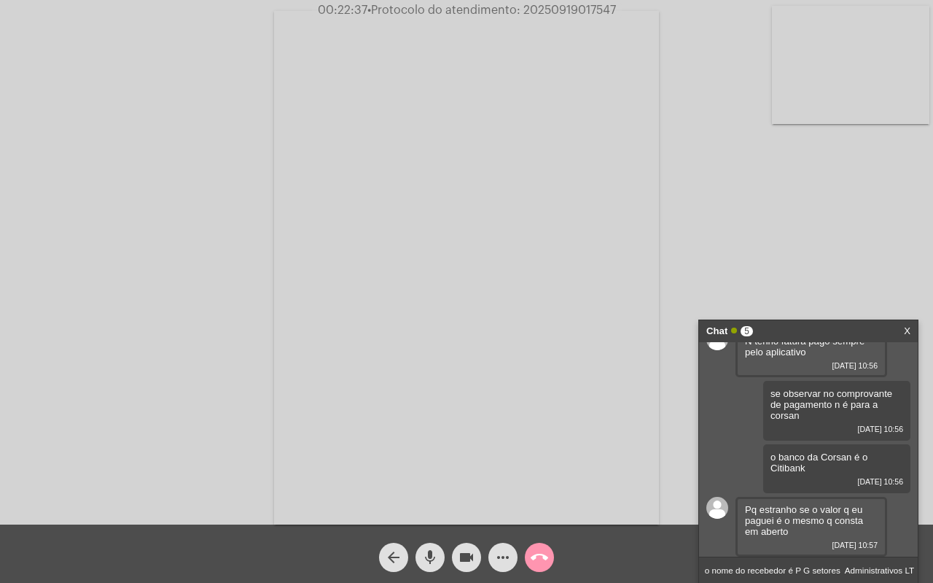
type input "e o nome do recebedor é P G setores Administrativos LTDA"
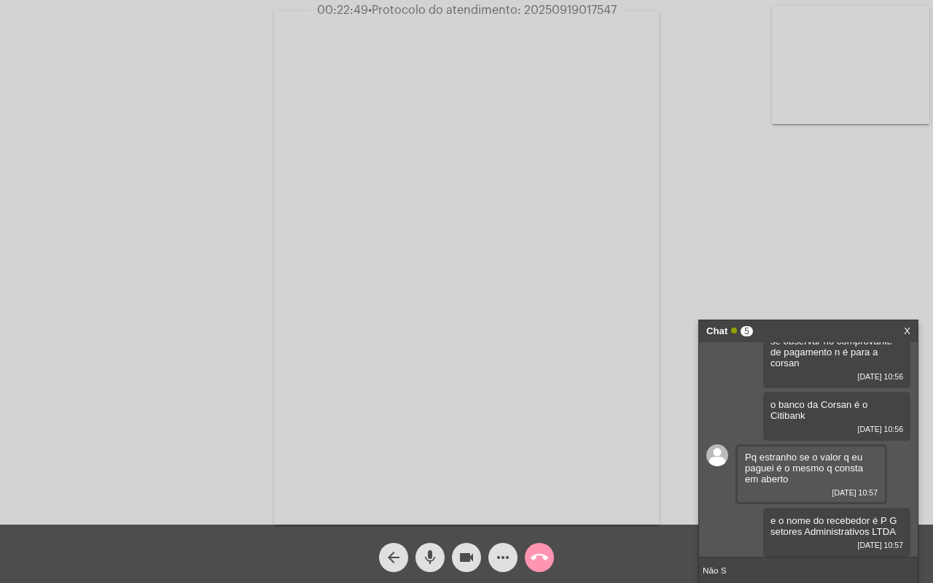
scroll to position [2060, 0]
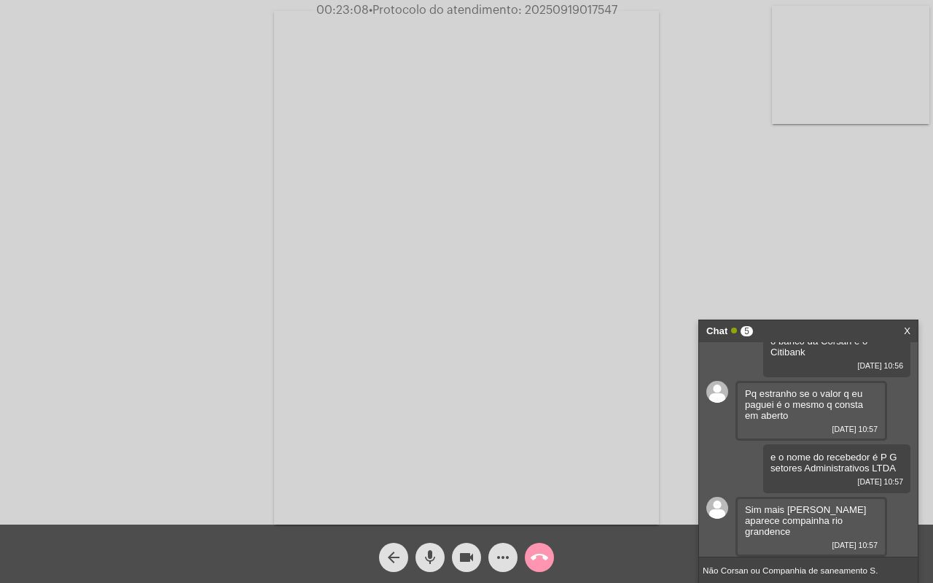
type input "Não Corsan ou Companhia de saneamento S.A"
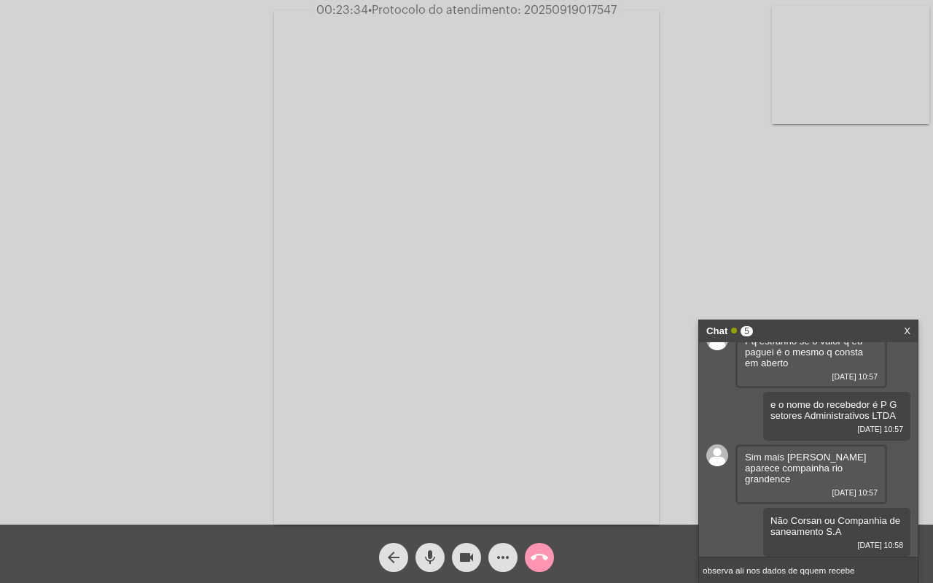
type input "observa ali nos dados de qquem recebeu"
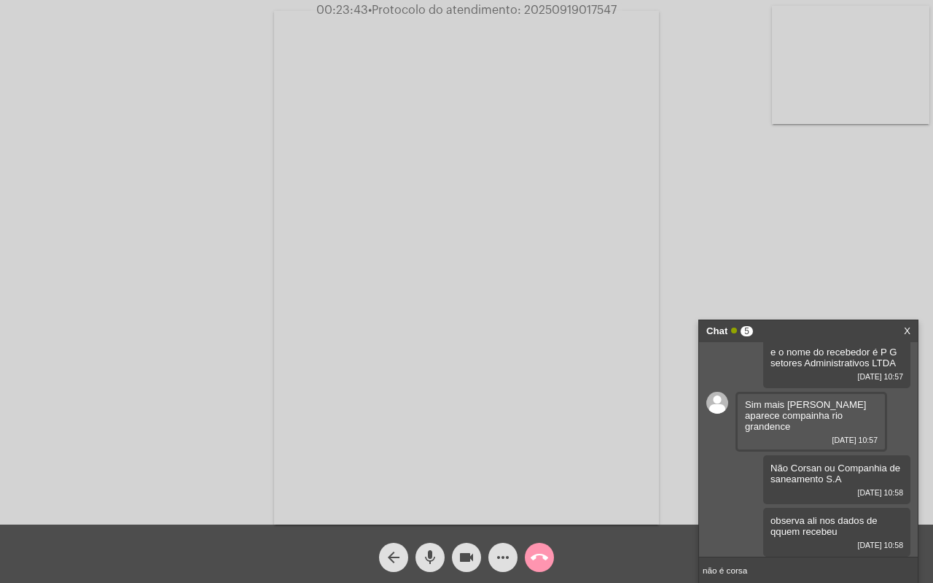
type input "não é corsan"
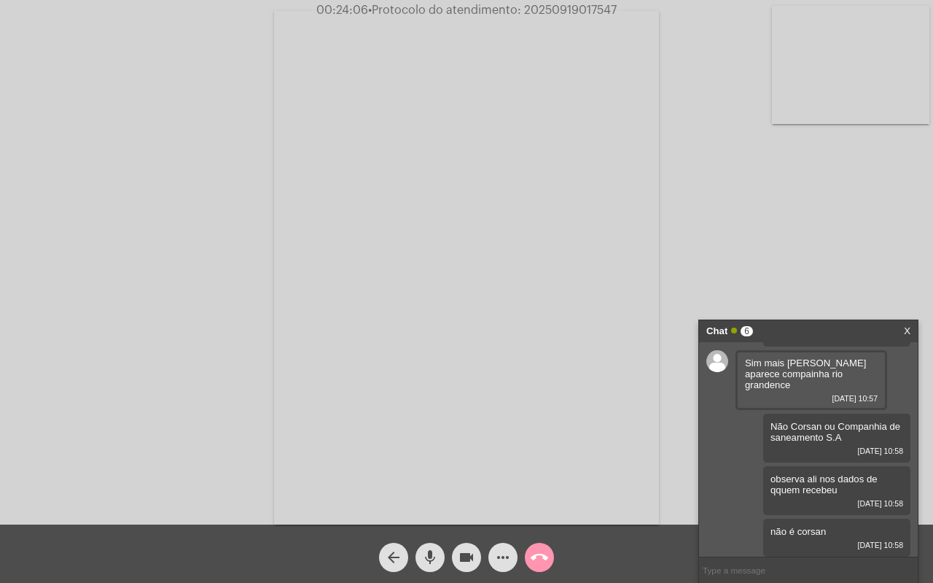
scroll to position [2270, 0]
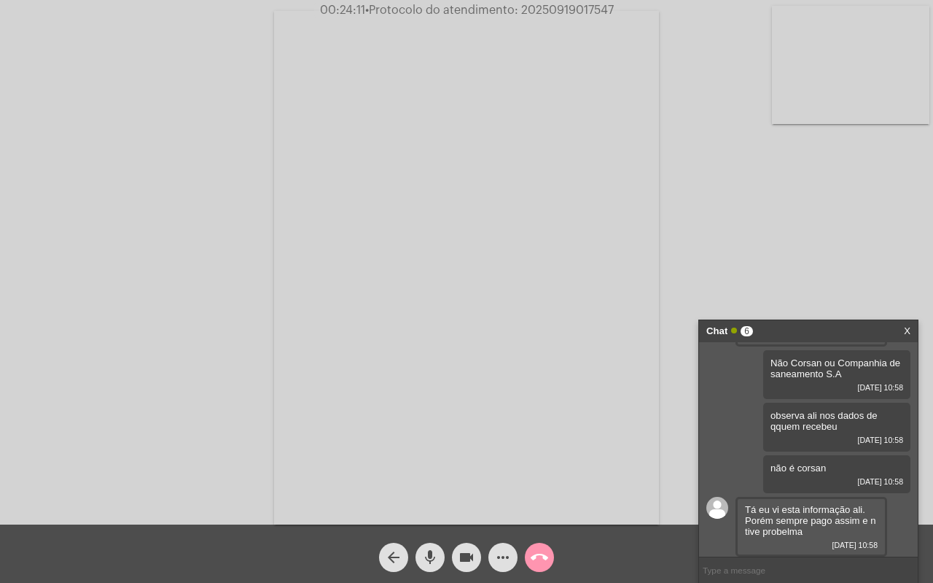
click at [779, 568] on input "text" at bounding box center [808, 570] width 219 height 26
click at [777, 578] on input "text" at bounding box center [808, 570] width 219 height 26
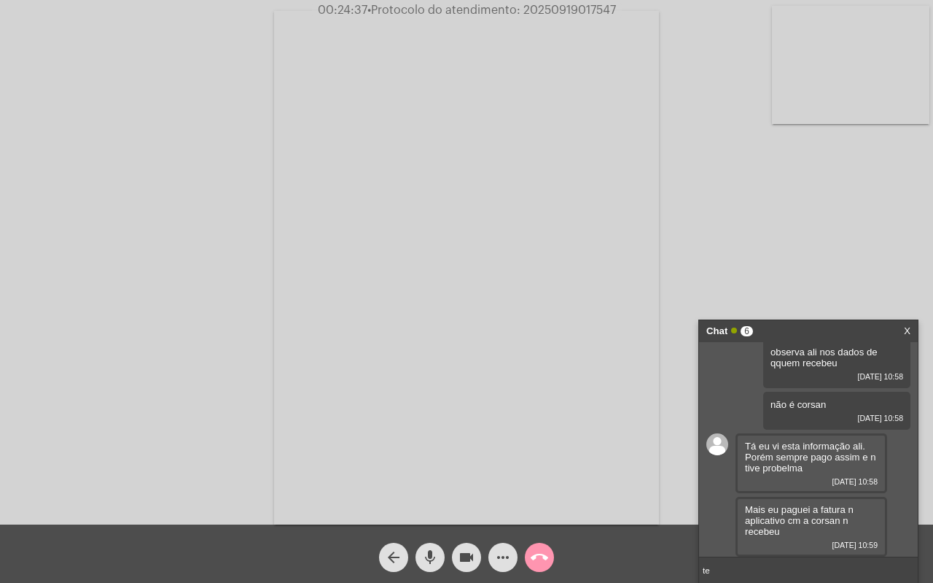
type input "t"
type input "nesse caso"
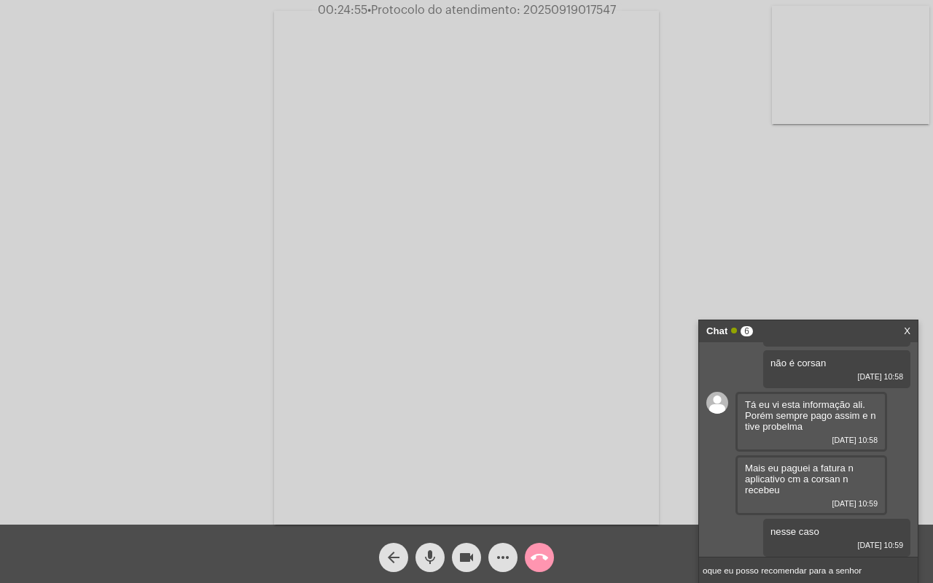
type input "oque eu posso recomendar para a senhora"
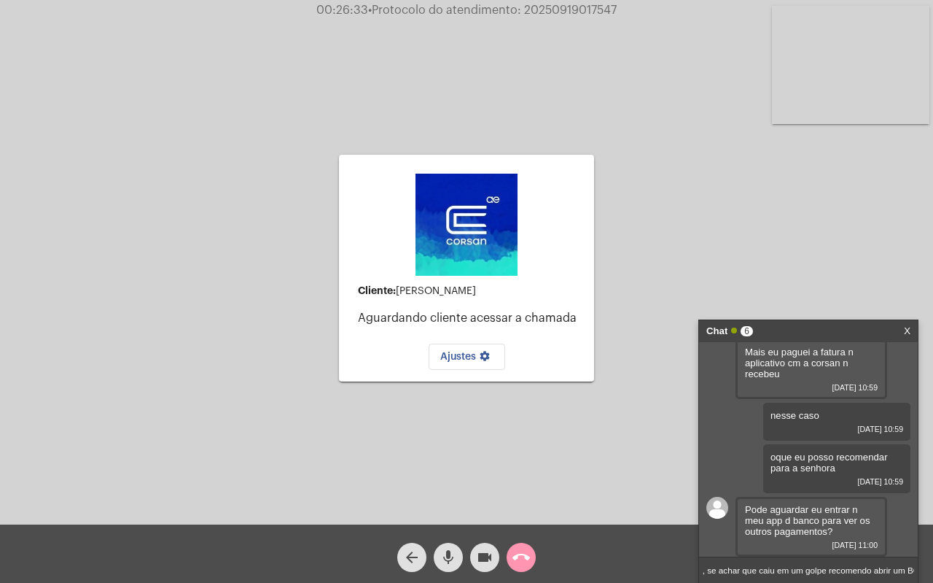
scroll to position [0, 693]
type input "eu acrediro que deva ter tirado ou no site falso ou App falso, nesse caso eu vo…"
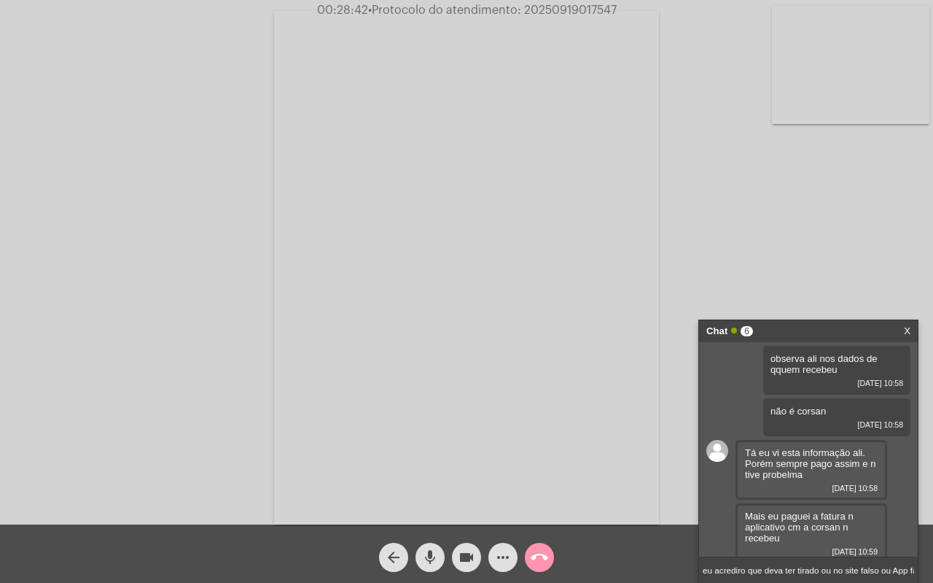
scroll to position [2491, 0]
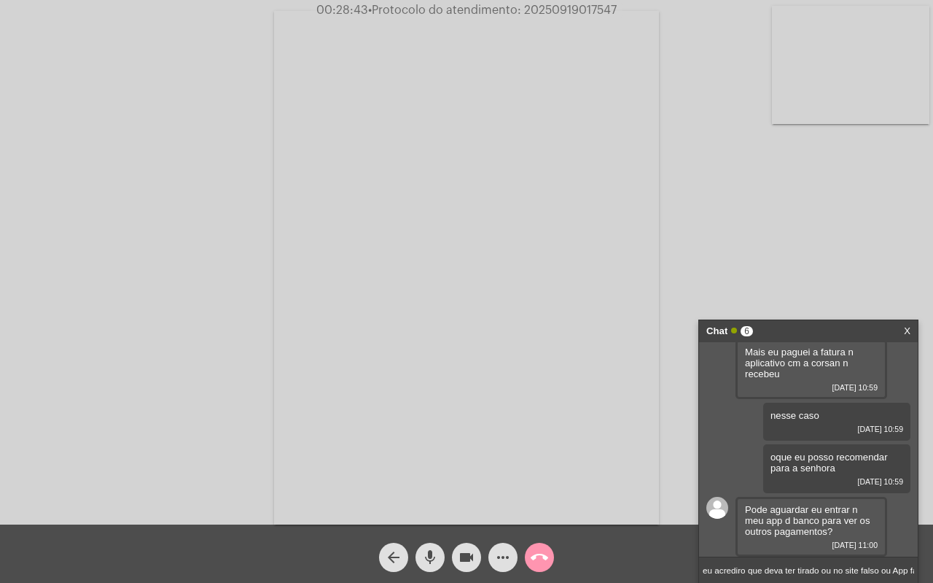
click at [904, 573] on input "eu acrediro que deva ter tirado ou no site falso ou App falso, nesse caso eu vo…" at bounding box center [808, 570] width 219 height 26
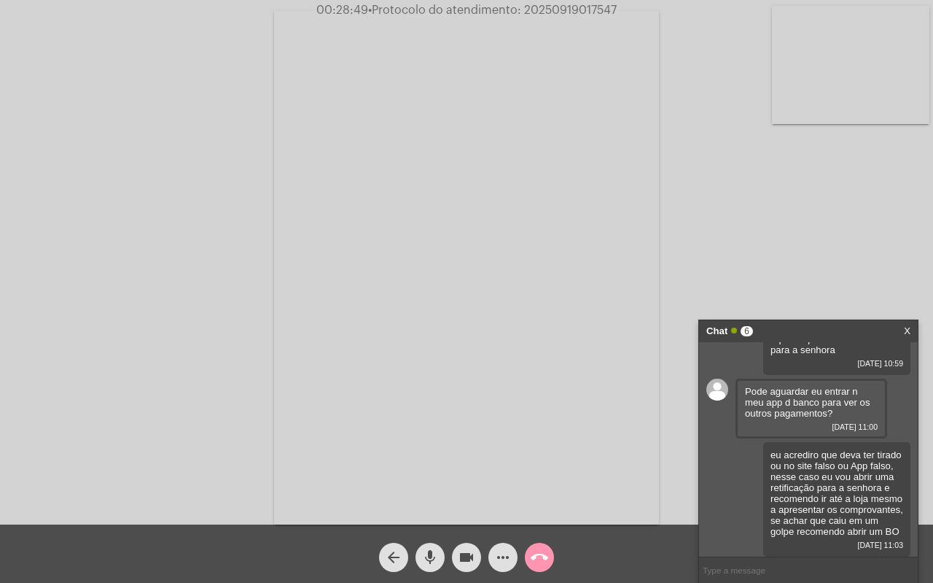
scroll to position [2661, 0]
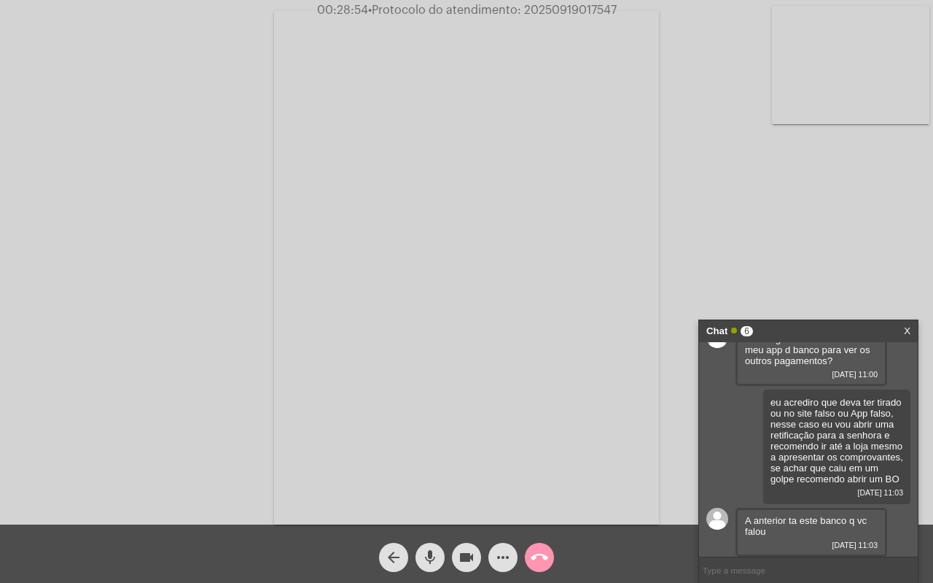
click at [740, 578] on input "text" at bounding box center [808, 570] width 219 height 26
type input "sim, está"
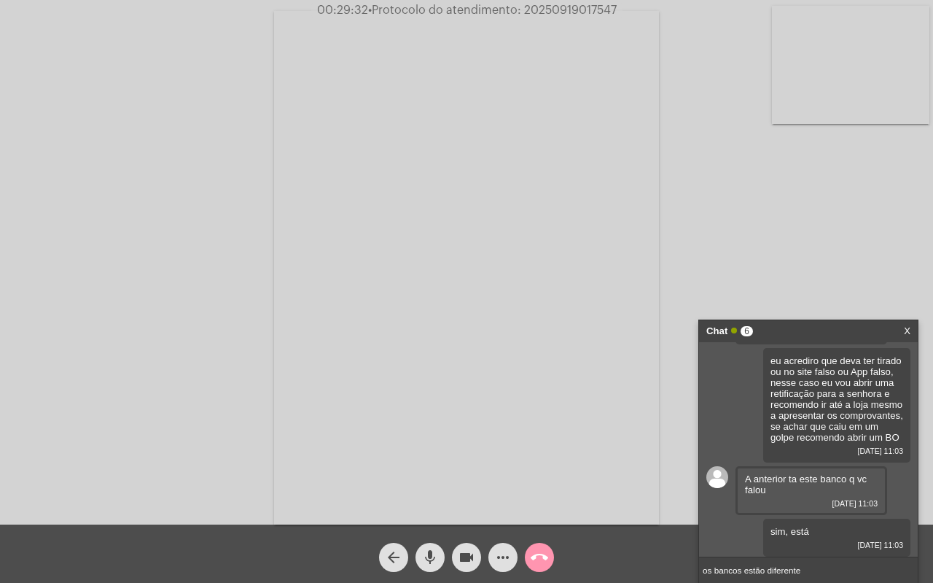
type input "os bancos estão diferentes"
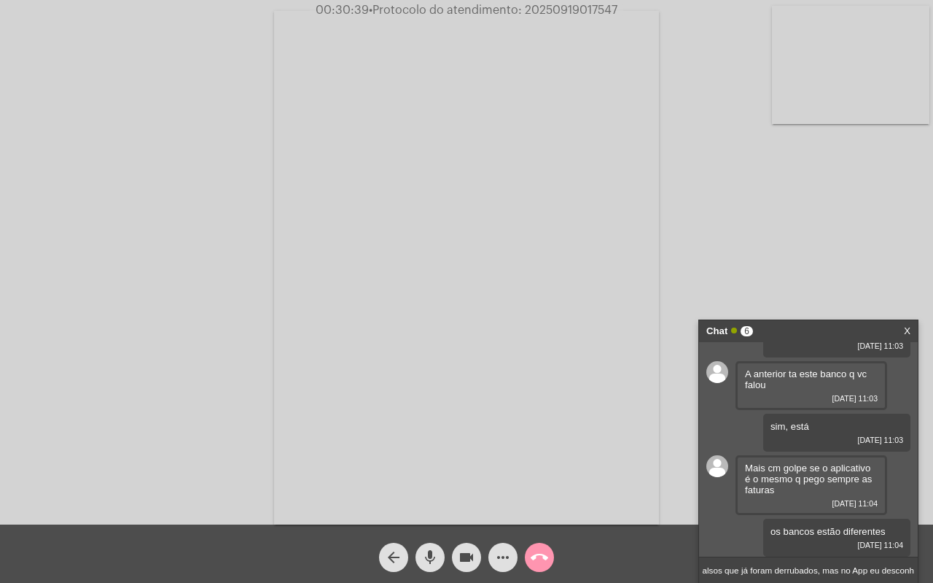
scroll to position [0, 324]
type input "exatamente por isso, onde eu tenho a informação tem ocorrido de golpes nos site…"
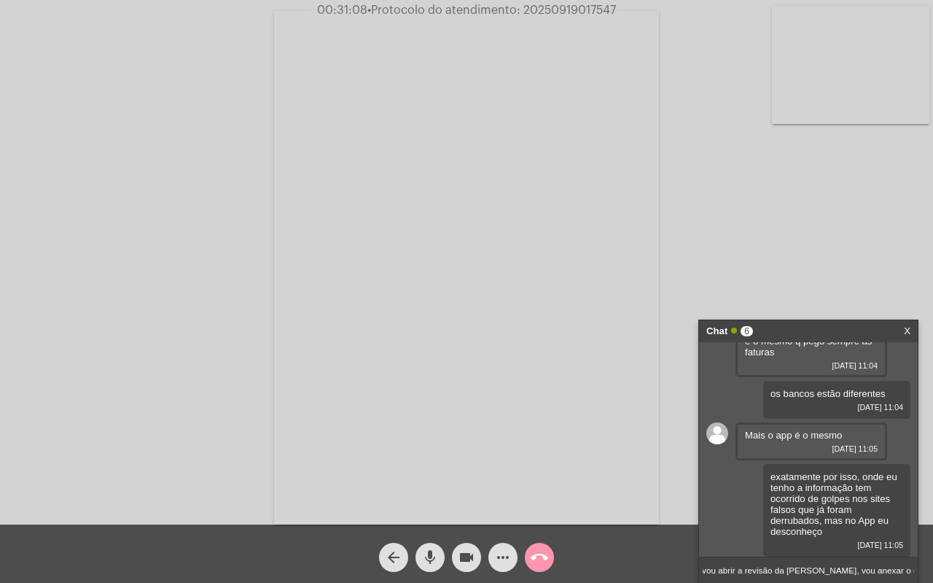
scroll to position [0, 118]
type input "então no mérito da duvida eu vou abrir a revisão da [PERSON_NAME], vou anexar o…"
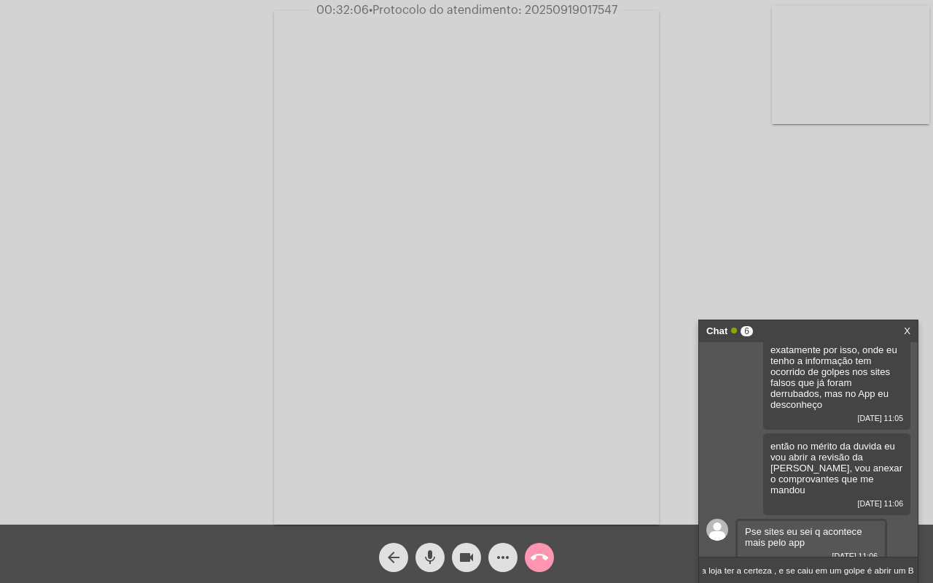
scroll to position [0, 144]
type input "mas mesmo assim, recomendo ir até a loja ter a certeza , e se caiu em um golpe …"
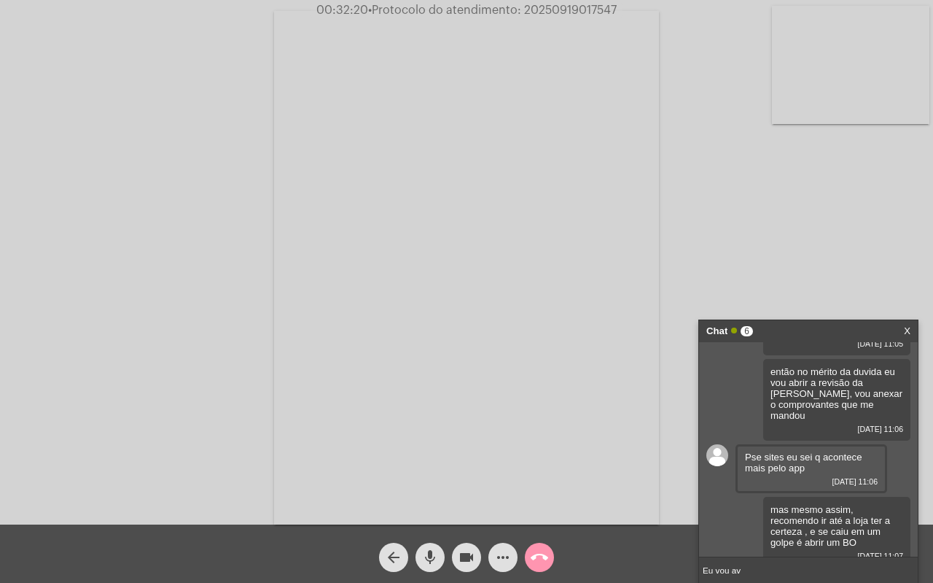
scroll to position [3189, 0]
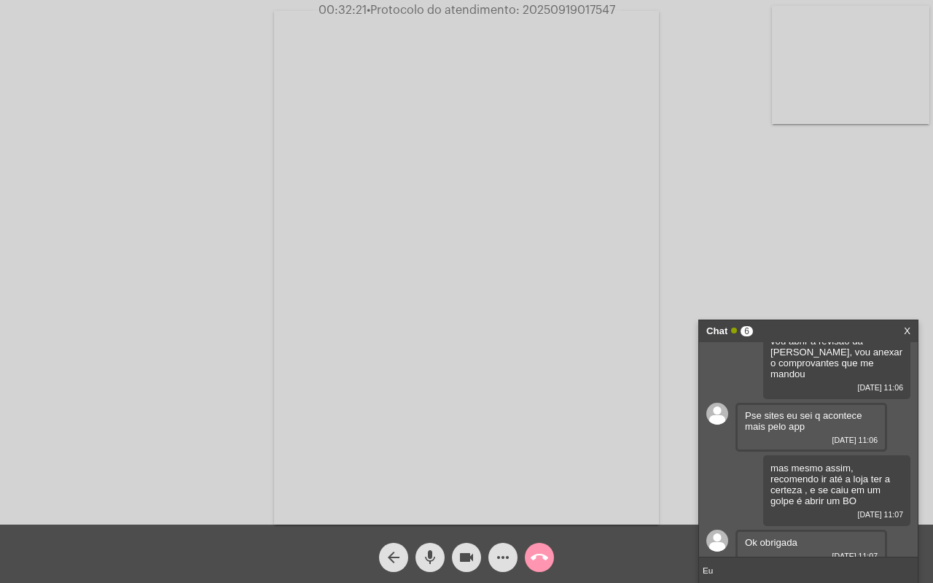
type input "E"
type input "Vou finalizar a solicitação para a senhora, Um instante"
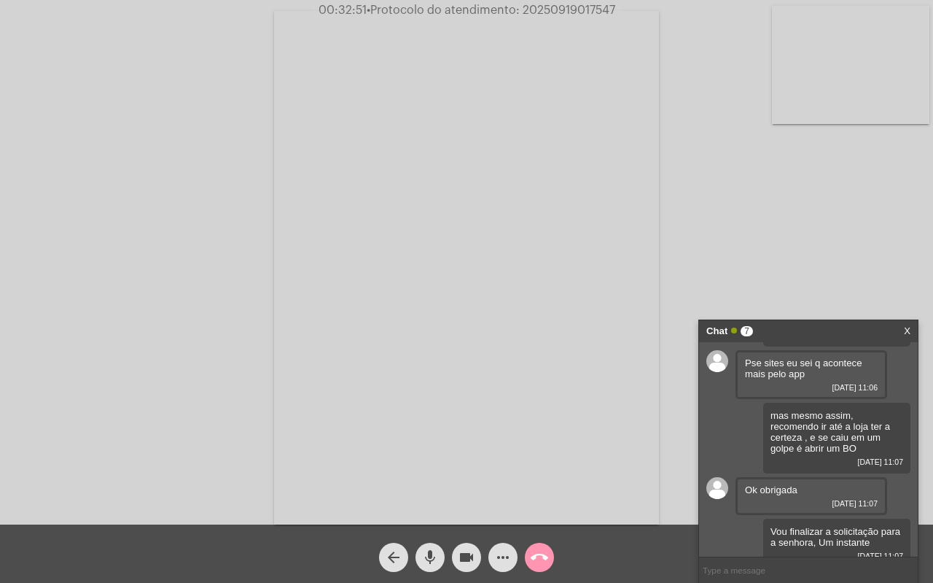
scroll to position [3283, 0]
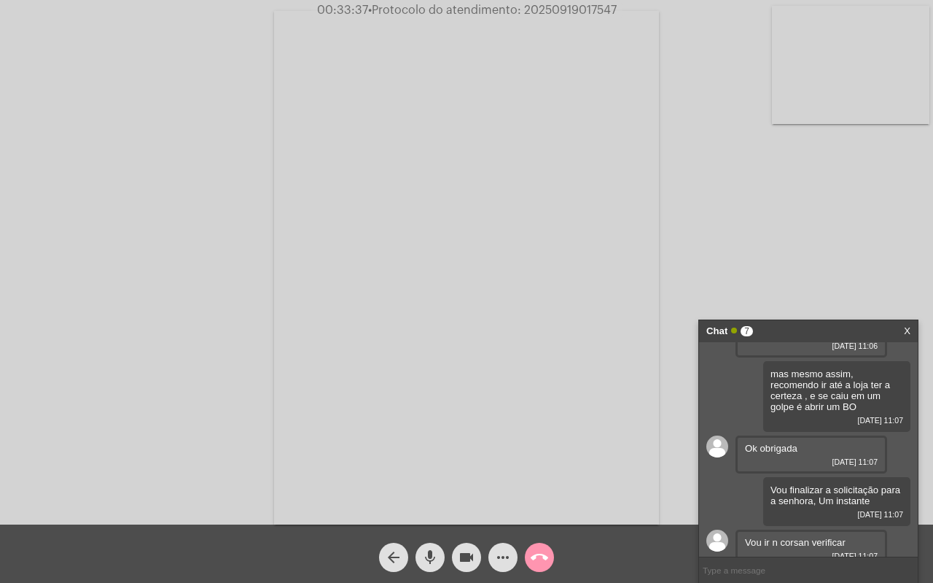
click at [793, 569] on input "text" at bounding box center [808, 570] width 219 height 26
type input "I"
type input "finalizei já"
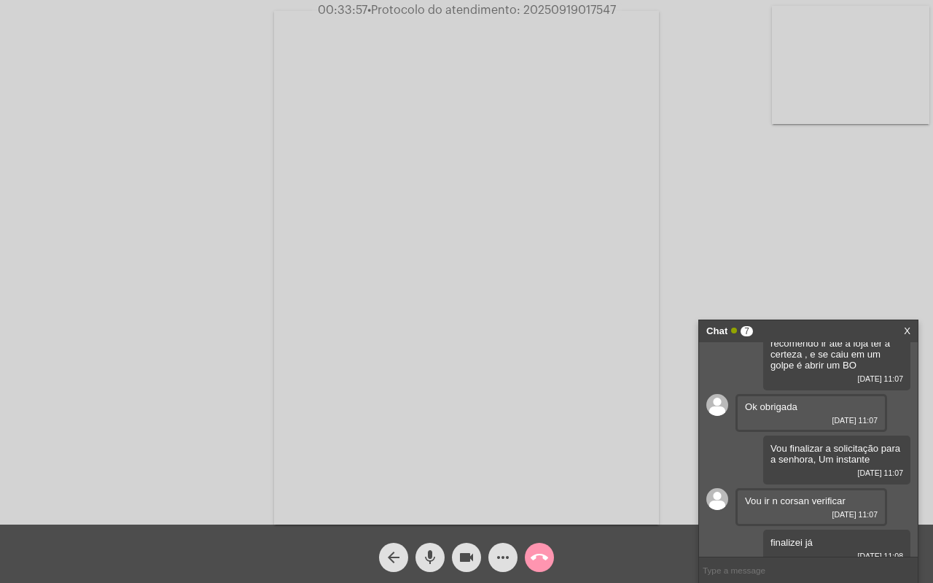
paste input "3447730"
type input "3447730 esse é o numero da solicitação"
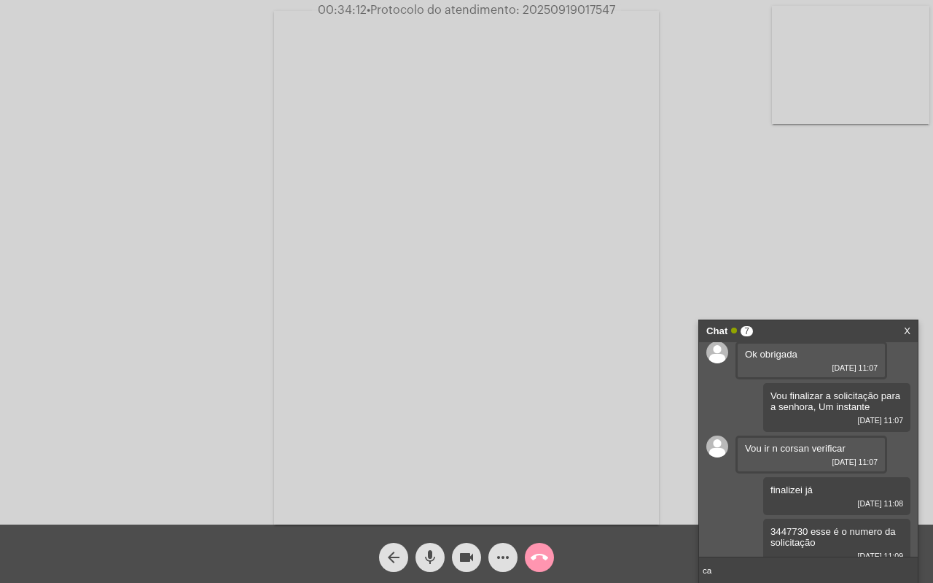
type input "c"
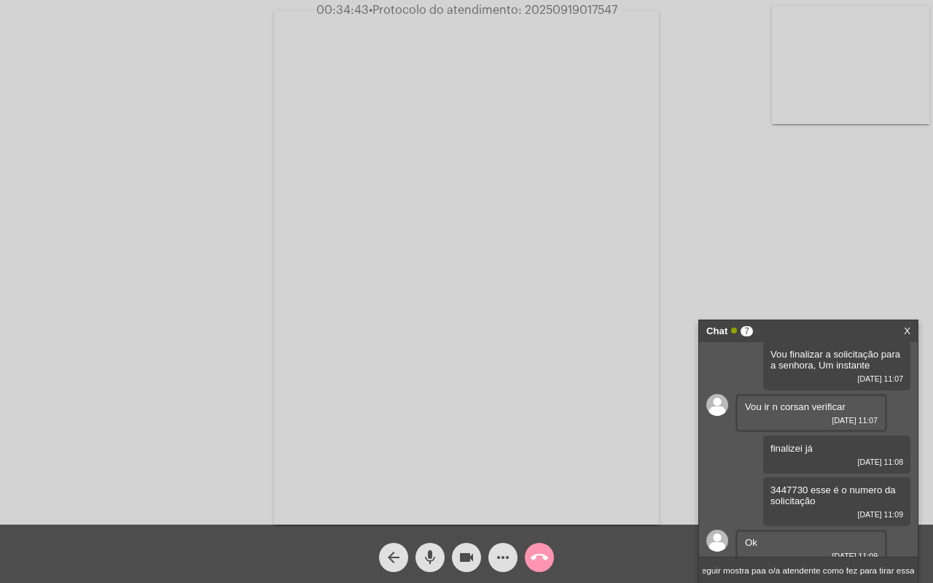
scroll to position [0, 106]
type input "quando for na loja, se conseguir mostra paa o/a atendente como fez para tirar e…"
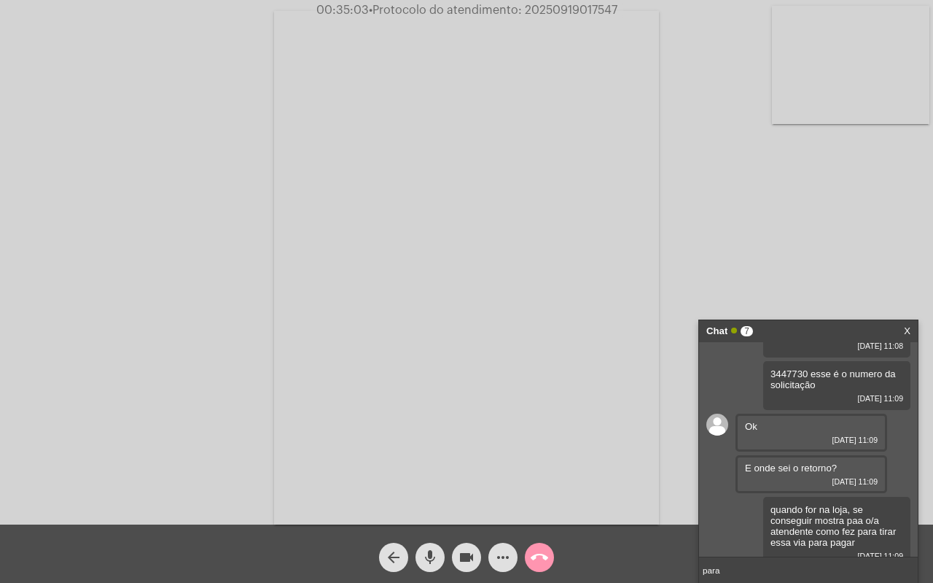
type input "para*"
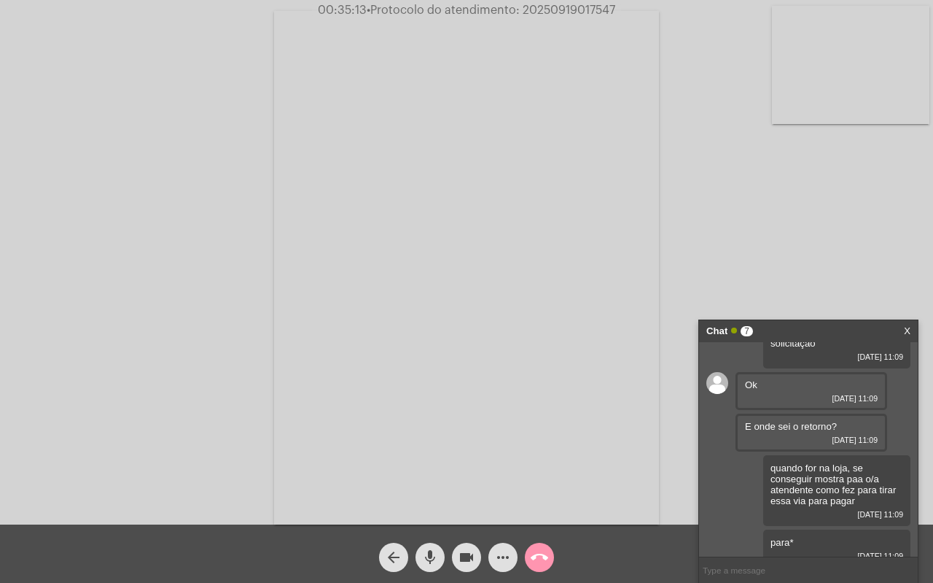
scroll to position [3617, 0]
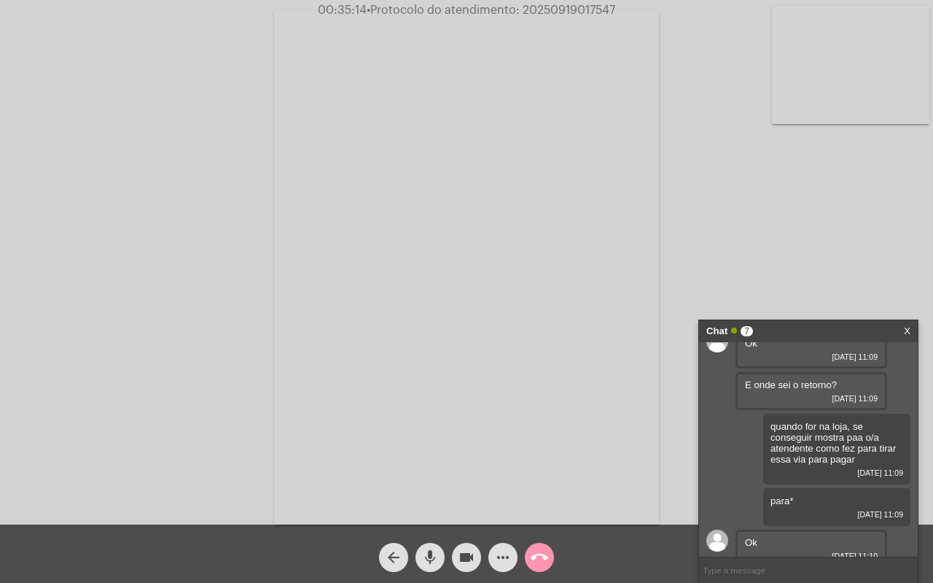
click at [738, 569] on input "text" at bounding box center [808, 570] width 219 height 26
type input "mais Alguma coisa que posso ajudar?"
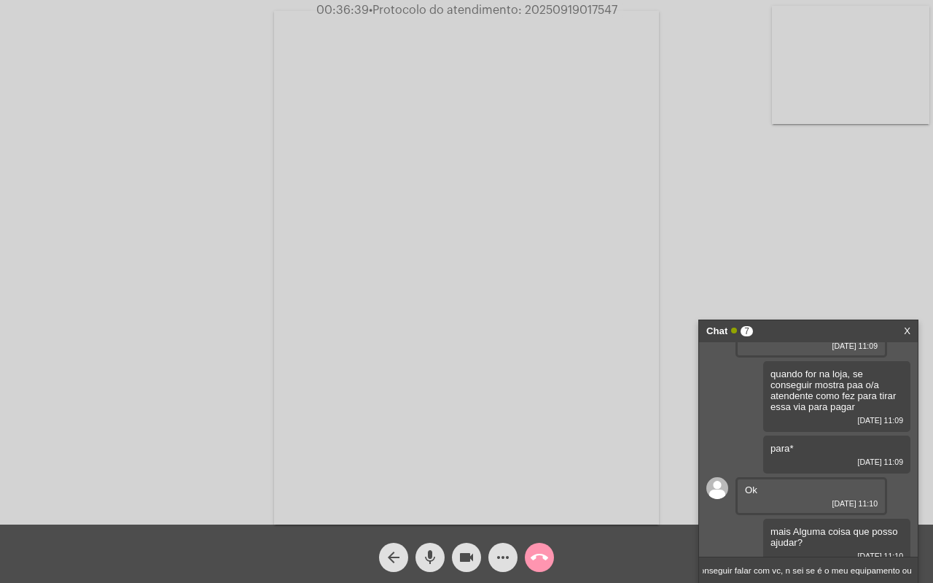
scroll to position [0, 179]
type input "Peço desculpas pela incoveniencia de não conseguir falar com vc, n sei se é o m…"
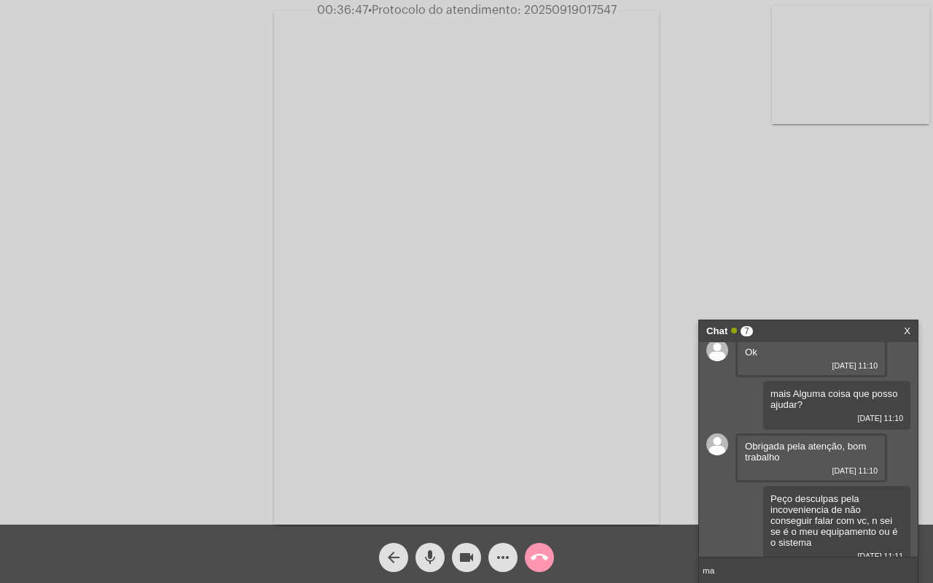
type input "m"
type input "mas pelo menos conseguimos nos entender e eu atende você"
click at [896, 571] on input "mas pelo menos conseguimos nos entender e eu atende você" at bounding box center [808, 570] width 219 height 26
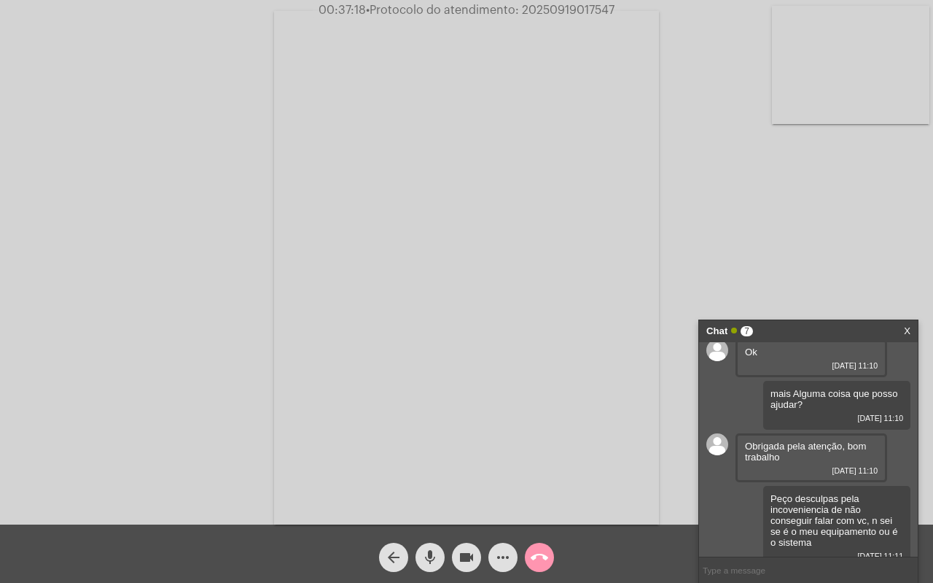
scroll to position [3860, 0]
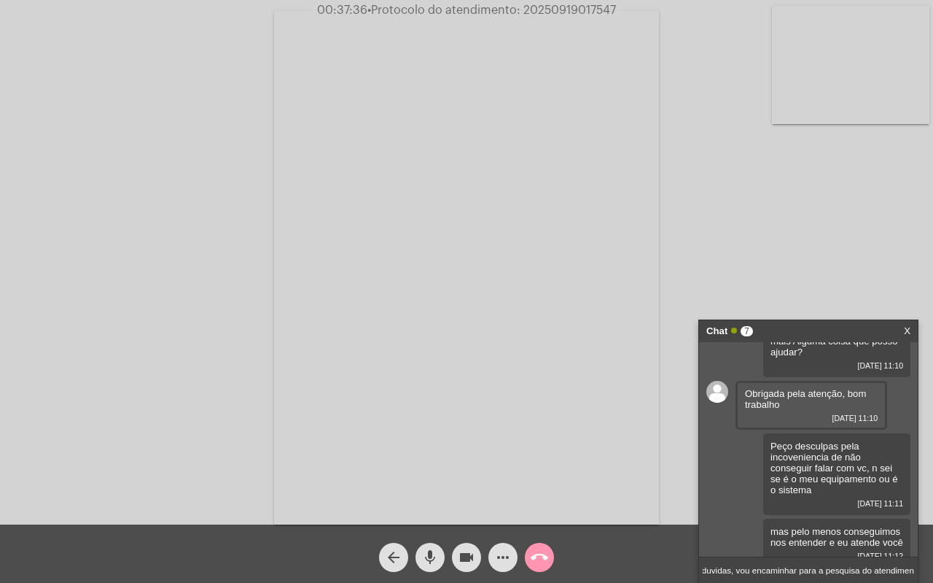
type input "Se não há mais duvidas, vou encaminhar para a pesquisa do atendimento"
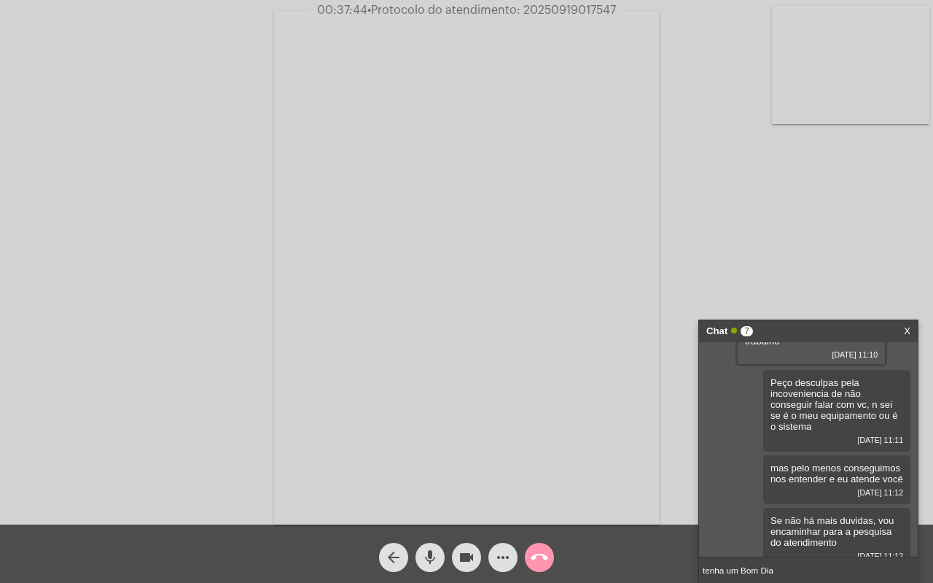
type input "tenha um Bom Dia!"
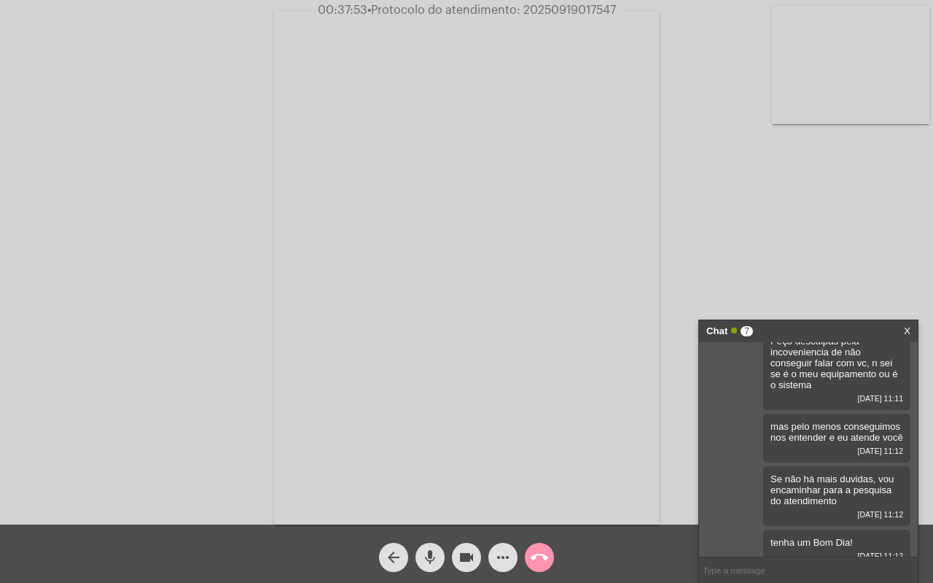
click at [543, 560] on mat-icon "call_end" at bounding box center [540, 557] width 18 height 18
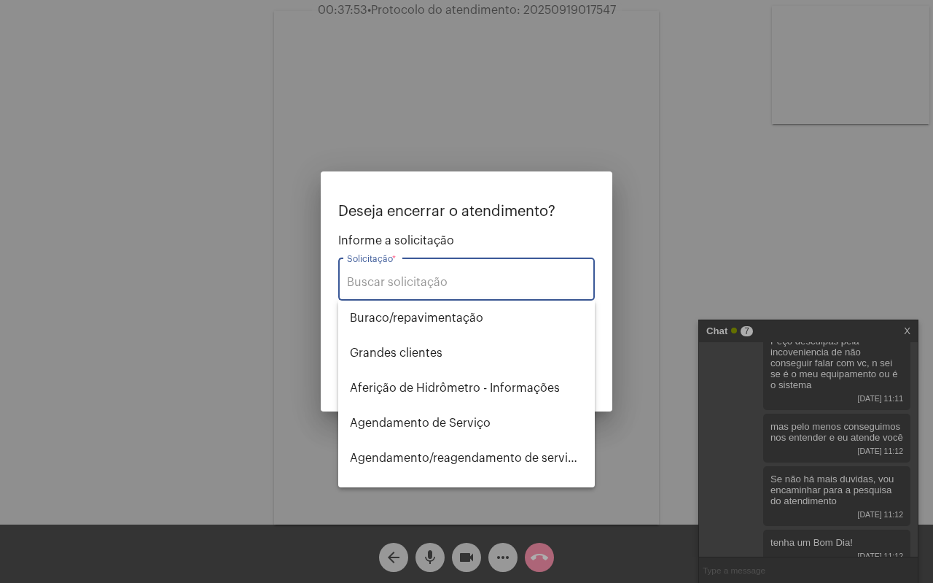
click at [424, 282] on input "Solicitação *" at bounding box center [466, 282] width 239 height 13
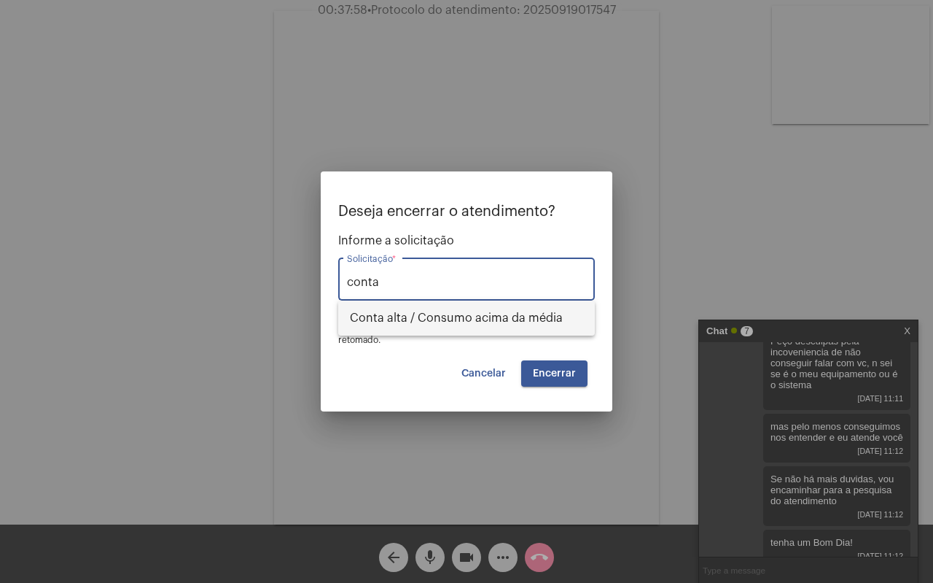
click at [419, 314] on span "Conta alta / Consumo acima da média" at bounding box center [466, 317] width 233 height 35
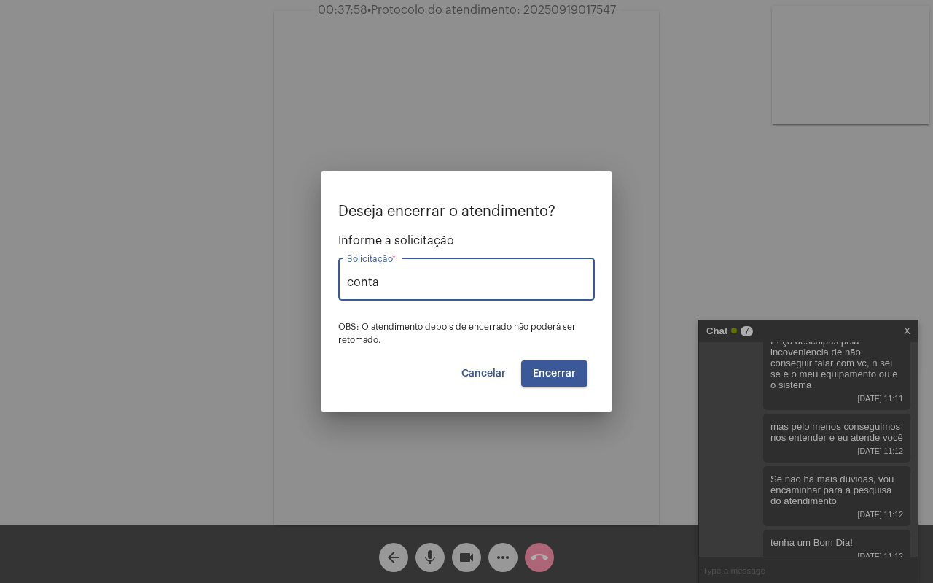
type input "Conta alta / Consumo acima da média"
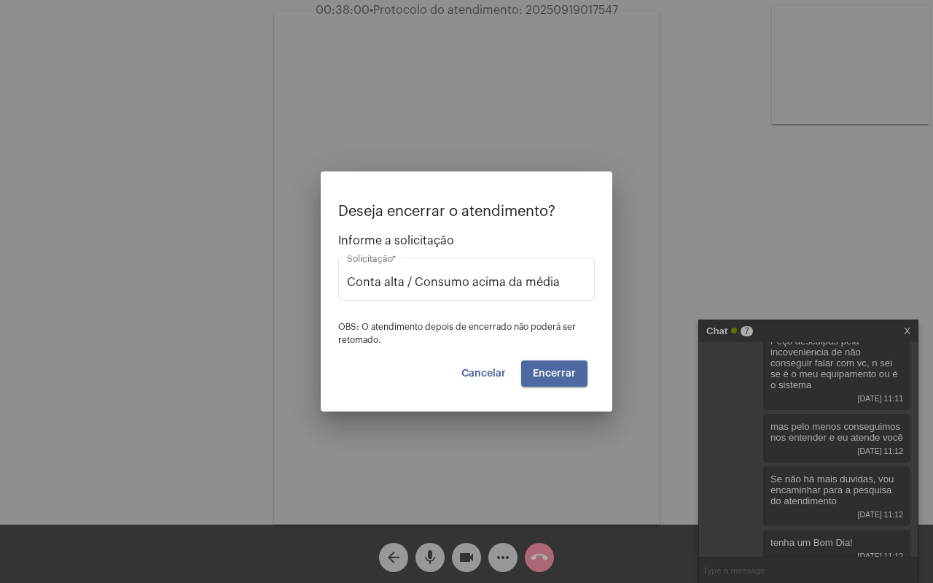
click at [561, 381] on button "Encerrar" at bounding box center [554, 373] width 66 height 26
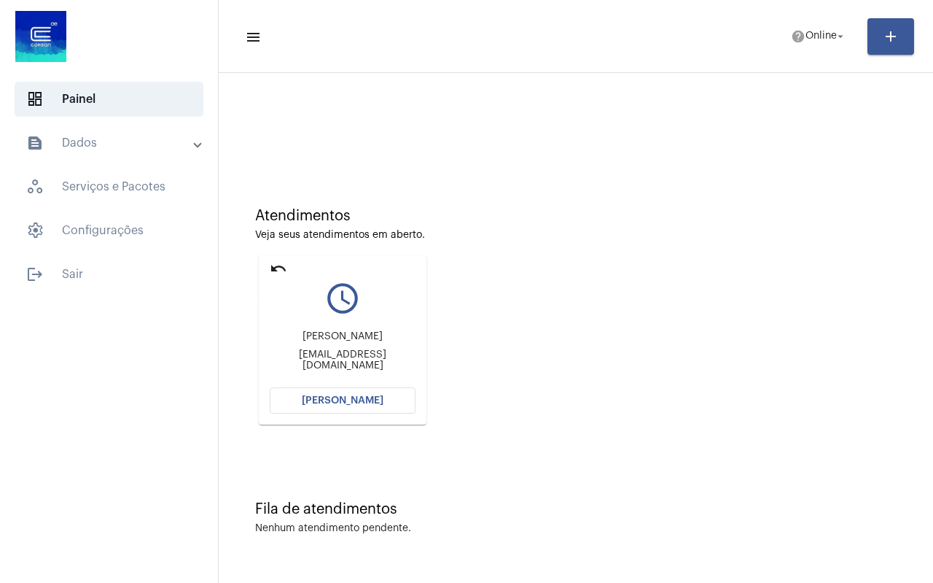
click at [273, 268] on mat-icon "undo" at bounding box center [279, 269] width 18 height 18
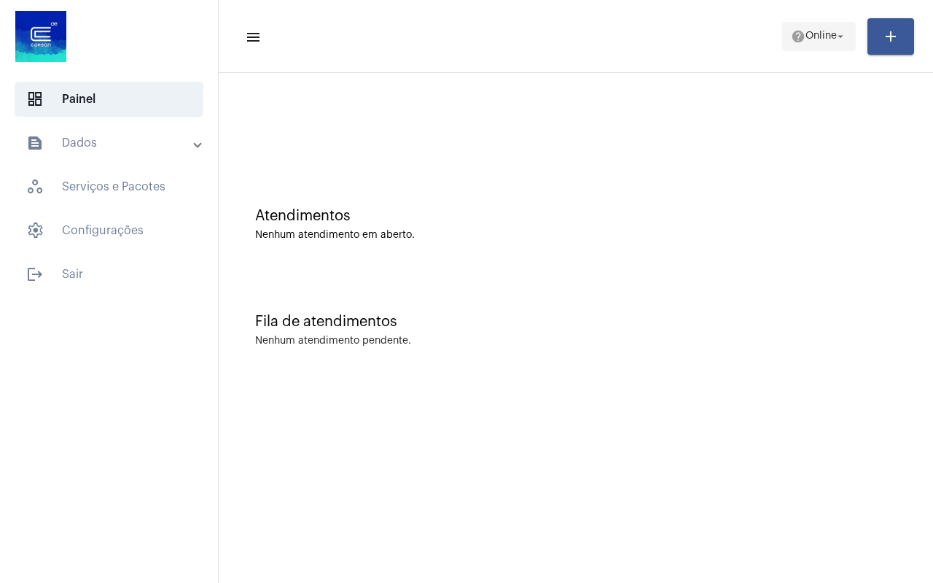
click at [826, 34] on span "Online" at bounding box center [821, 36] width 31 height 10
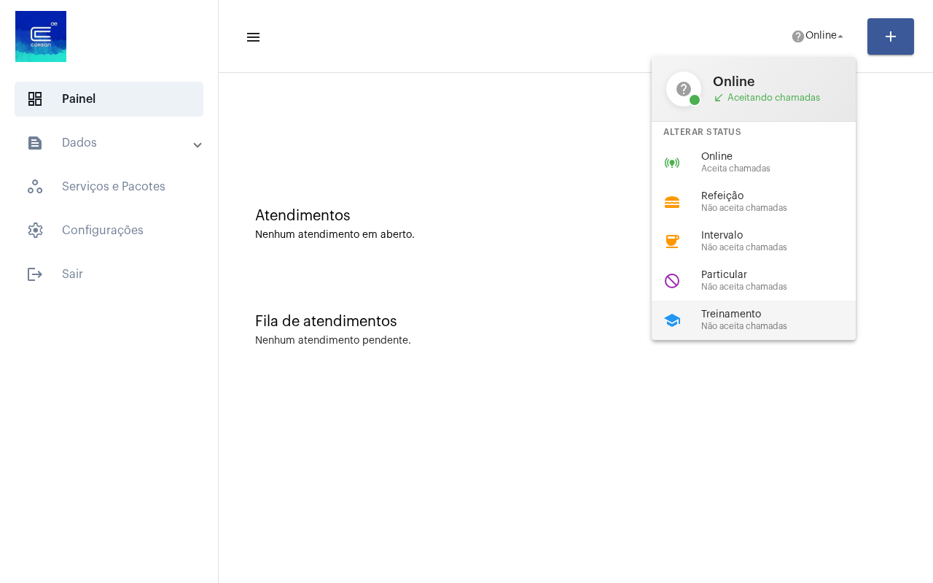
click at [755, 308] on div "school Treinamento Não aceita chamadas" at bounding box center [766, 319] width 228 height 39
